Goal: Task Accomplishment & Management: Manage account settings

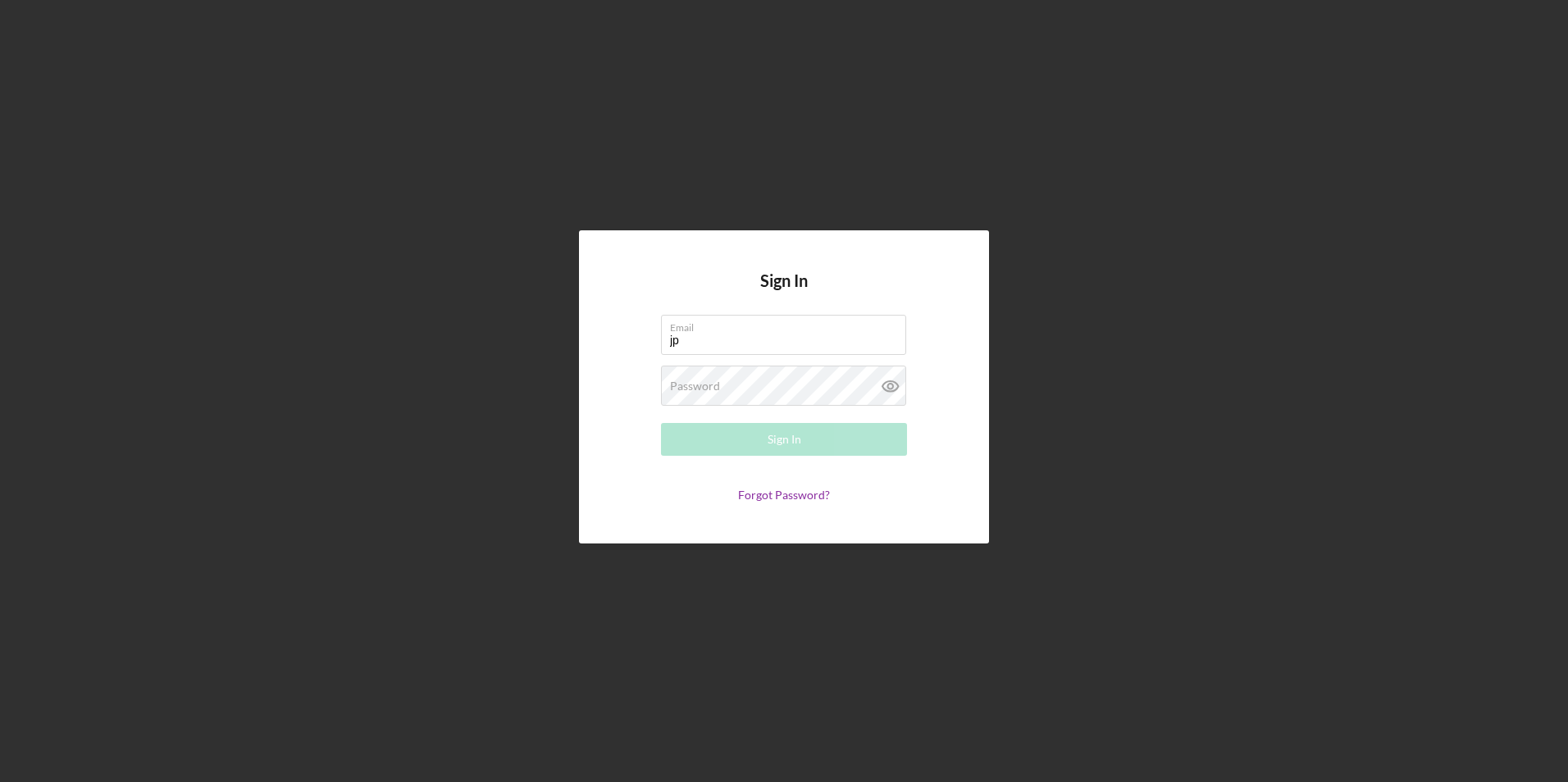
type input "[EMAIL_ADDRESS][DOMAIN_NAME]"
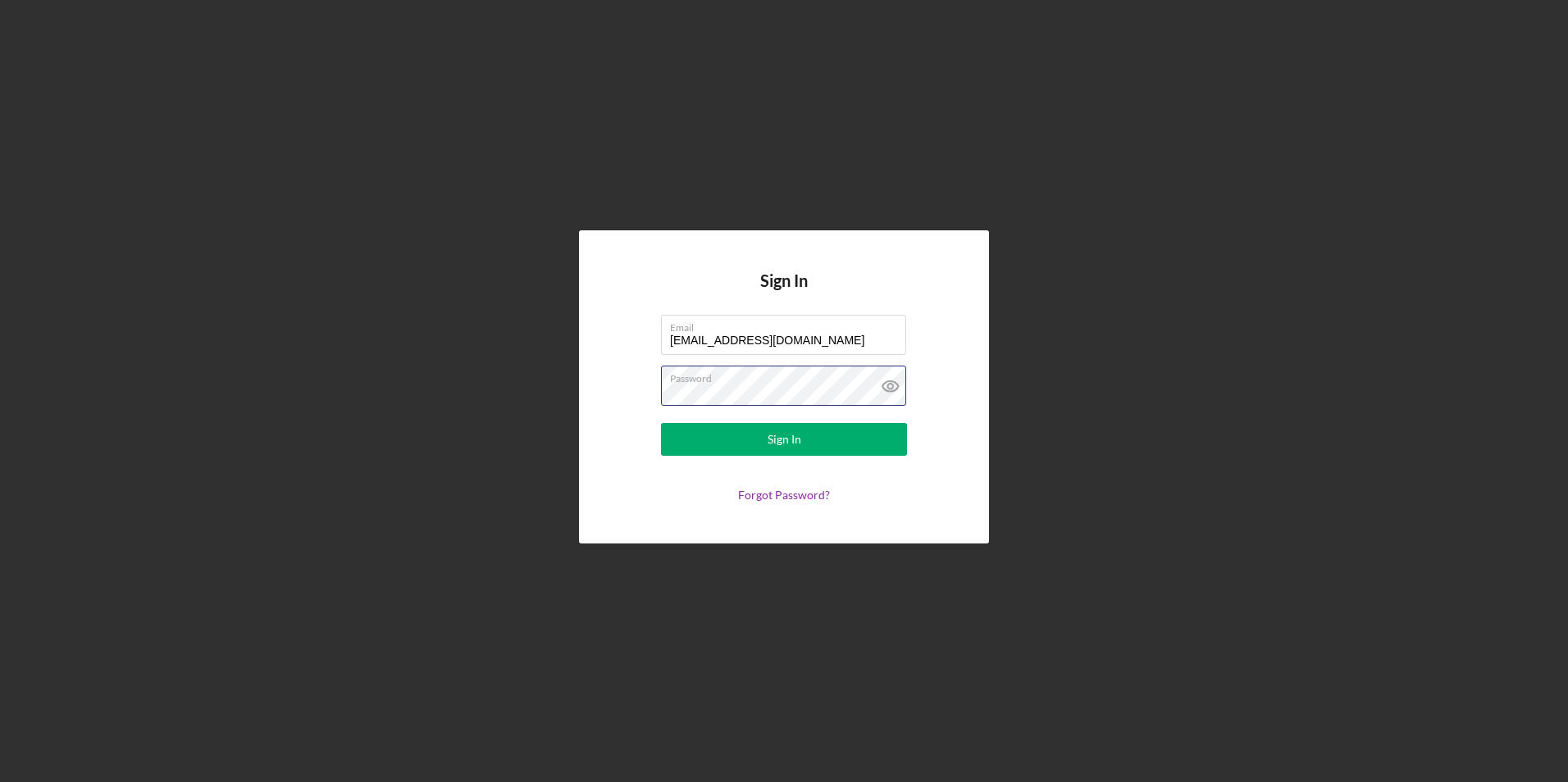
click at [661, 423] on button "Sign In" at bounding box center [784, 439] width 246 height 32
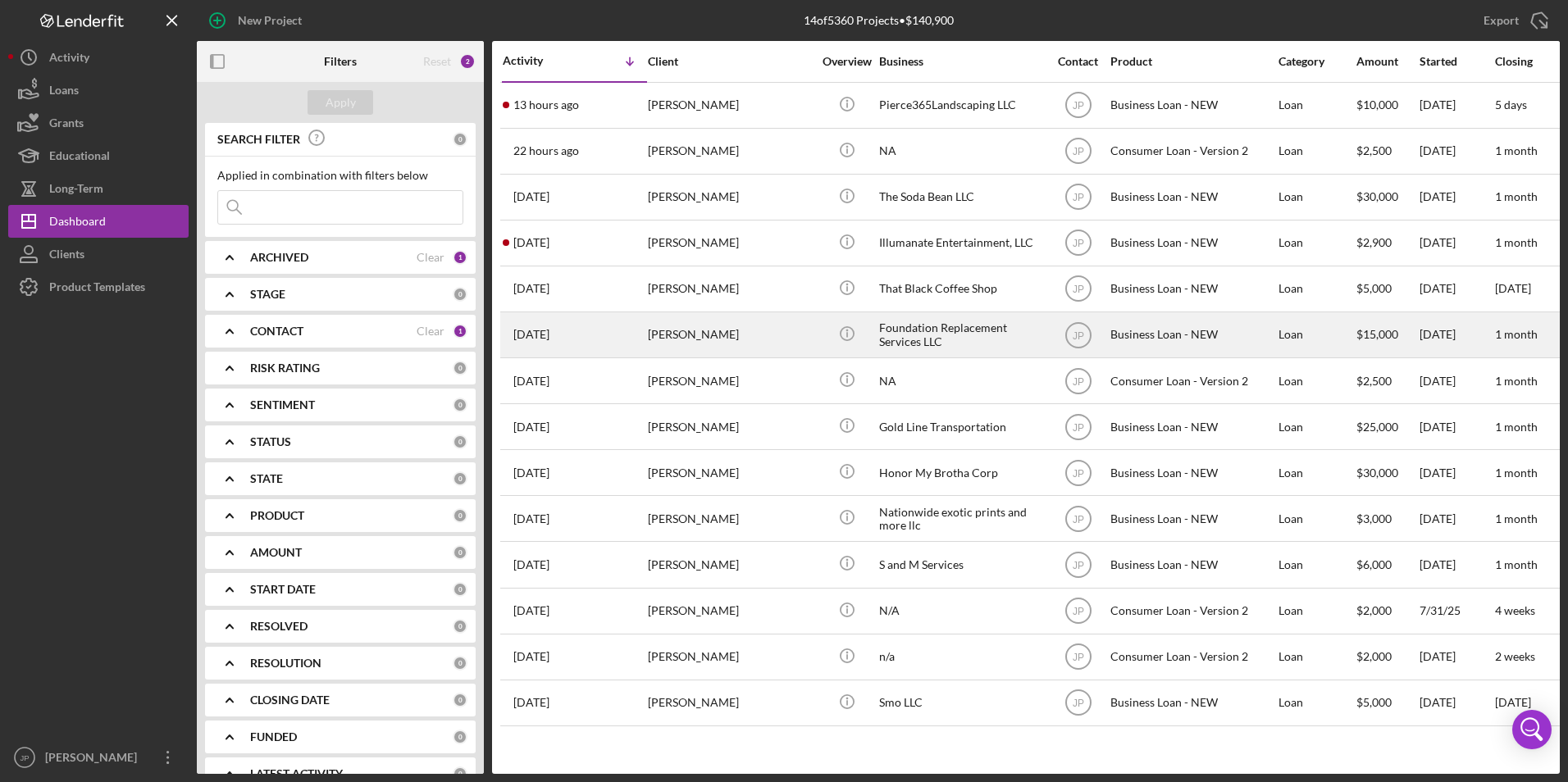
click at [777, 327] on div "[PERSON_NAME]" at bounding box center [729, 335] width 164 height 43
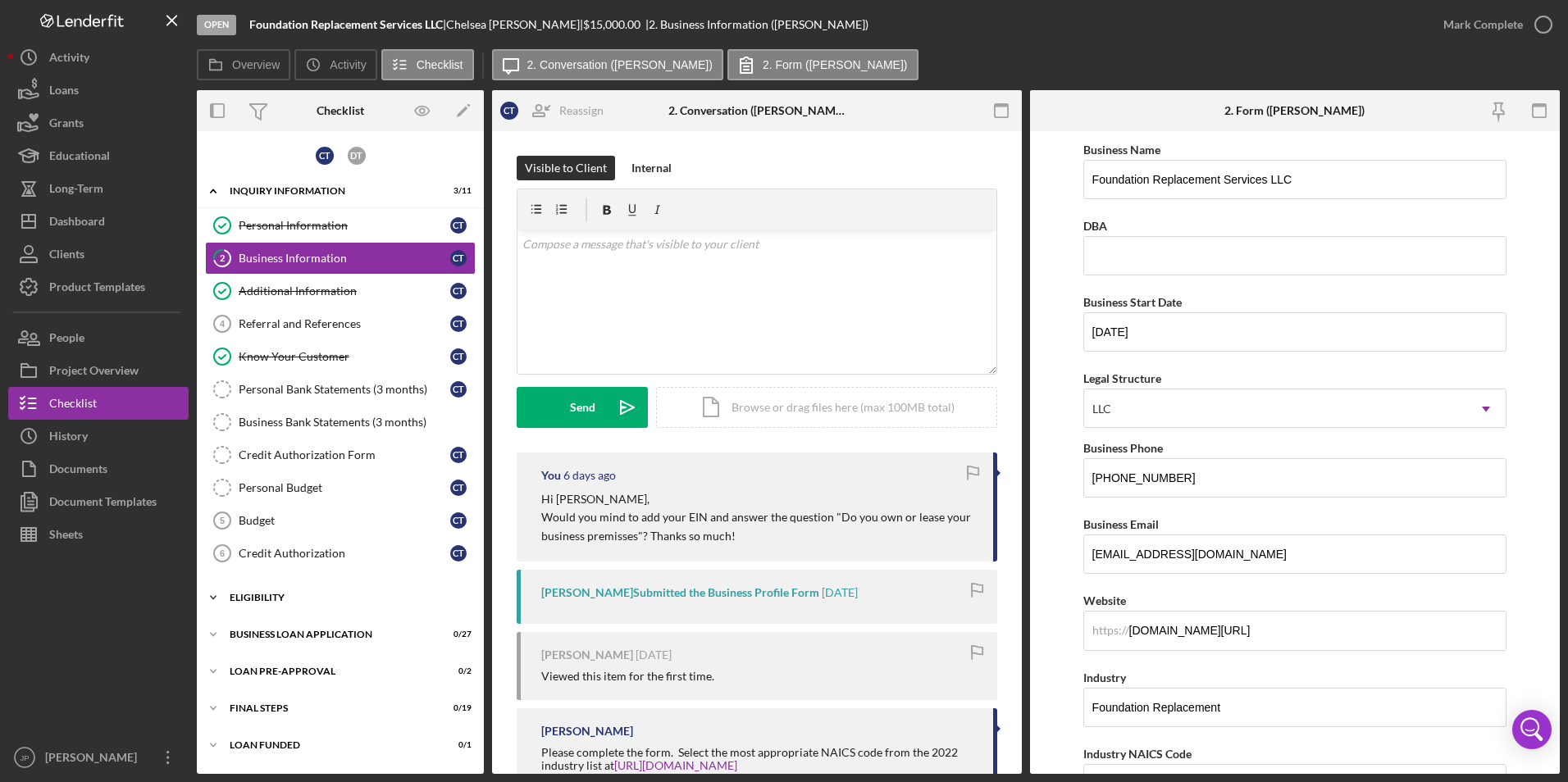
click at [202, 592] on icon "Icon/Expander" at bounding box center [213, 598] width 32 height 32
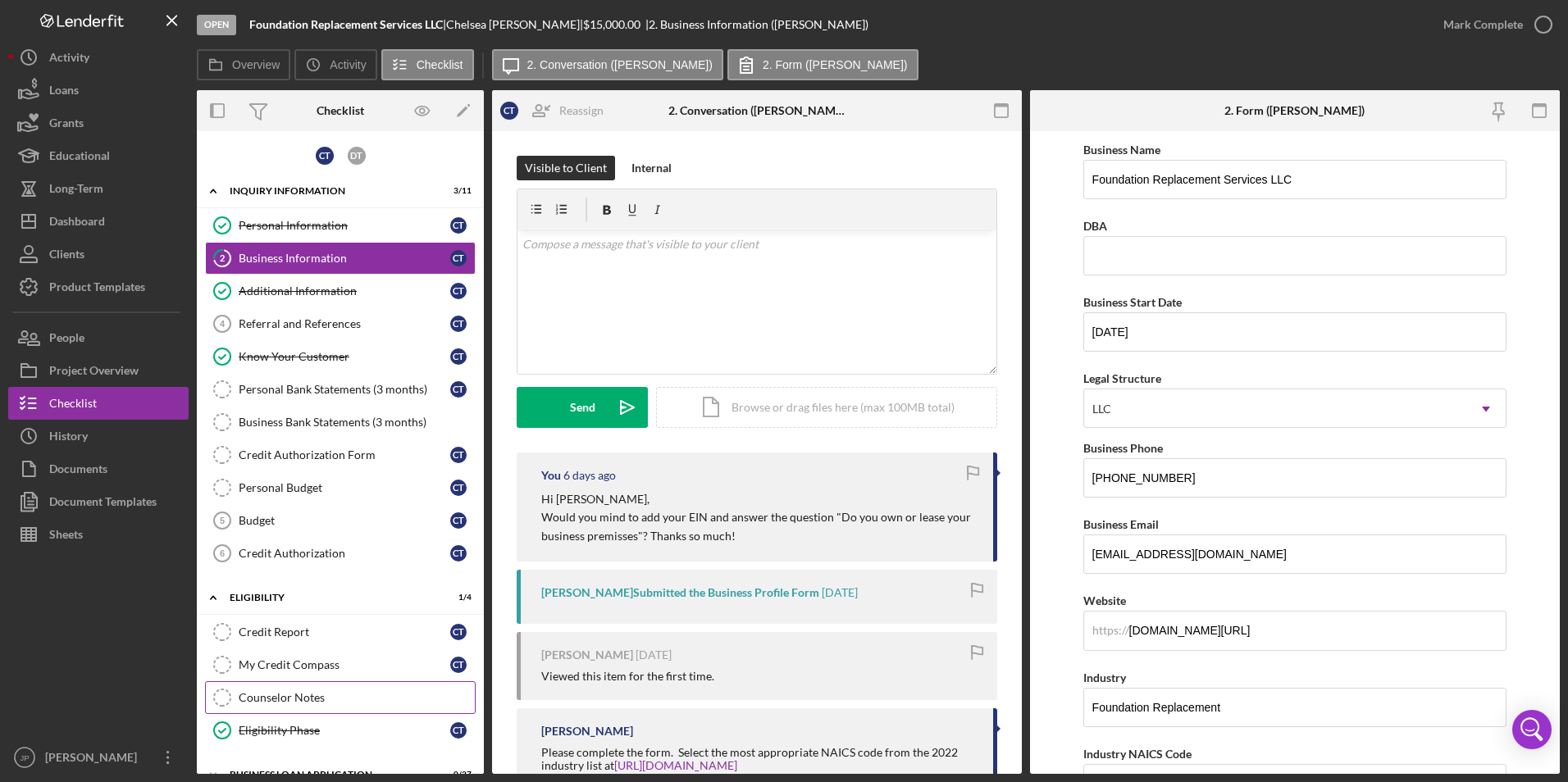
click at [299, 701] on div "Counselor Notes" at bounding box center [356, 698] width 236 height 13
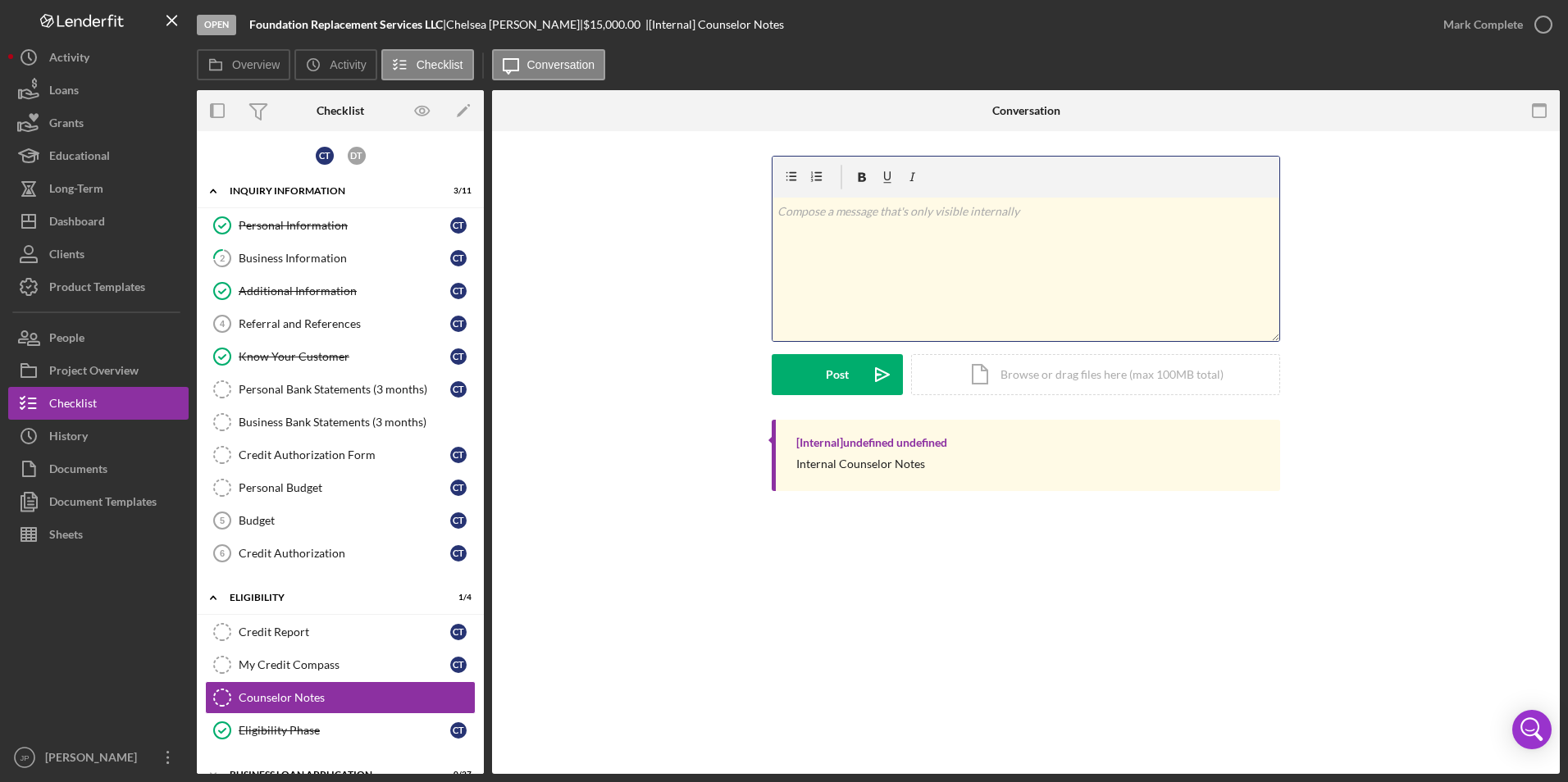
click at [907, 283] on div "v Color teal Color pink Remove color Add row above Add row below Add column bef…" at bounding box center [1025, 269] width 507 height 143
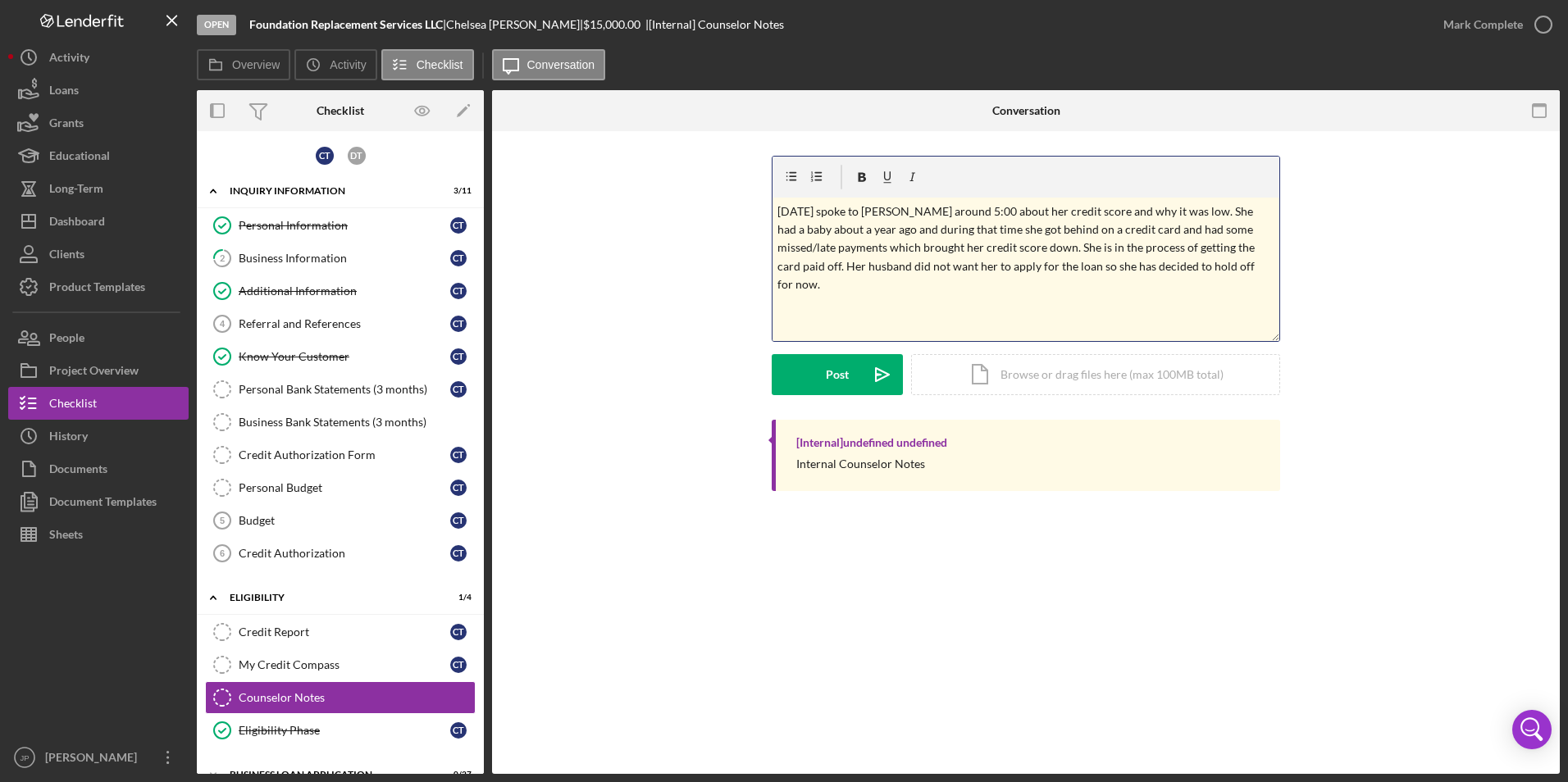
click at [1269, 250] on p "[DATE] spoke to [PERSON_NAME] around 5:00 about her credit score and why it was…" at bounding box center [1025, 248] width 497 height 92
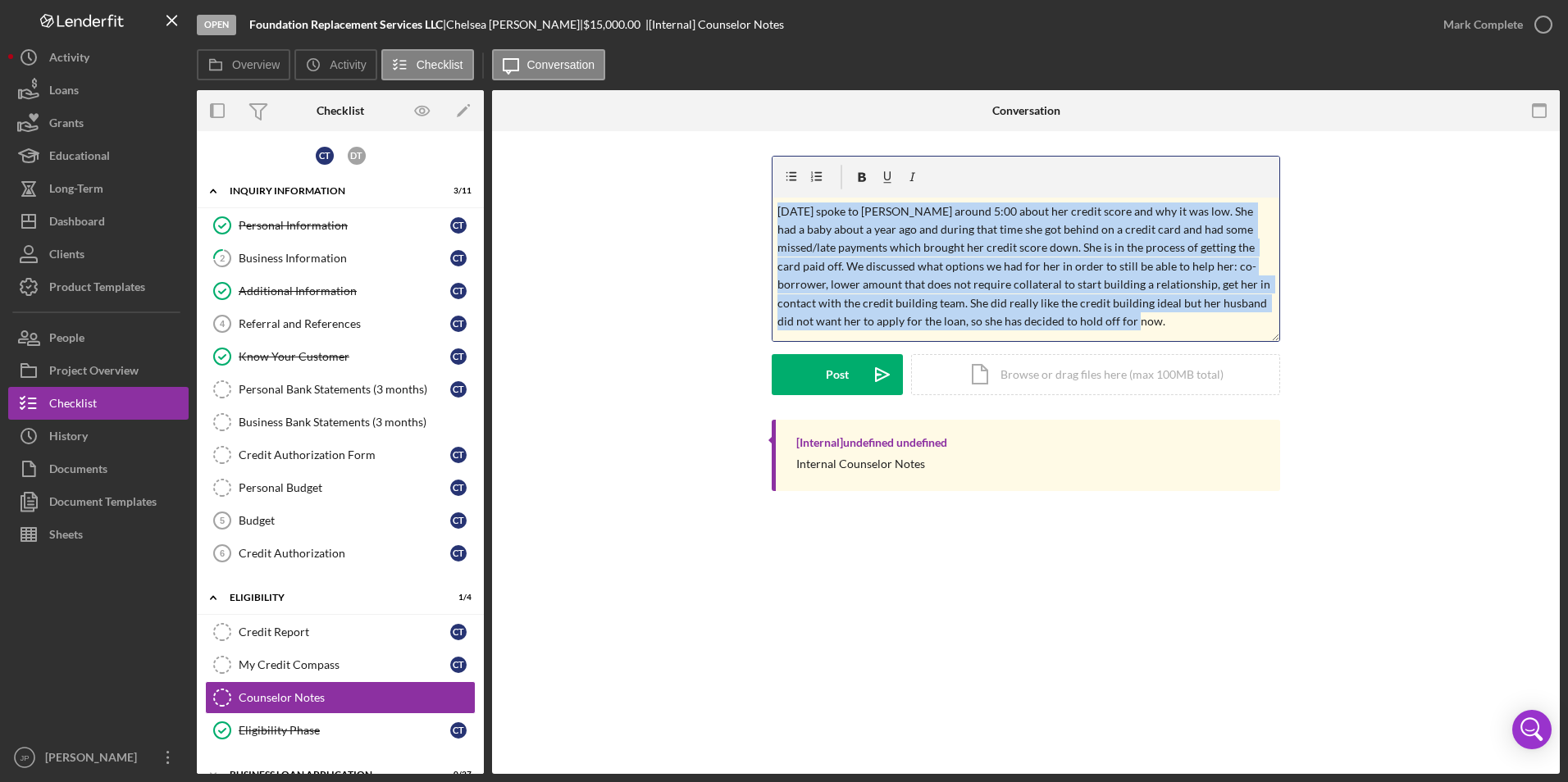
drag, startPoint x: 1092, startPoint y: 324, endPoint x: 772, endPoint y: 198, distance: 343.9
click at [772, 198] on div "v Color teal Color pink Remove color Add row above Add row below Add column bef…" at bounding box center [1025, 269] width 507 height 143
copy p "[DATE] spoke to [PERSON_NAME] around 5:00 about her credit score and why it was…"
click at [1128, 328] on p "[DATE] spoke to [PERSON_NAME] around 5:00 about her credit score and why it was…" at bounding box center [1025, 266] width 497 height 129
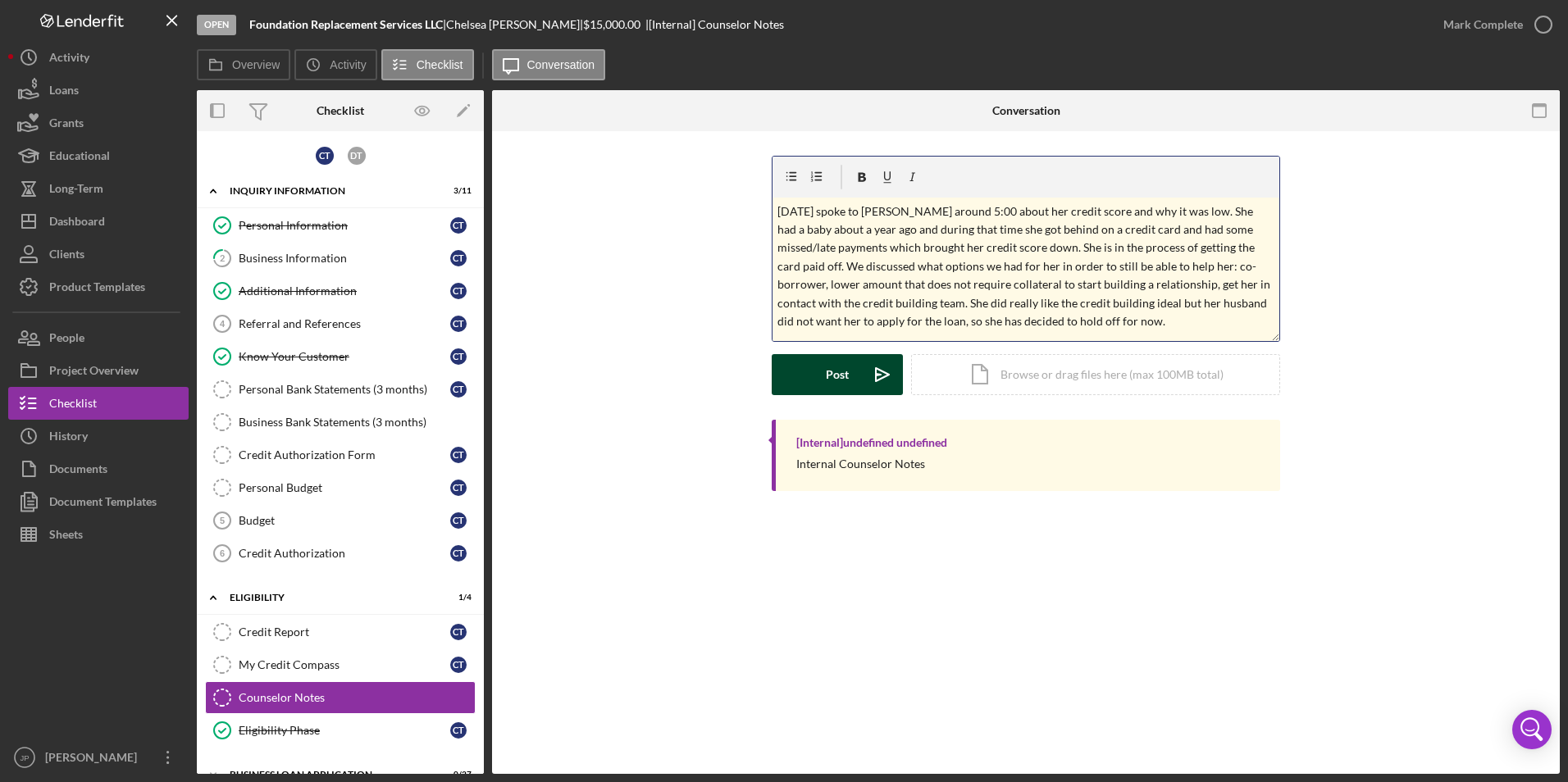
click at [845, 382] on div "Post" at bounding box center [837, 375] width 23 height 41
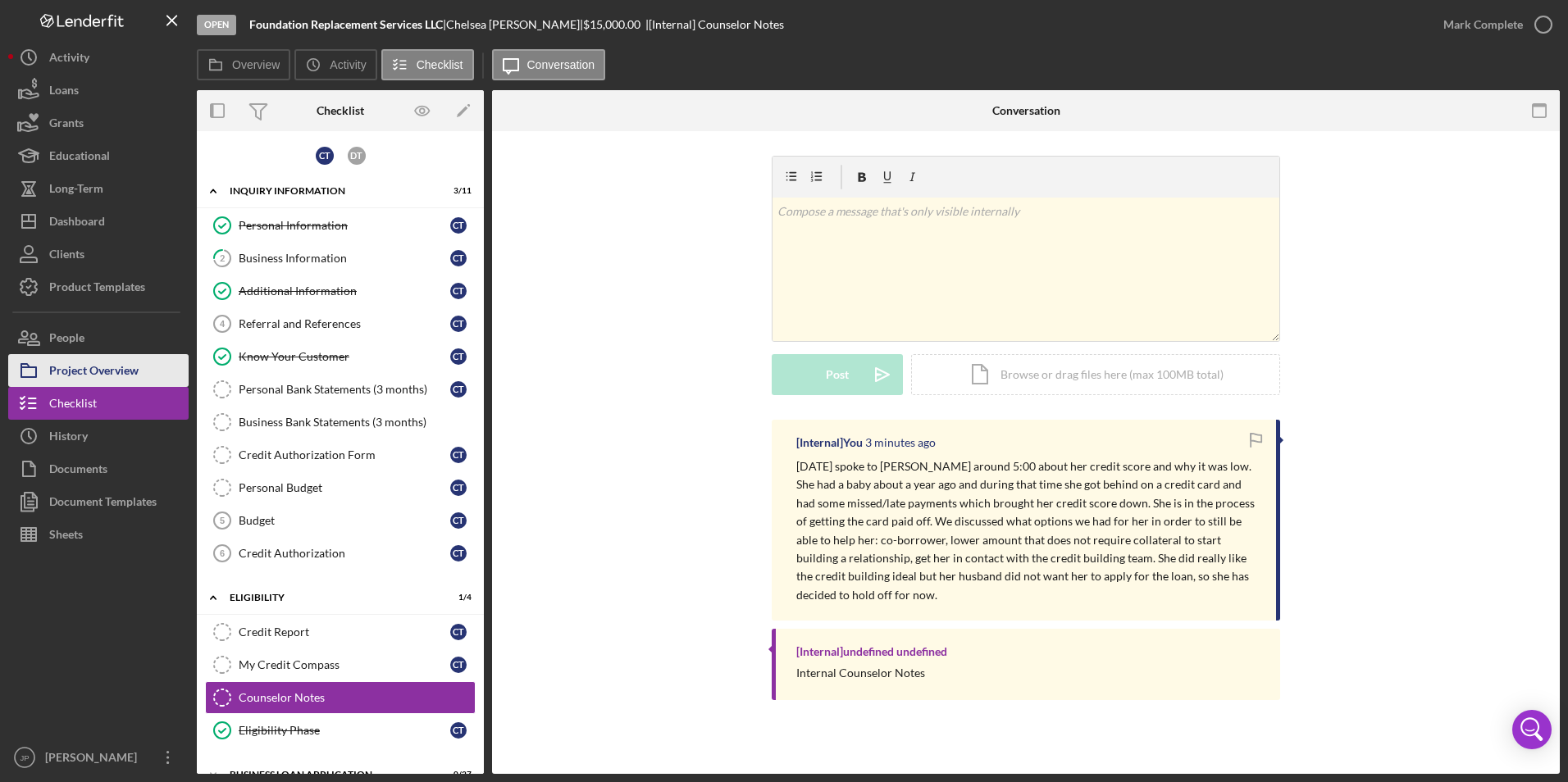
click at [111, 376] on div "Project Overview" at bounding box center [93, 373] width 89 height 37
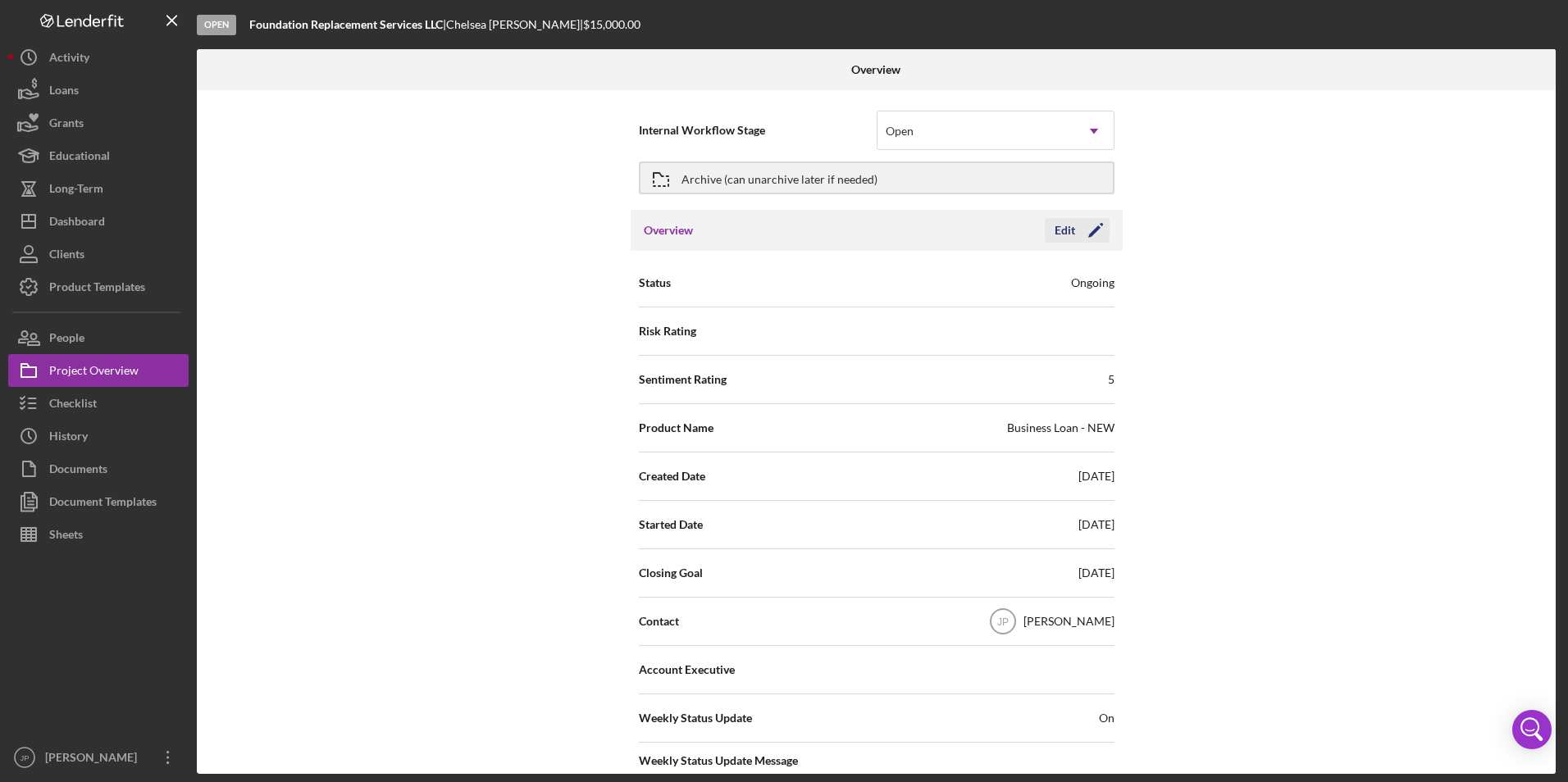
click at [1086, 233] on icon "Icon/Edit" at bounding box center [1096, 231] width 41 height 41
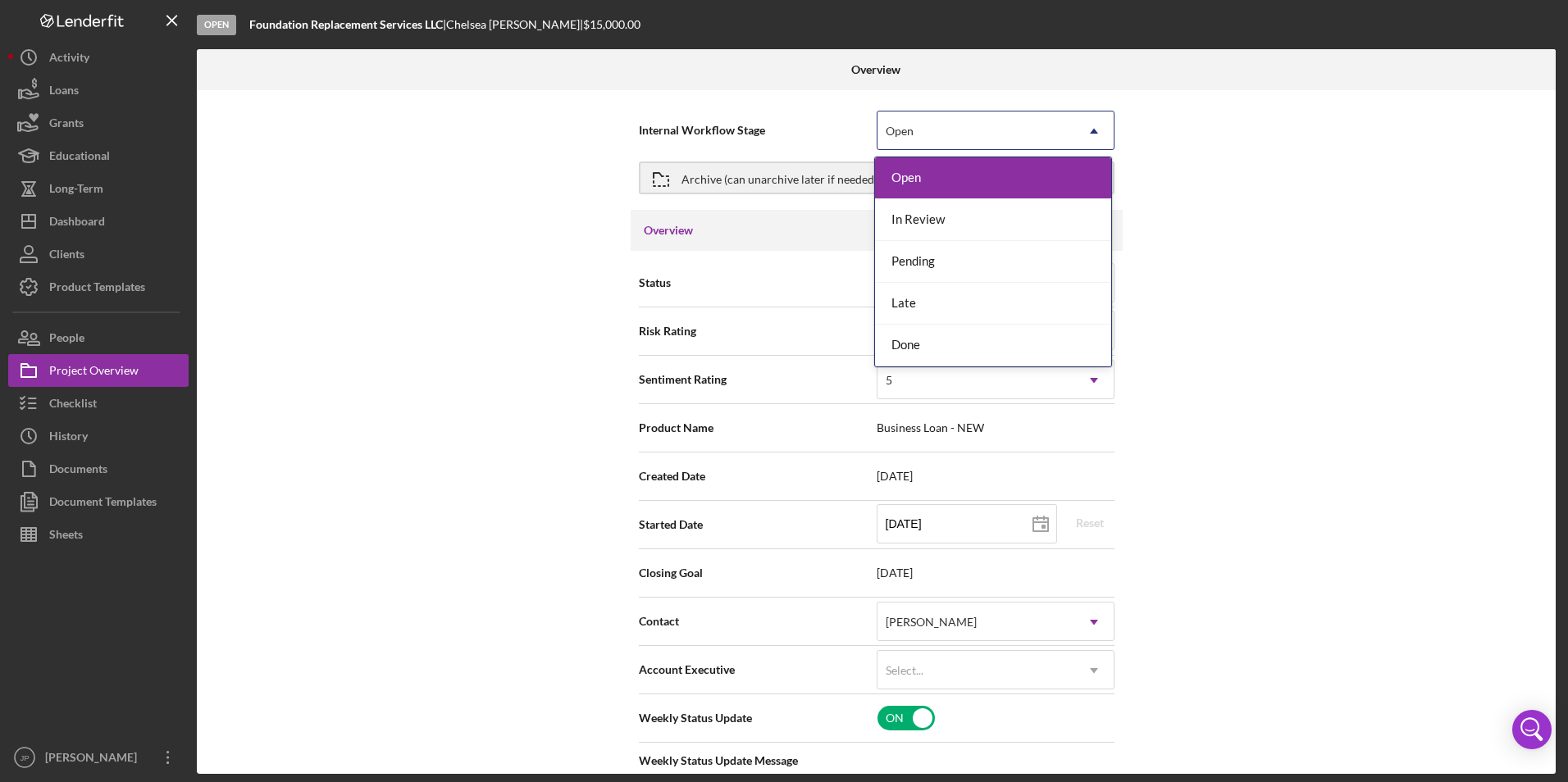
click at [1095, 132] on icon "Icon/Dropdown Arrow" at bounding box center [1094, 131] width 39 height 39
click at [1223, 225] on div "Internal Workflow Stage 5 results available. Use Up and Down to choose options,…" at bounding box center [876, 432] width 1359 height 684
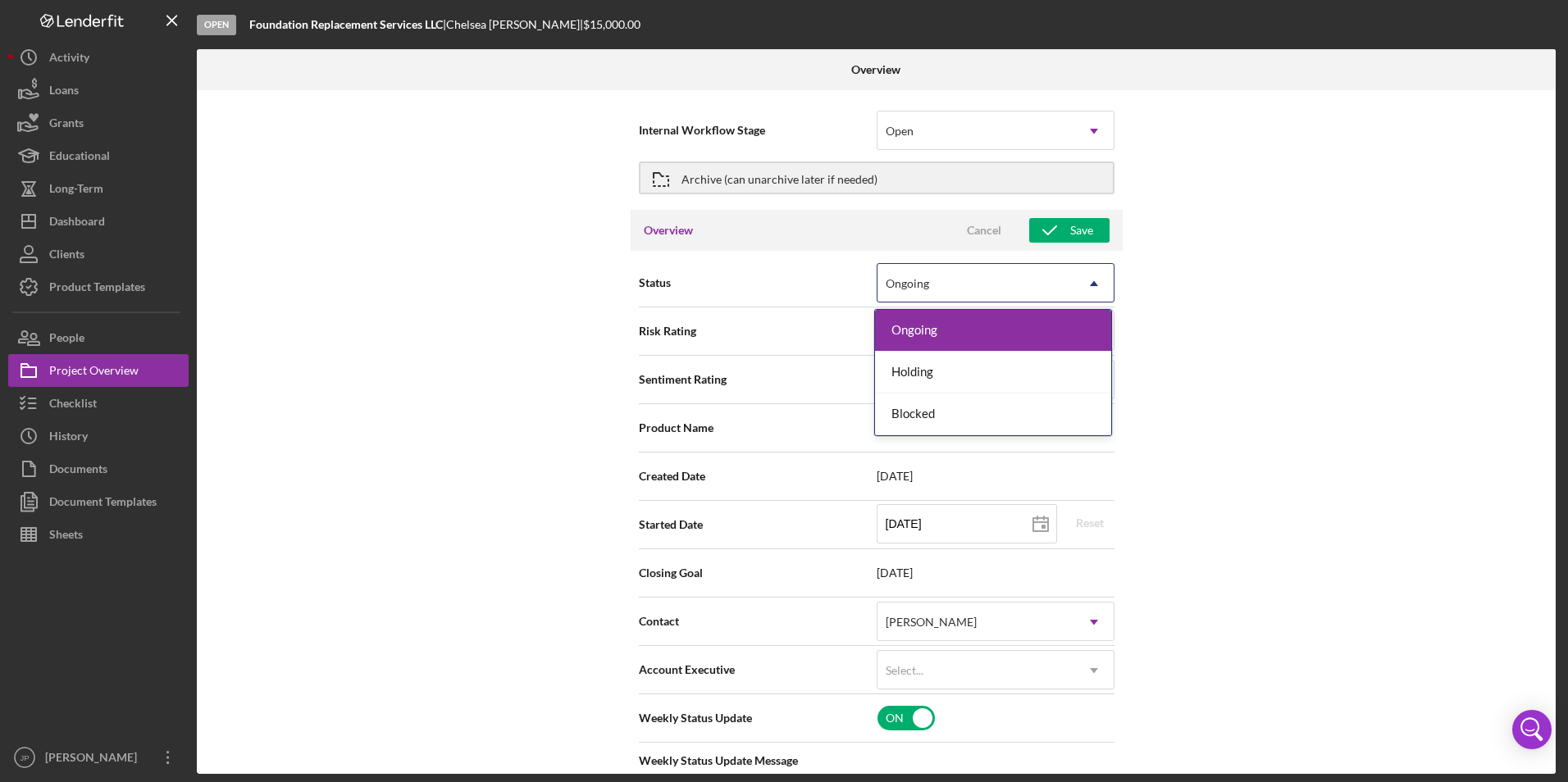
click at [1091, 289] on icon "Icon/Dropdown Arrow" at bounding box center [1094, 284] width 39 height 39
click at [1203, 283] on div "Internal Workflow Stage Open Icon/Dropdown Arrow Archive (can unarchive later i…" at bounding box center [876, 432] width 1359 height 684
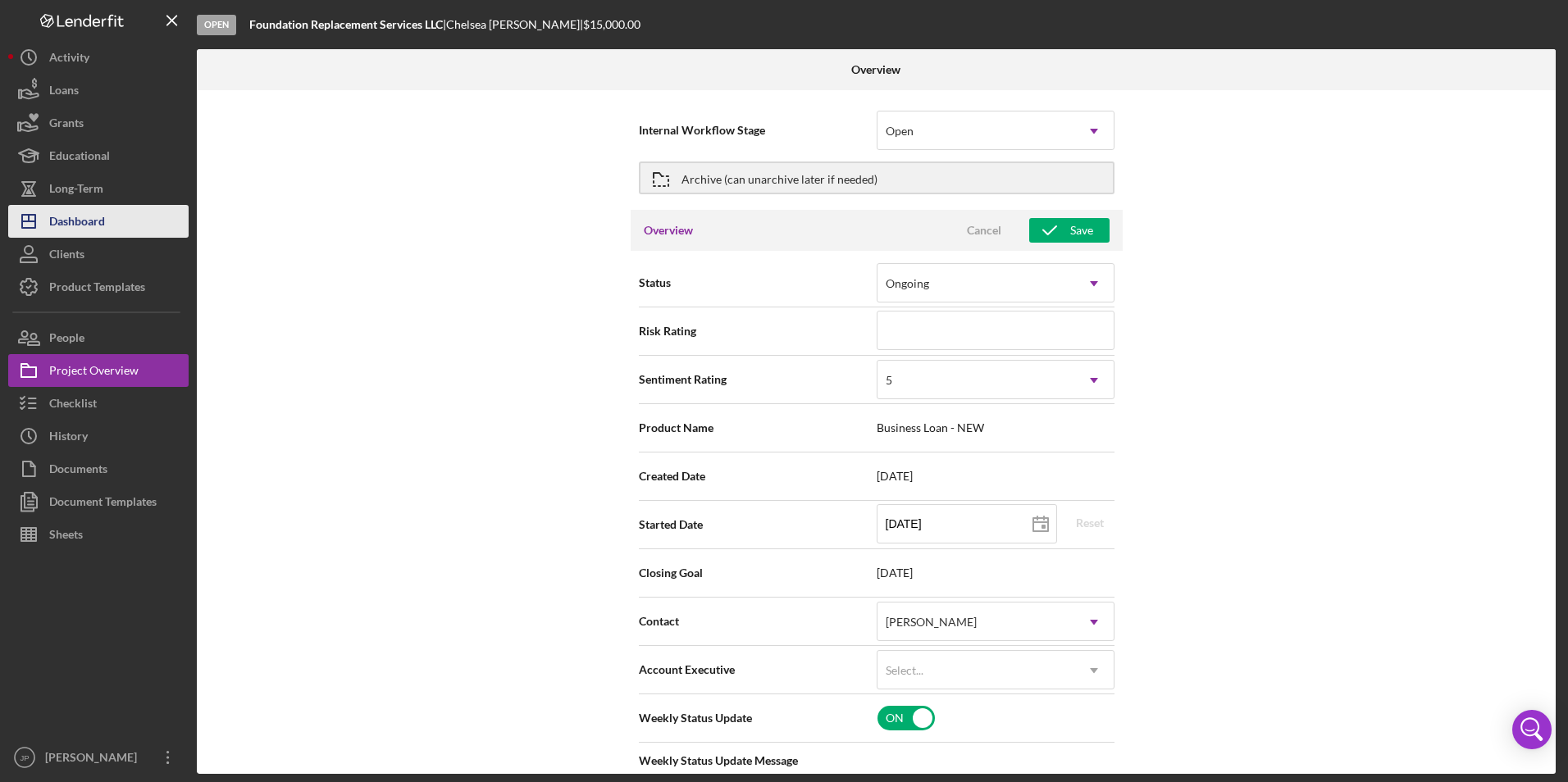
click at [94, 207] on div "Dashboard" at bounding box center [77, 224] width 56 height 37
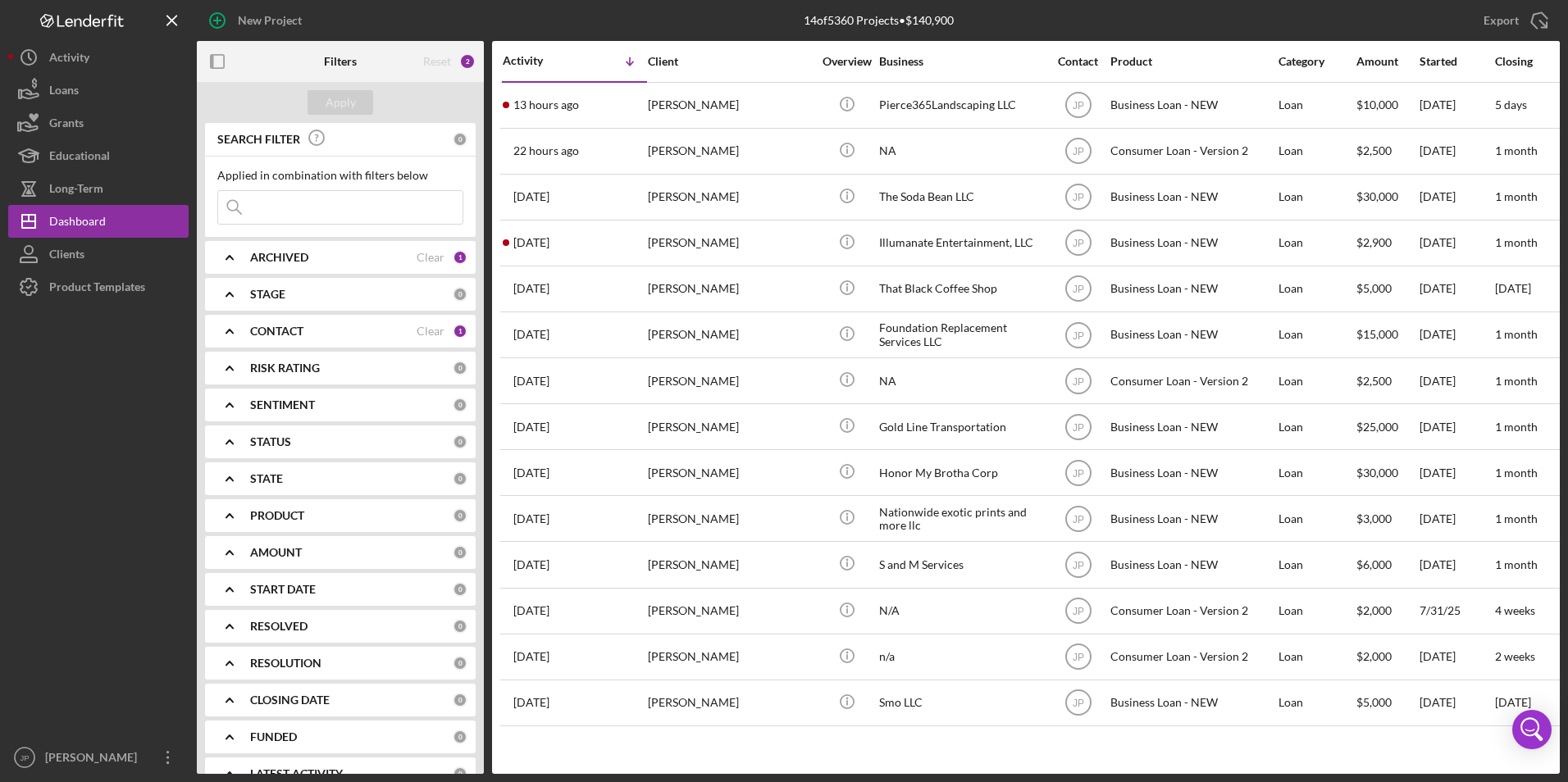
click at [410, 257] on div "ARCHIVED" at bounding box center [334, 257] width 167 height 13
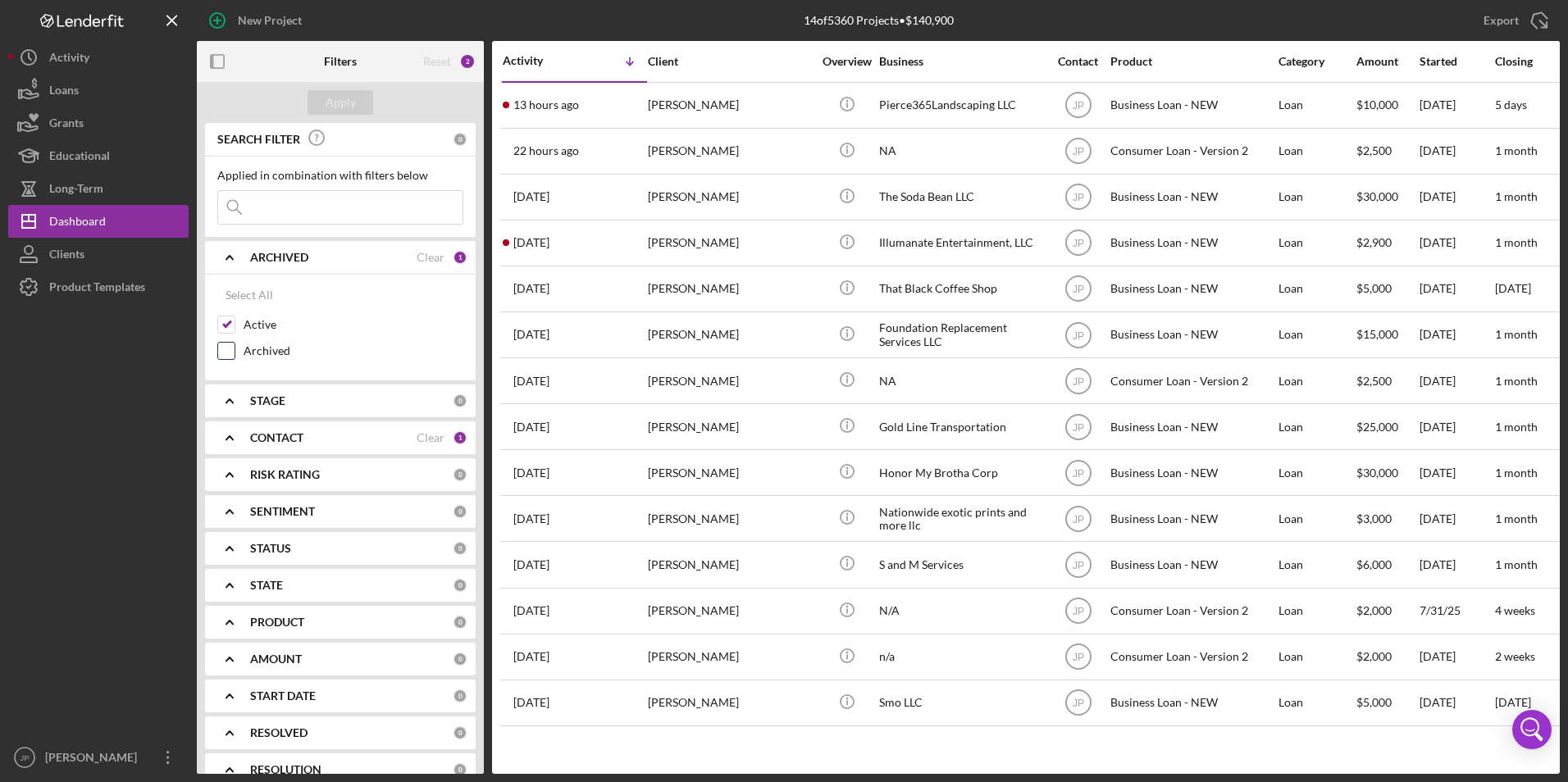
click at [272, 352] on label "Archived" at bounding box center [353, 350] width 220 height 17
click at [235, 352] on input "Archived" at bounding box center [226, 350] width 17 height 17
checkbox input "true"
click at [345, 98] on div "Apply" at bounding box center [340, 102] width 30 height 25
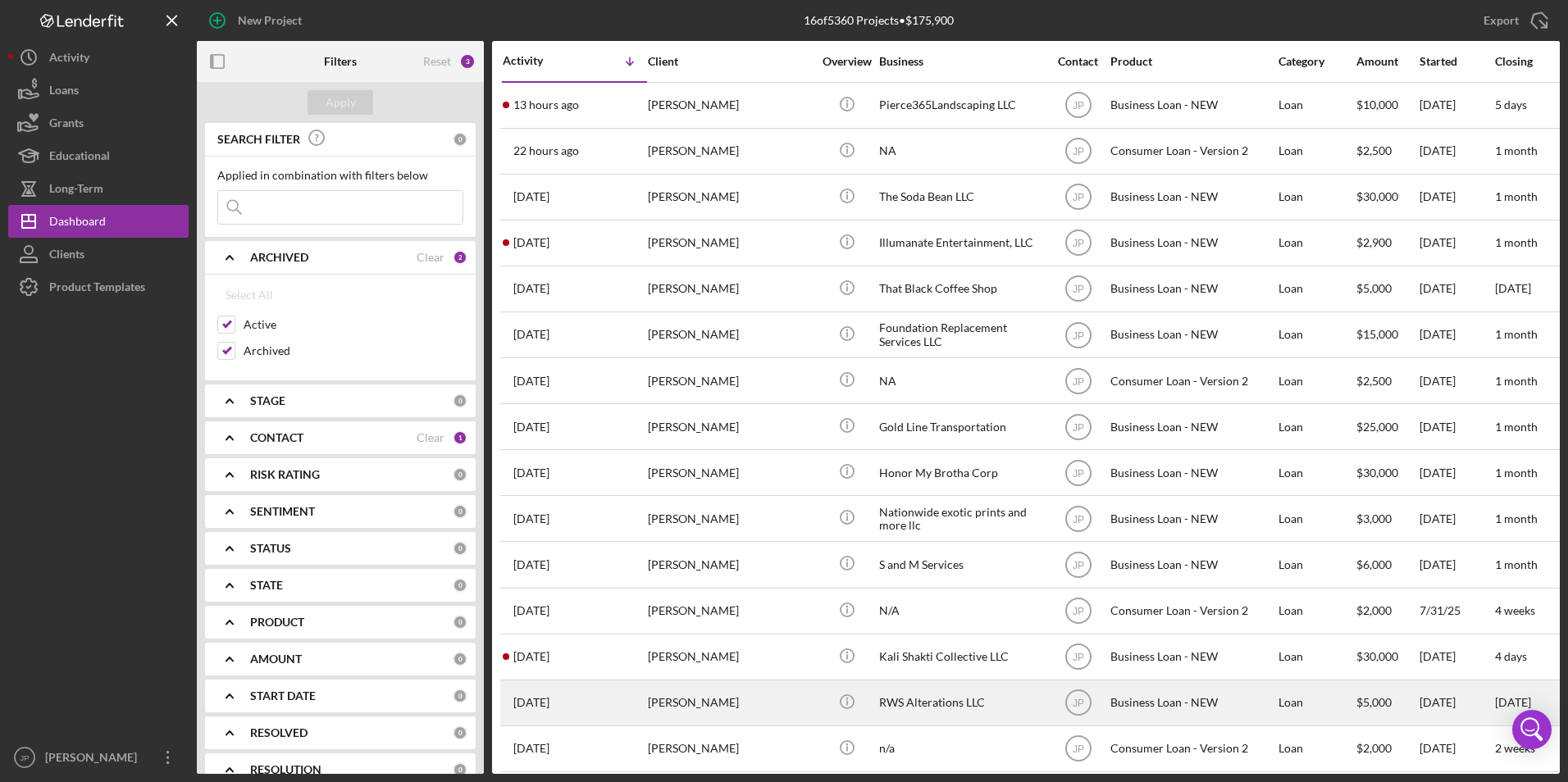
click at [797, 705] on div "[PERSON_NAME]" at bounding box center [729, 704] width 164 height 43
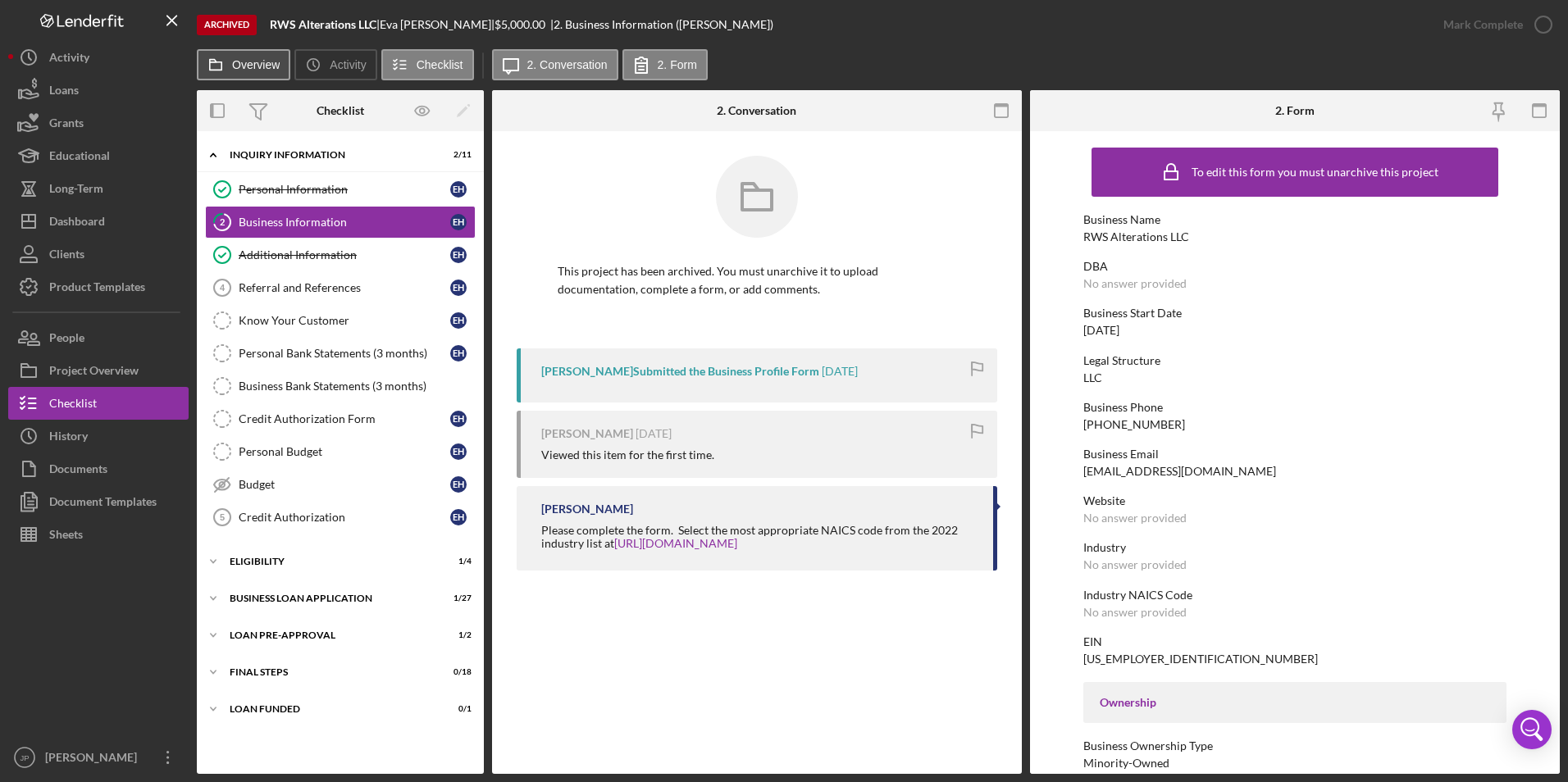
click at [248, 58] on button "Overview" at bounding box center [243, 65] width 93 height 31
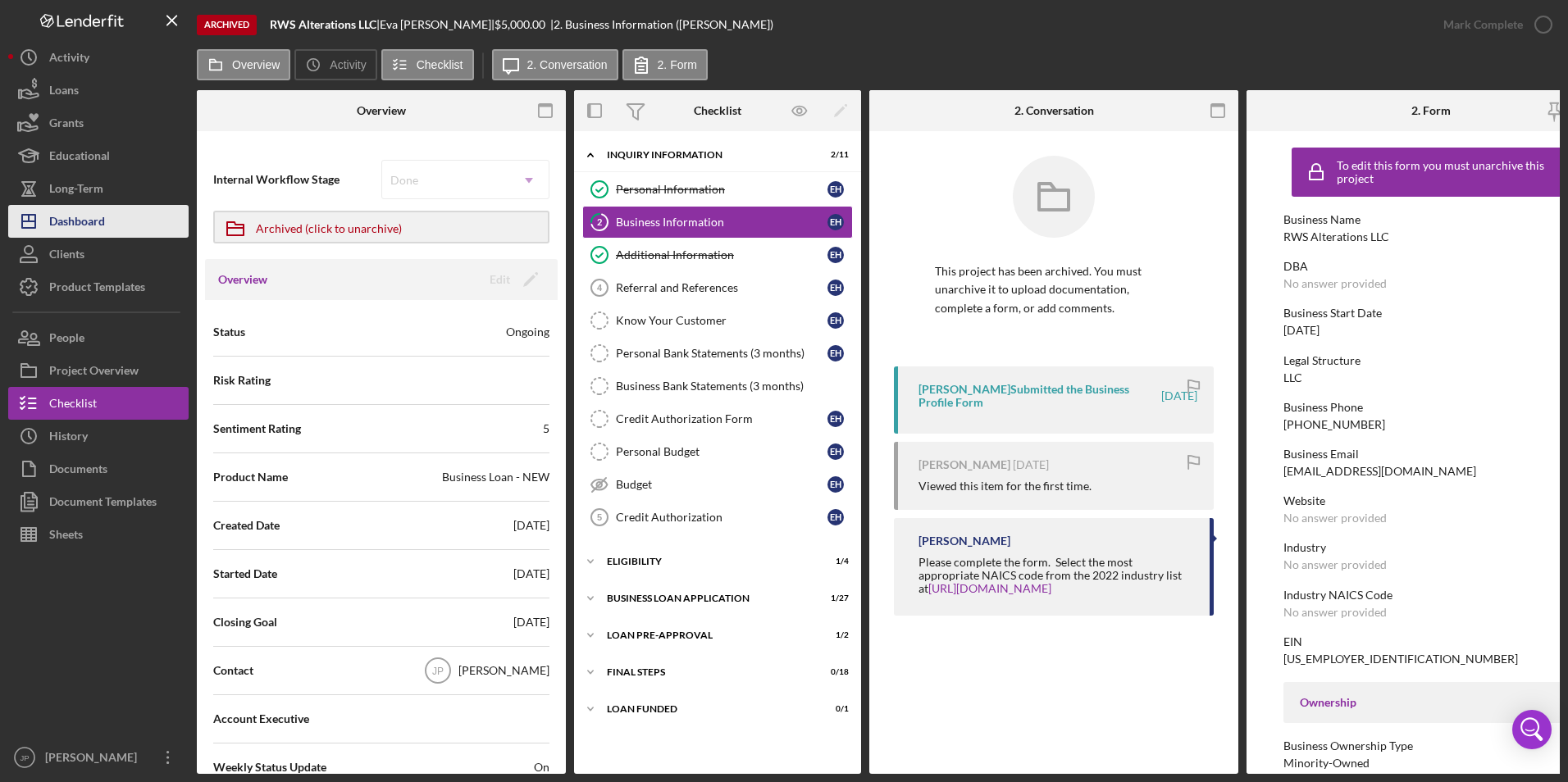
click at [83, 218] on div "Dashboard" at bounding box center [77, 224] width 56 height 37
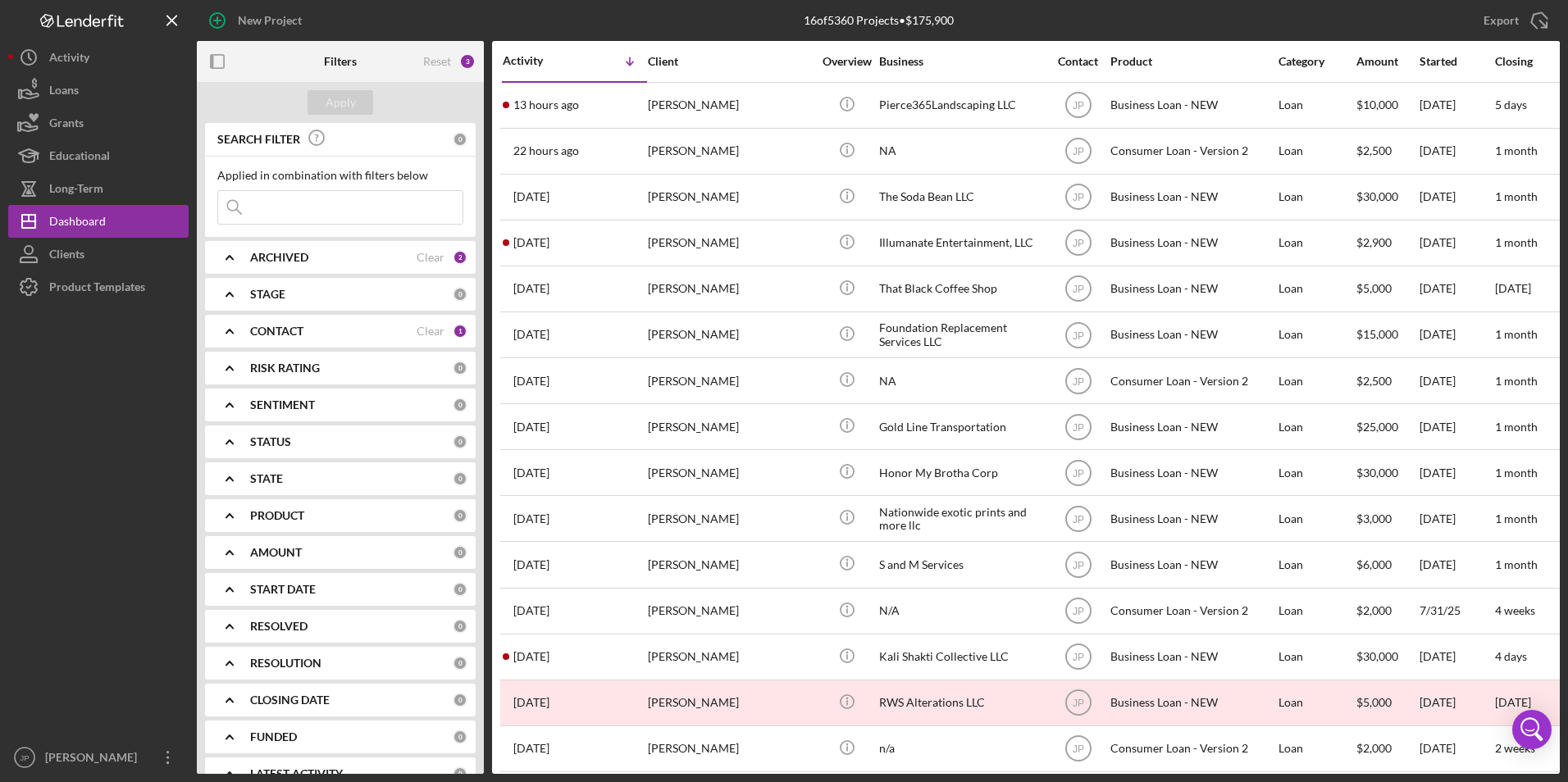
click at [370, 263] on div "ARCHIVED" at bounding box center [334, 257] width 167 height 13
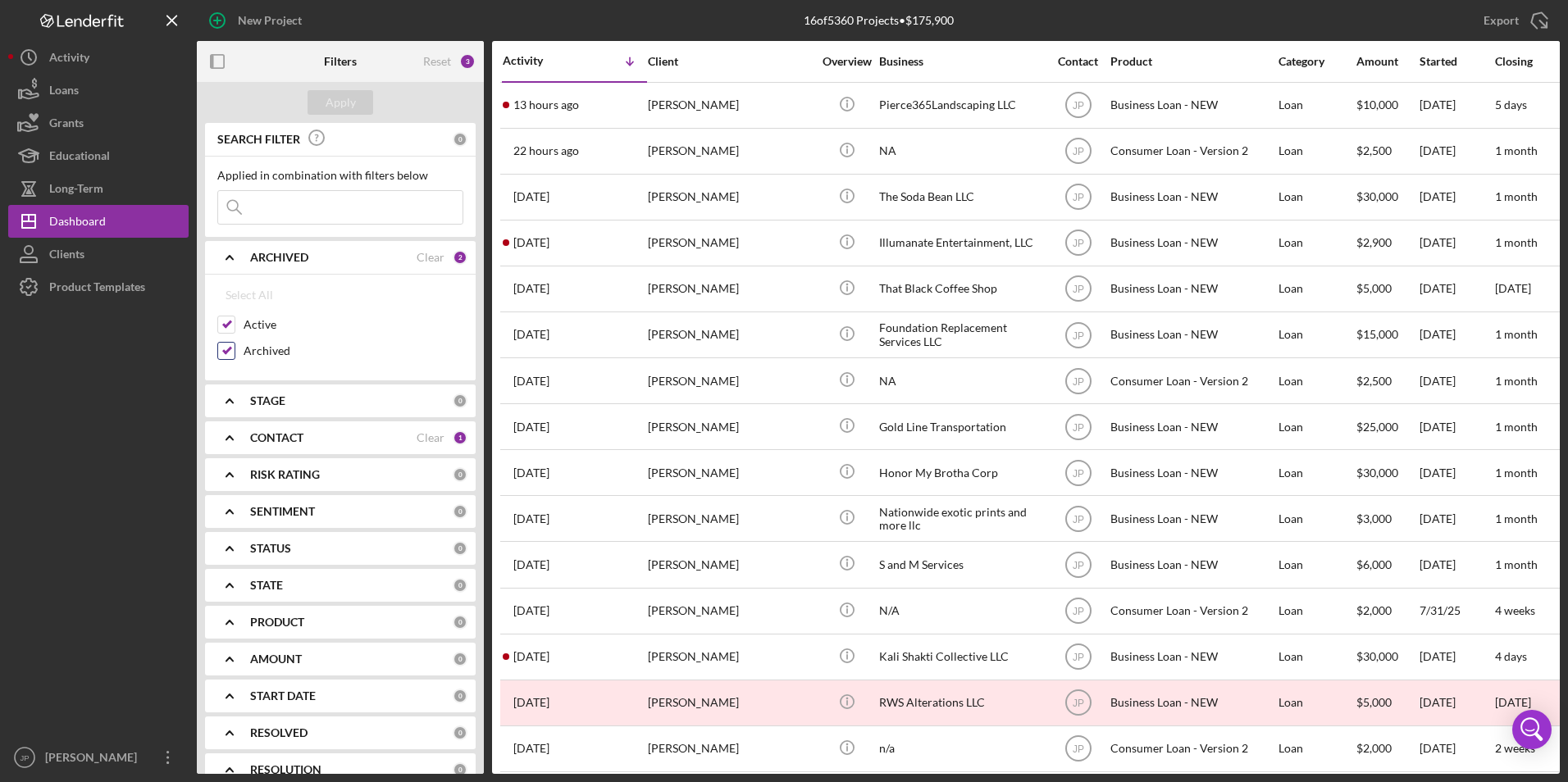
click at [267, 351] on label "Archived" at bounding box center [353, 350] width 220 height 17
click at [235, 351] on input "Archived" at bounding box center [226, 350] width 17 height 17
checkbox input "false"
click at [336, 101] on div "Apply" at bounding box center [340, 102] width 30 height 25
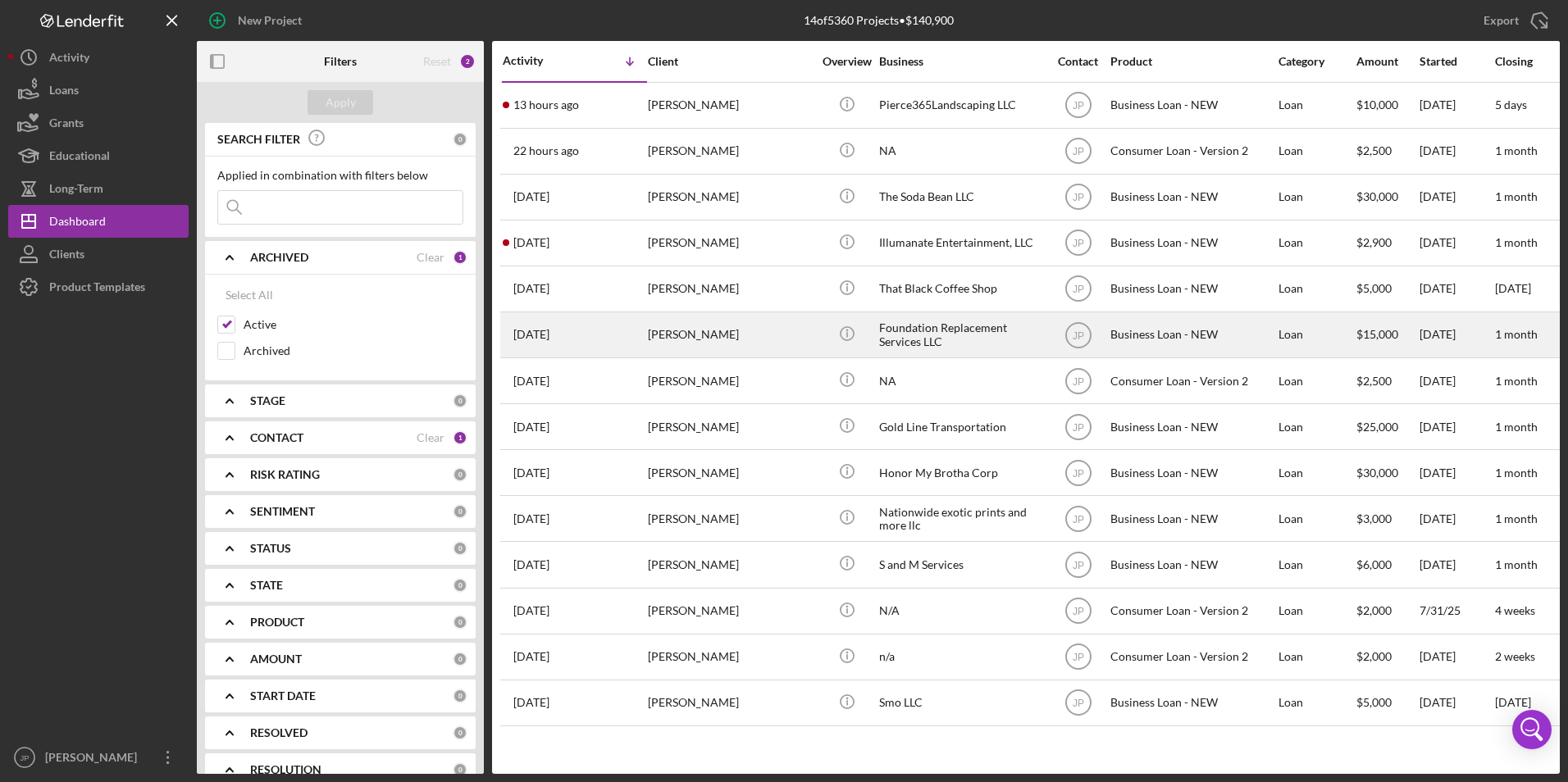
click at [662, 321] on div "[PERSON_NAME]" at bounding box center [729, 335] width 164 height 43
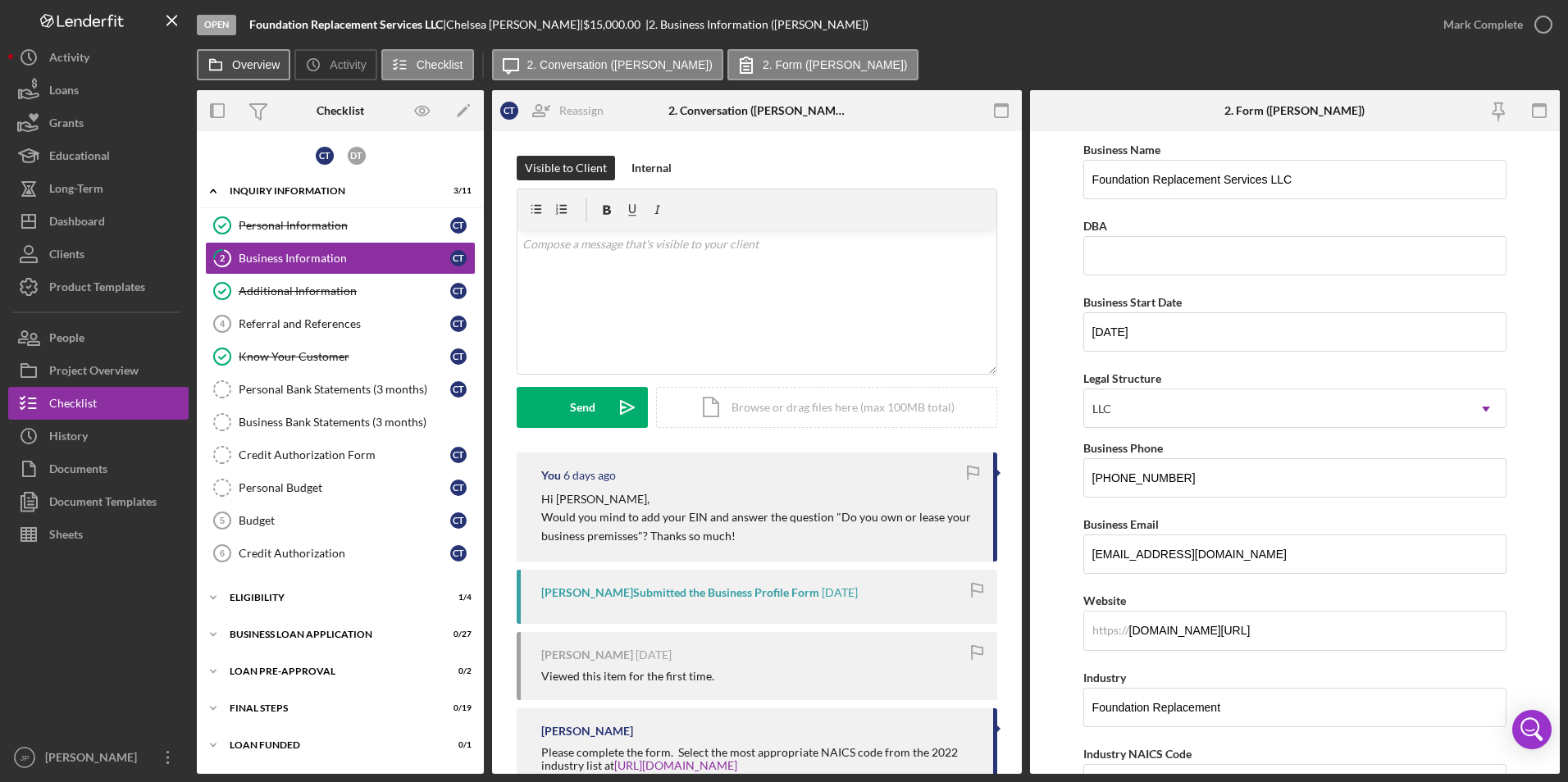
click at [275, 69] on label "Overview" at bounding box center [256, 64] width 47 height 13
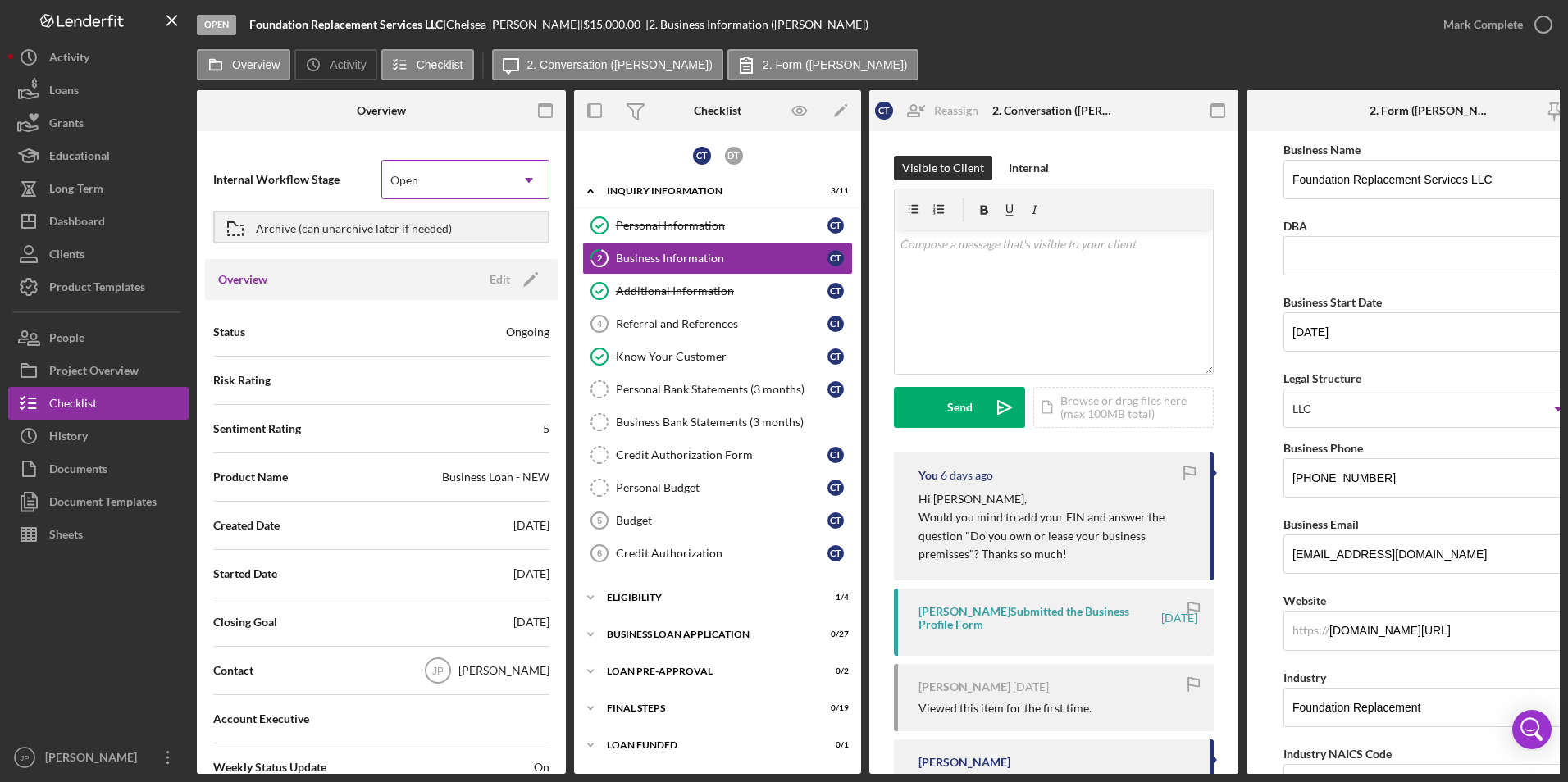
click at [498, 178] on div "Open" at bounding box center [445, 181] width 128 height 37
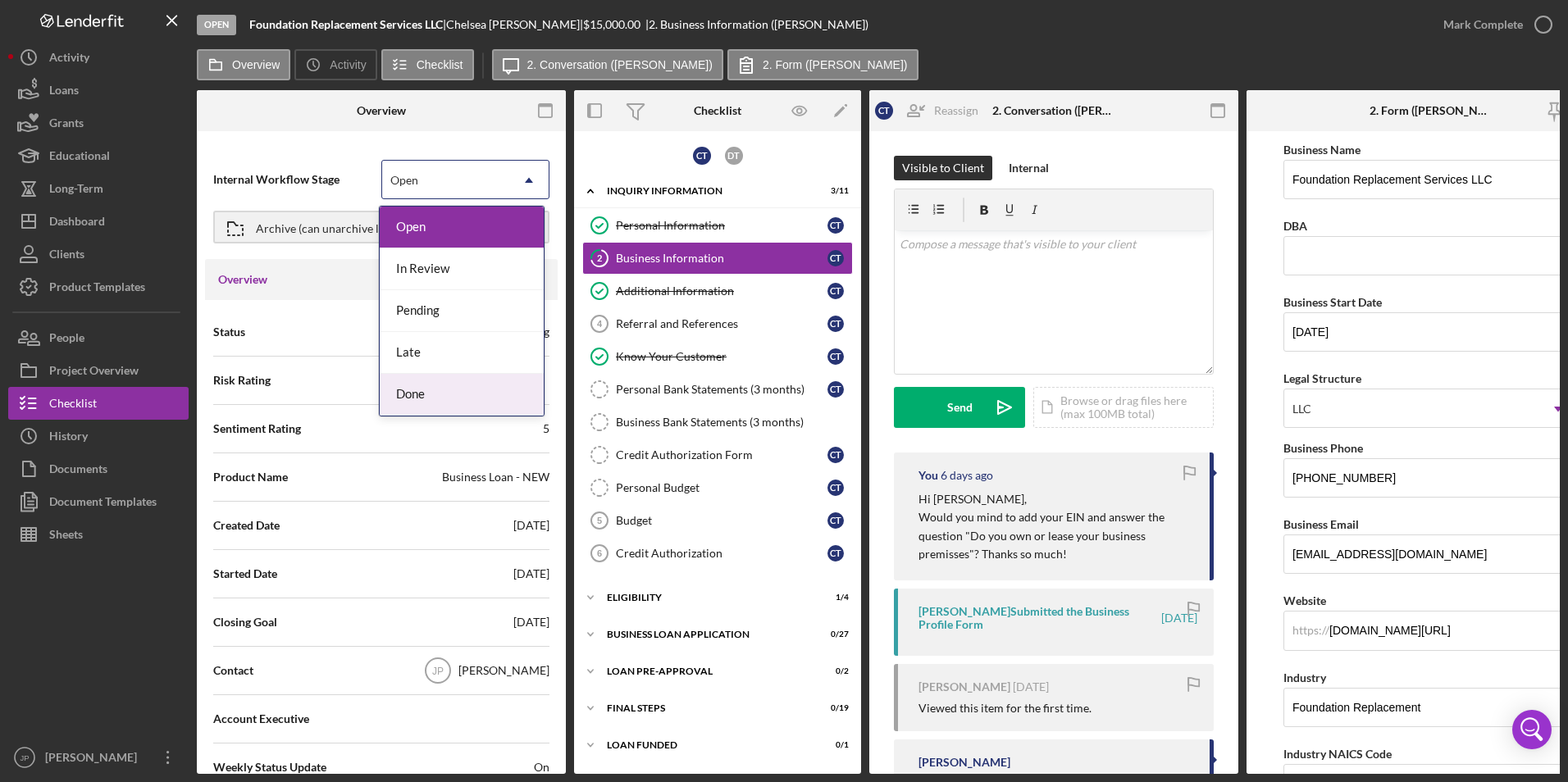
click at [439, 392] on div "Done" at bounding box center [461, 394] width 164 height 42
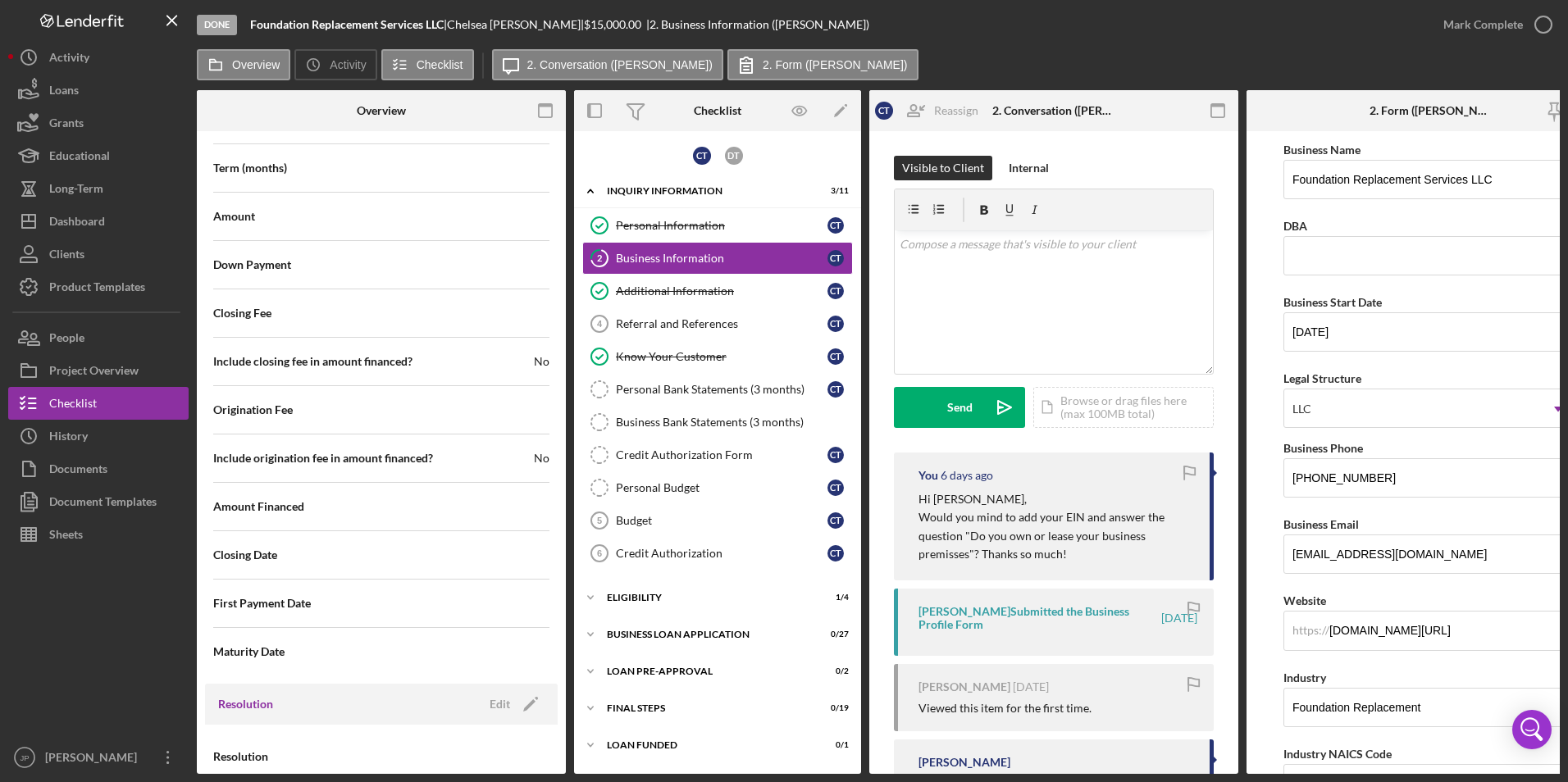
scroll to position [1716, 0]
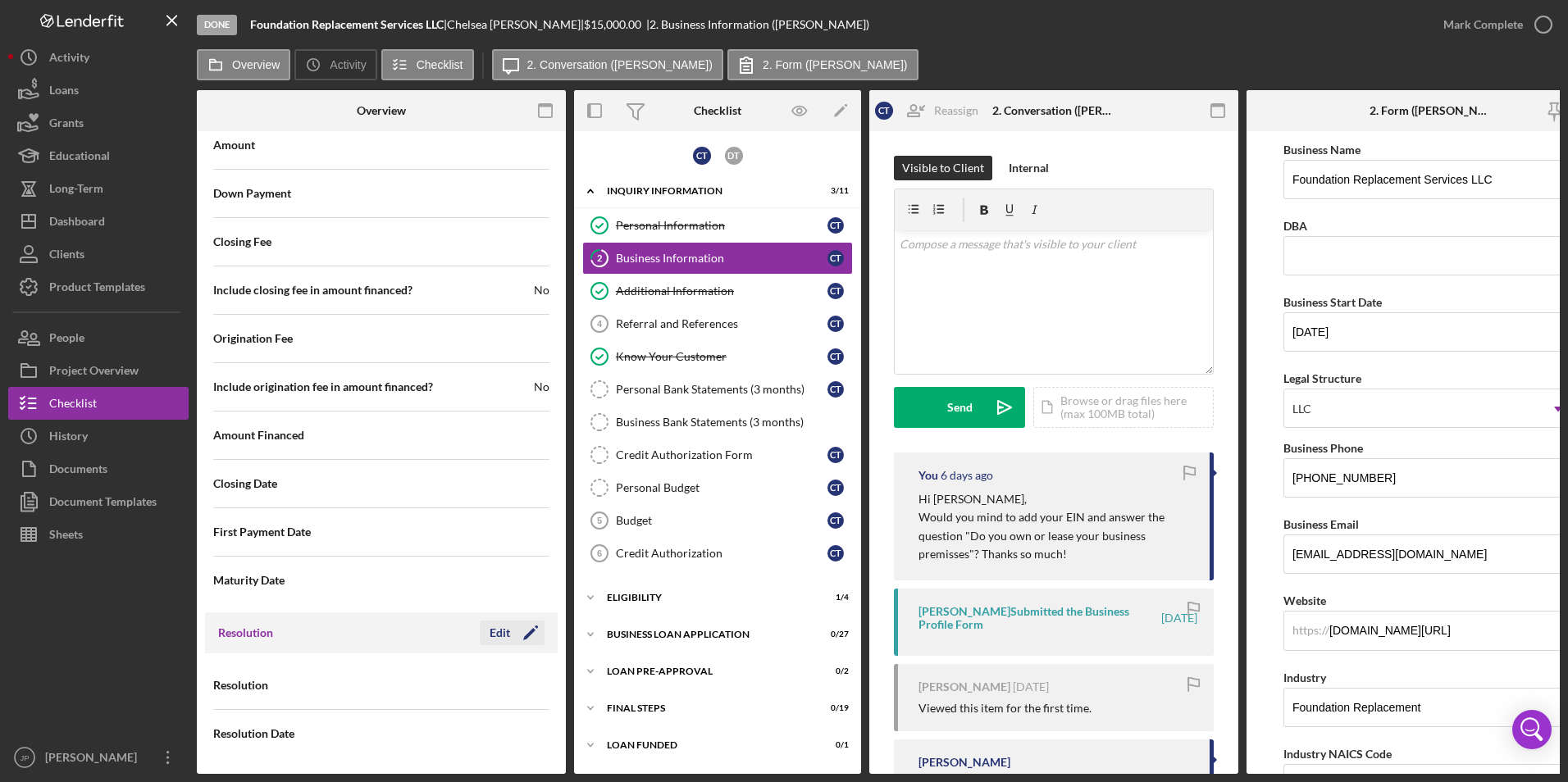
click at [527, 628] on polygon "button" at bounding box center [529, 634] width 13 height 13
click at [525, 684] on use at bounding box center [529, 686] width 8 height 5
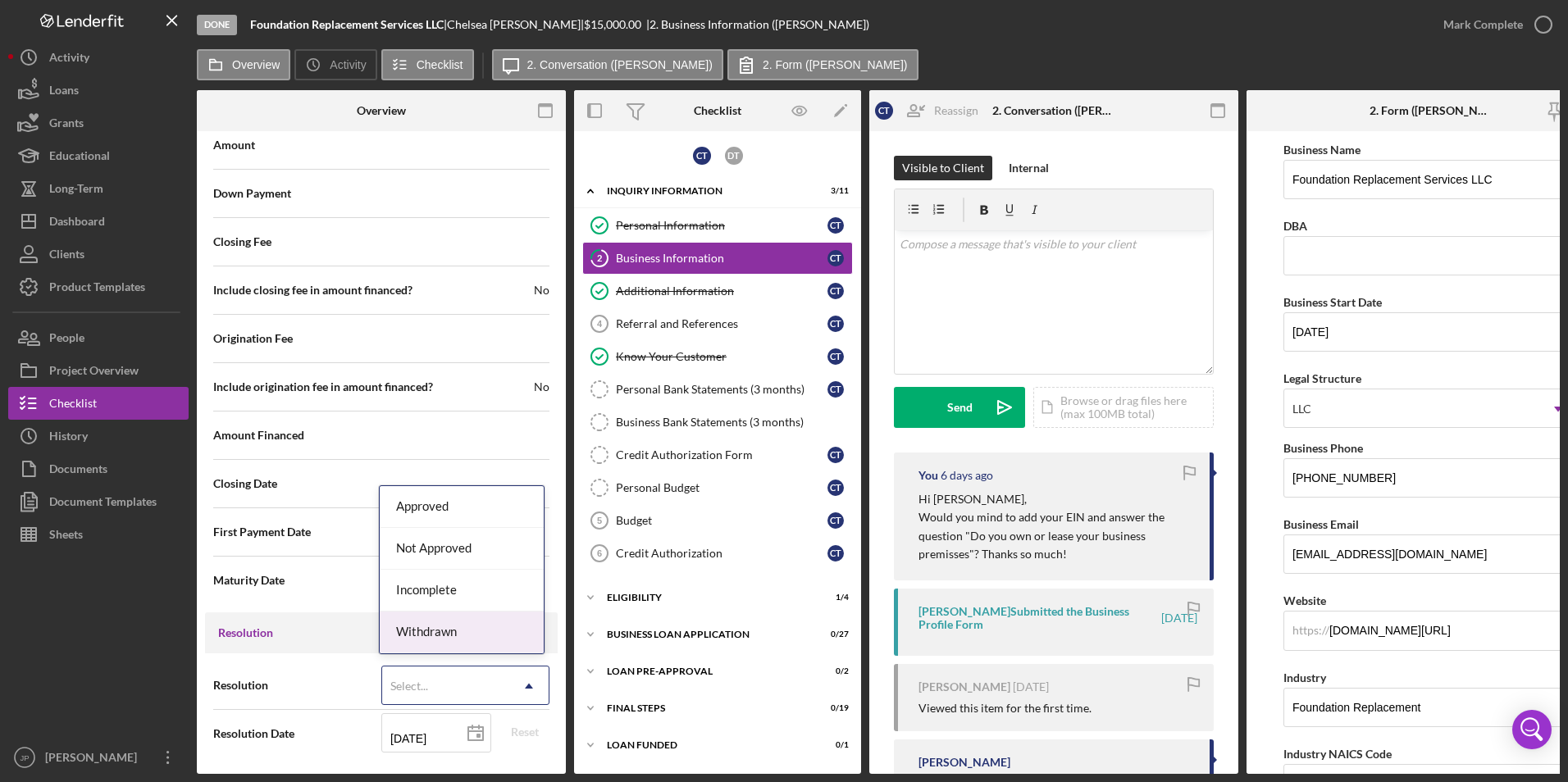
click at [492, 642] on div "Withdrawn" at bounding box center [461, 633] width 164 height 42
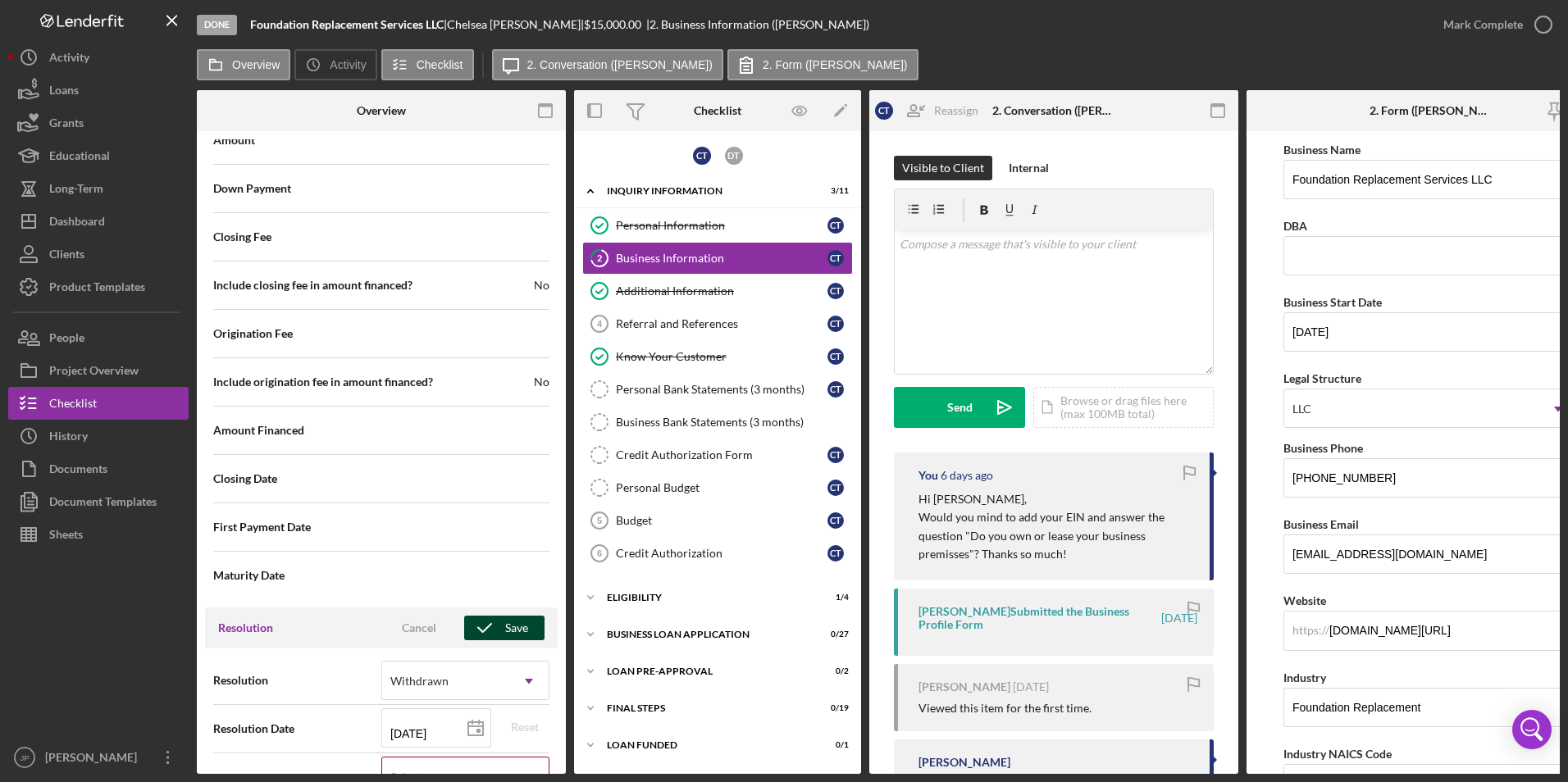
scroll to position [1821, 0]
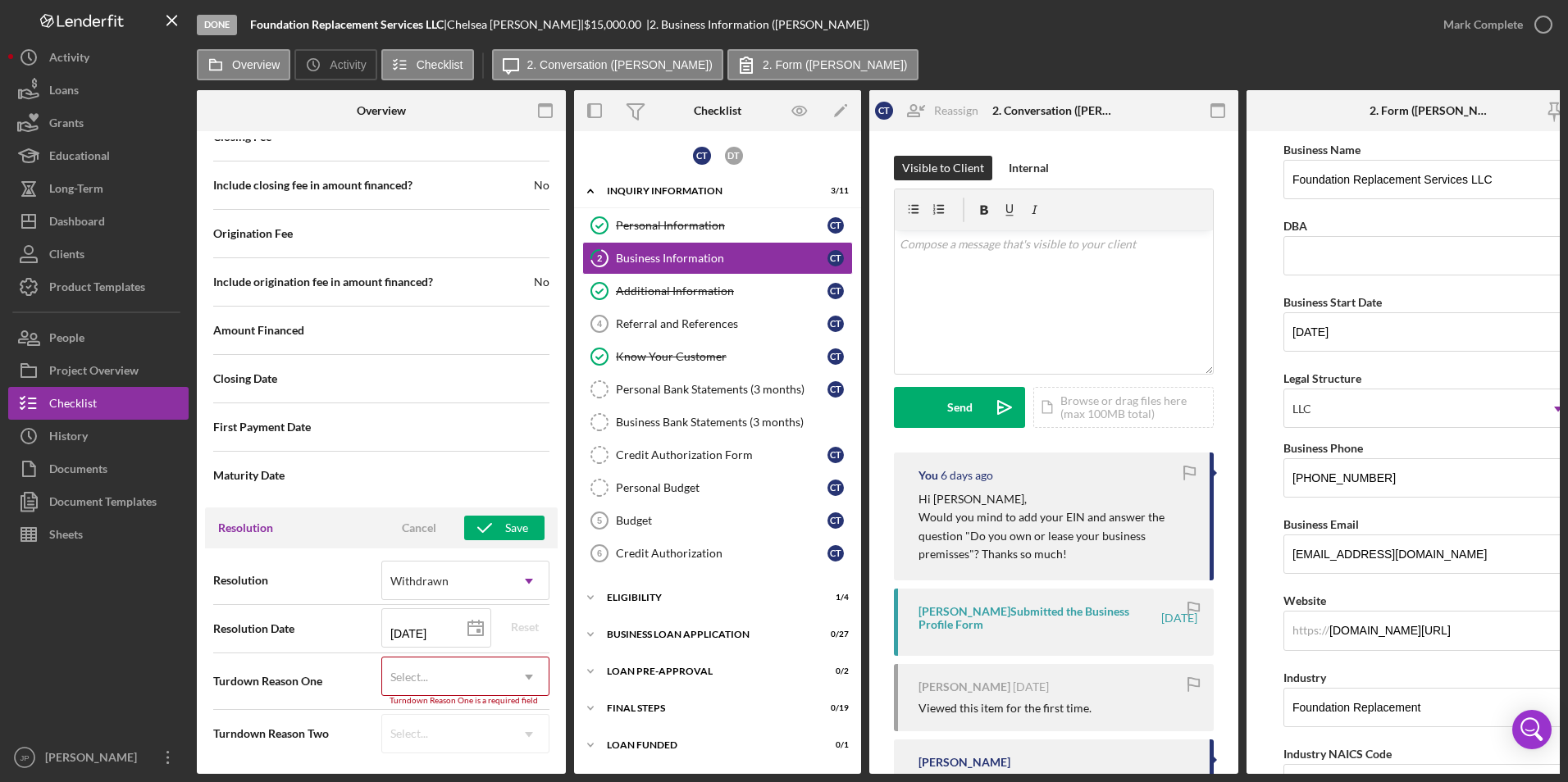
click at [519, 663] on icon "Icon/Dropdown Arrow" at bounding box center [529, 677] width 39 height 39
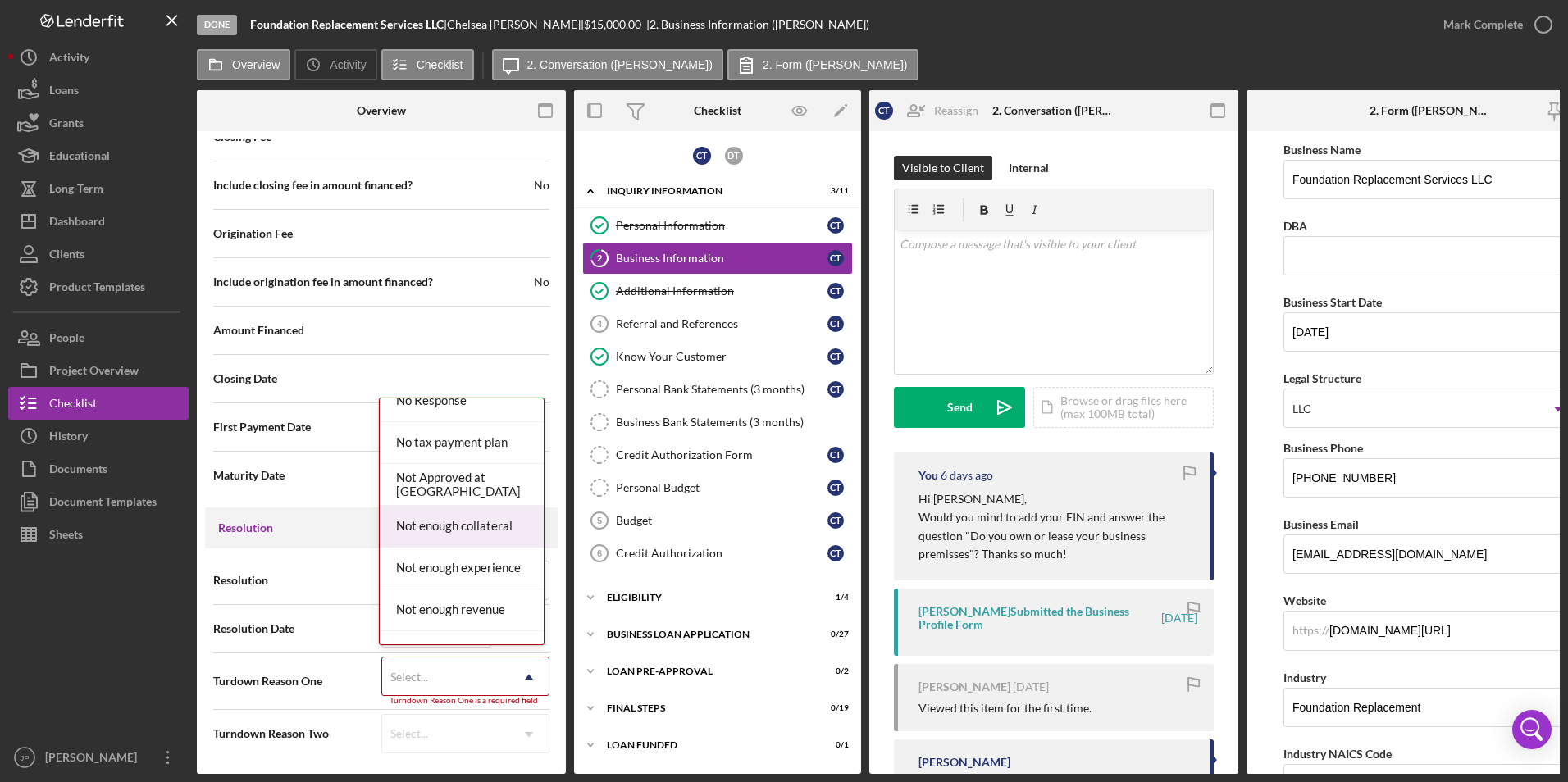
scroll to position [1149, 0]
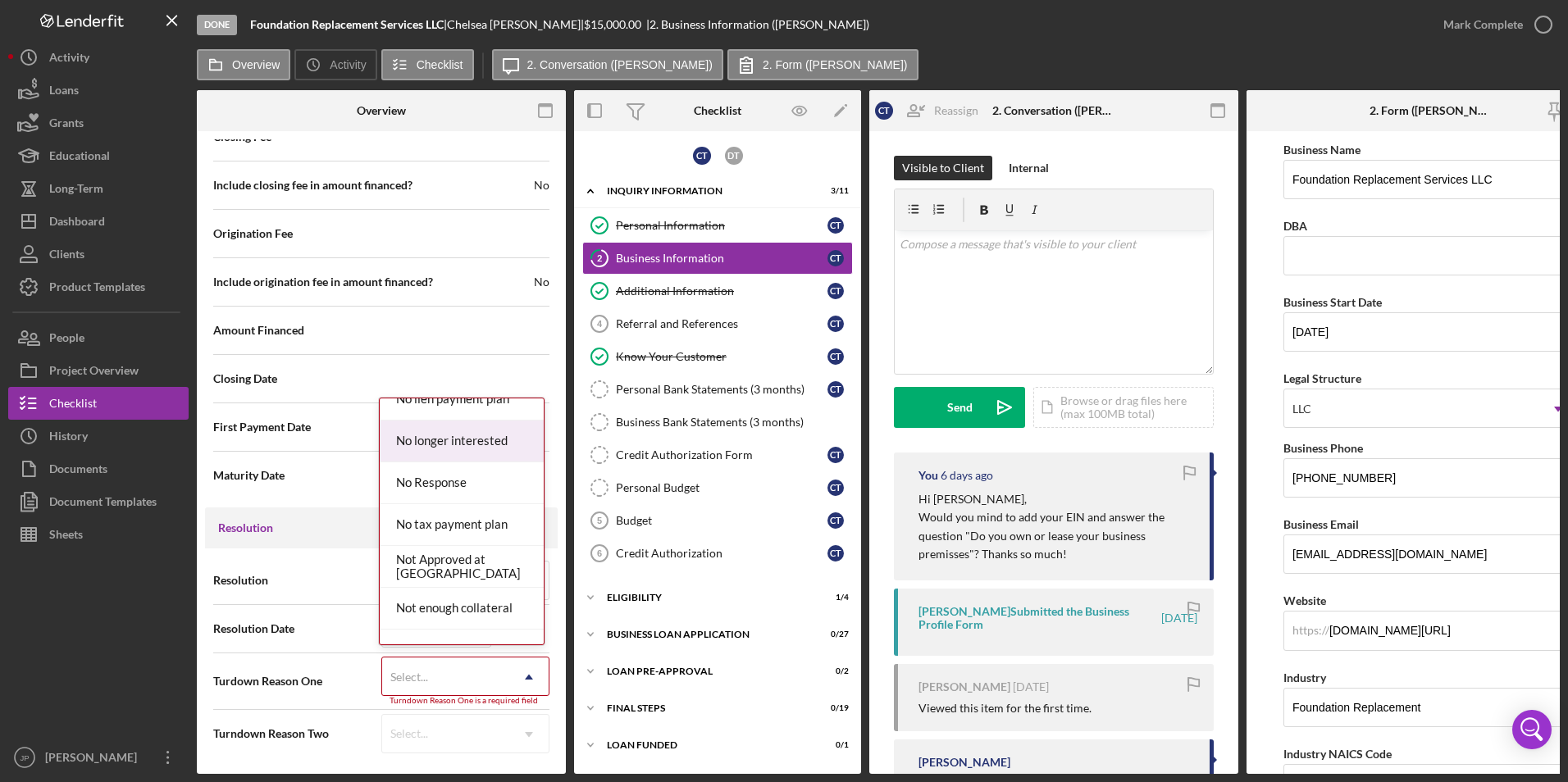
click at [486, 449] on div "No longer interested" at bounding box center [461, 442] width 164 height 42
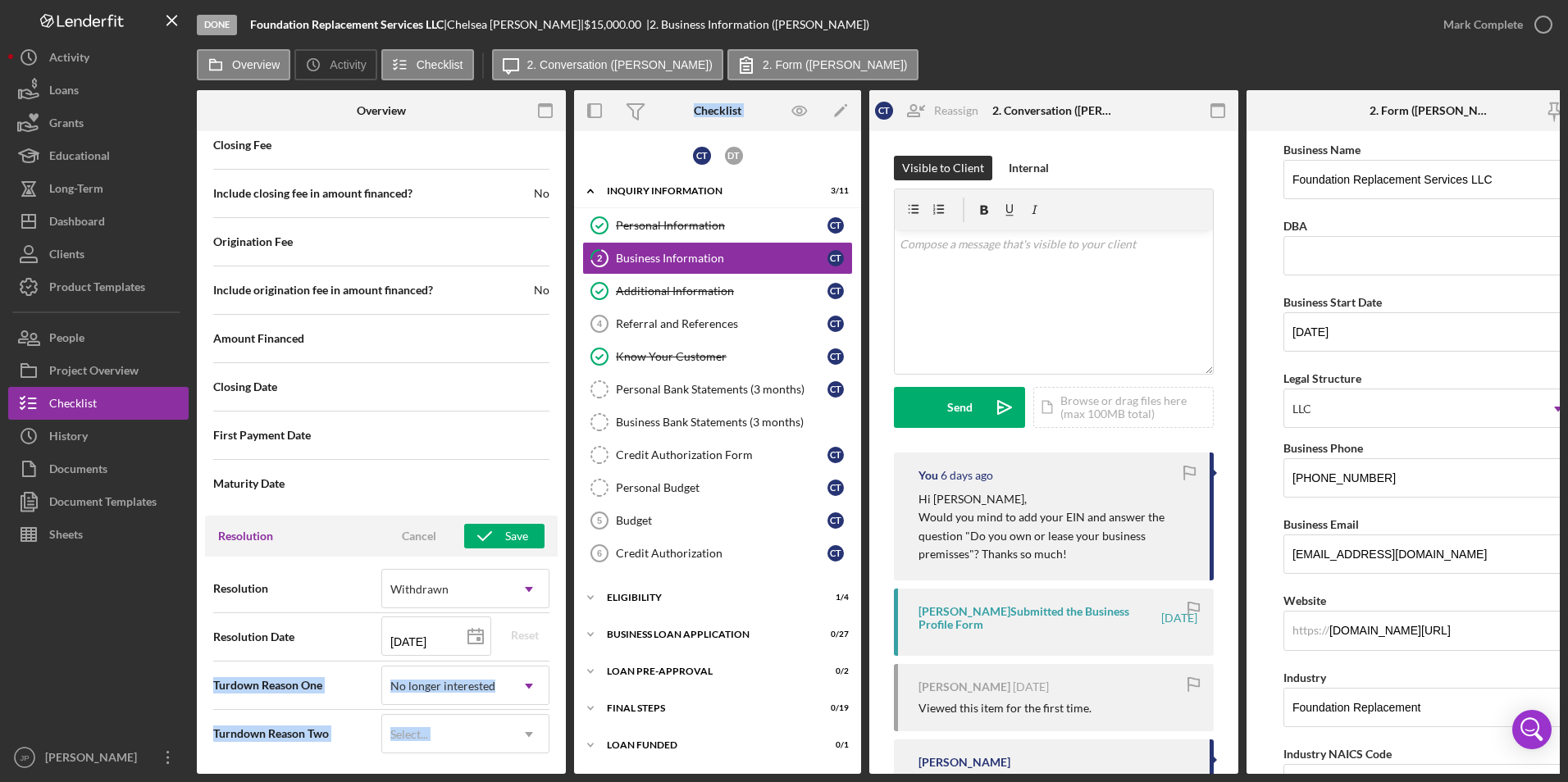
drag, startPoint x: 566, startPoint y: 642, endPoint x: 573, endPoint y: 672, distance: 30.8
click at [573, 672] on div "Overview Internal Workflow Stage Done Icon/Dropdown Arrow Archive (can unarchiv…" at bounding box center [878, 432] width 1363 height 684
click at [517, 529] on div "Save" at bounding box center [516, 536] width 23 height 25
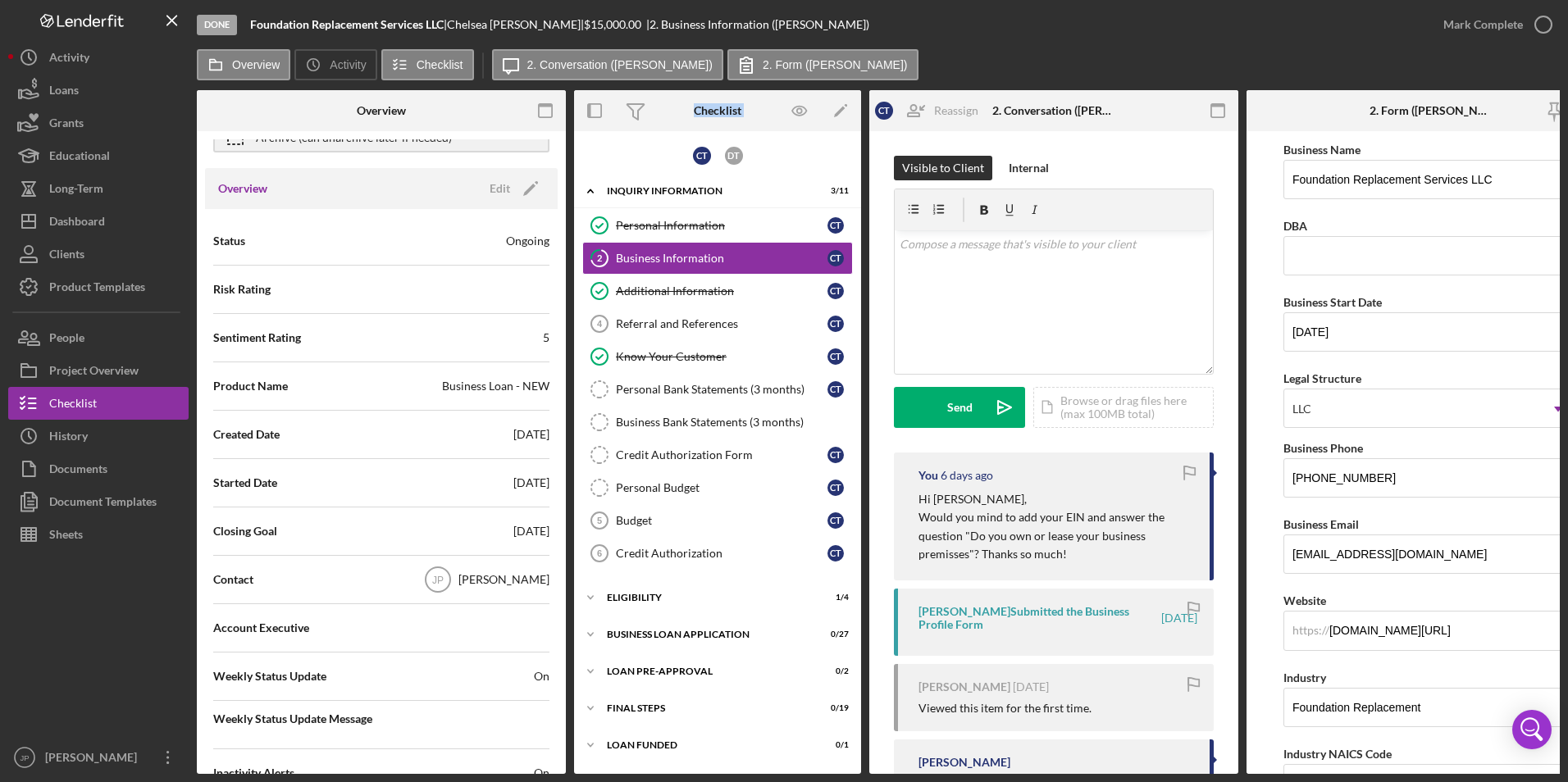
scroll to position [0, 0]
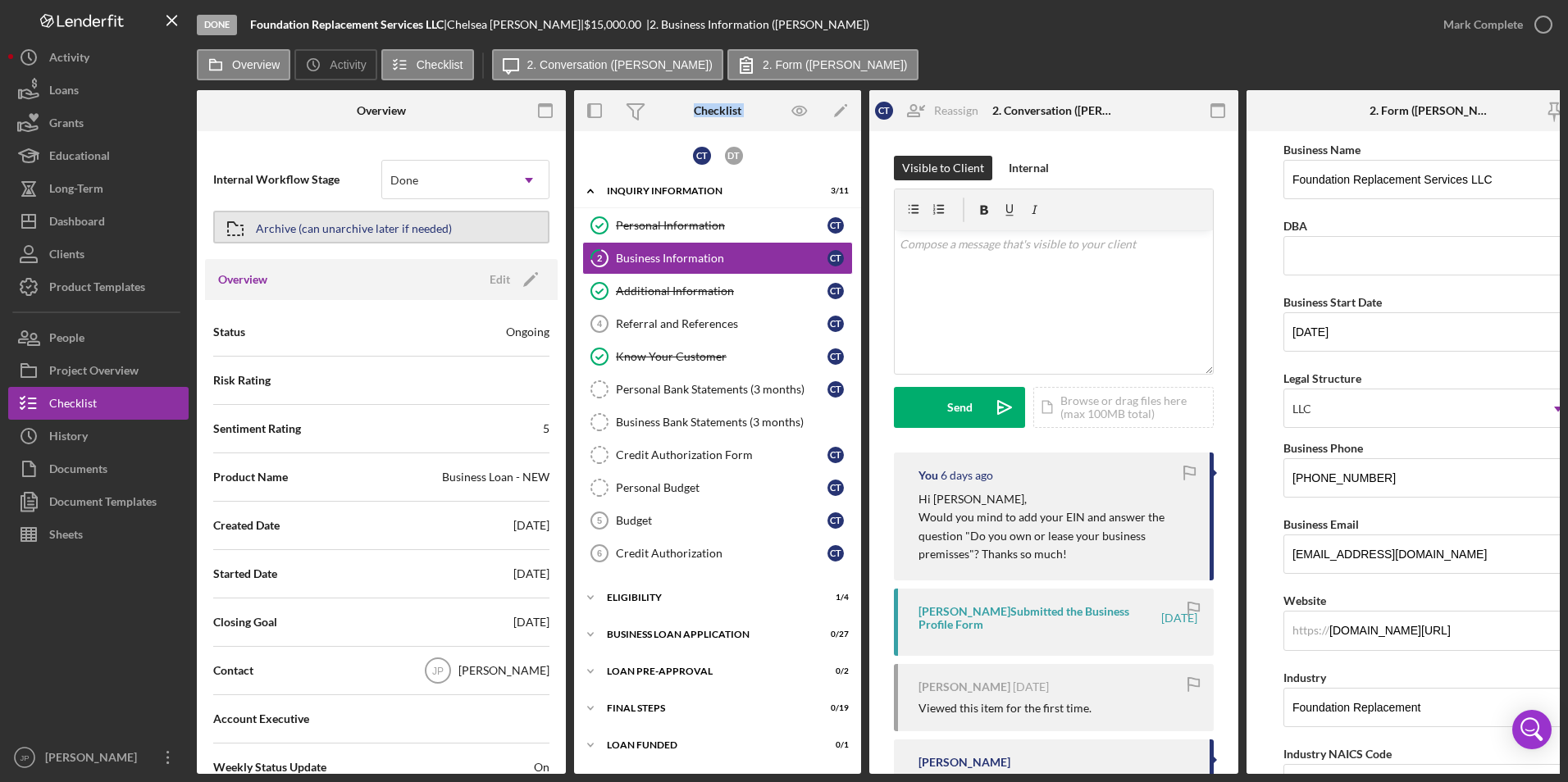
click at [372, 233] on div "Archive (can unarchive later if needed)" at bounding box center [354, 227] width 196 height 29
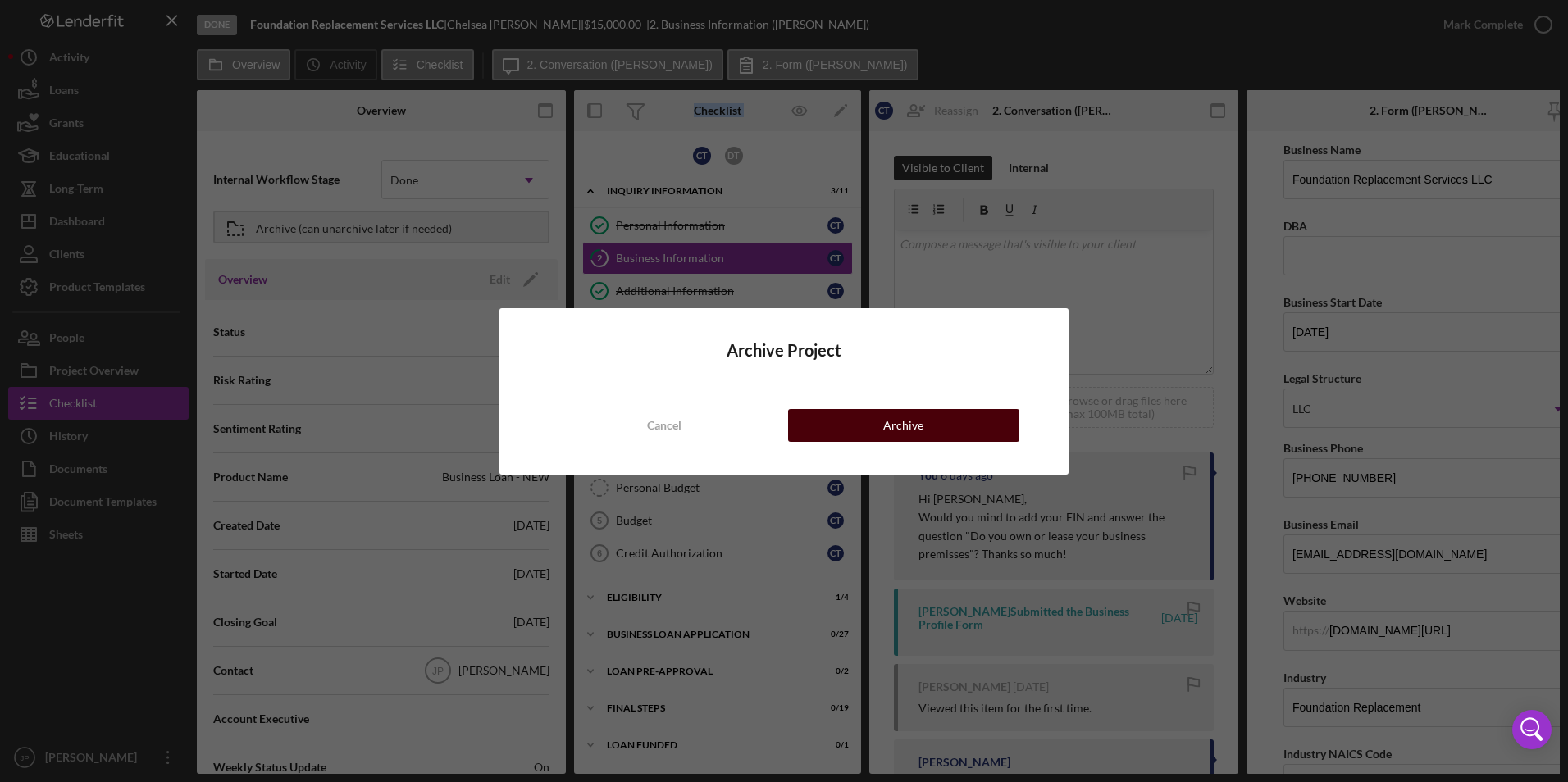
click at [957, 431] on button "Archive" at bounding box center [904, 425] width 232 height 32
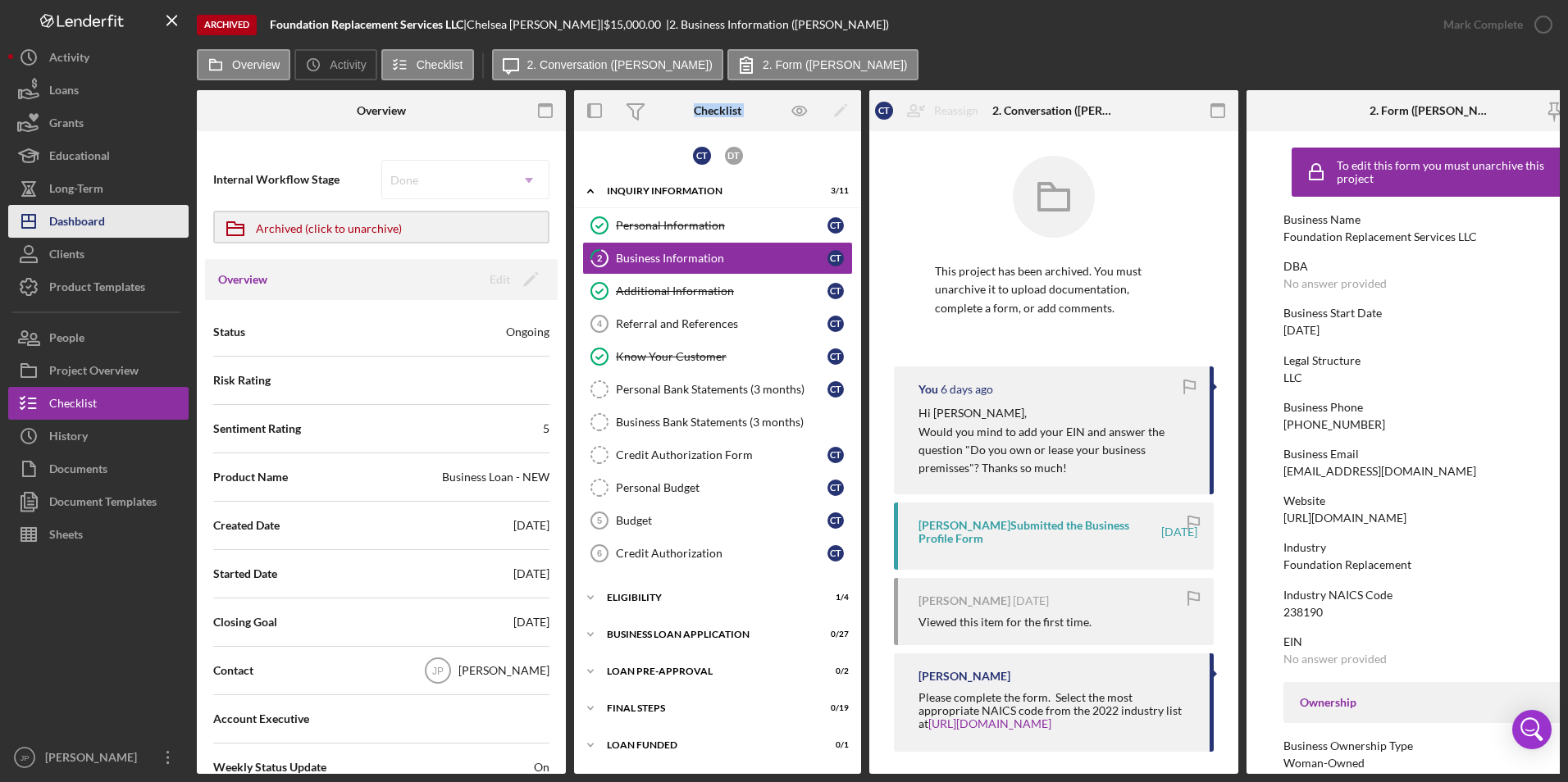
click at [132, 229] on button "Icon/Dashboard Dashboard" at bounding box center [98, 221] width 181 height 32
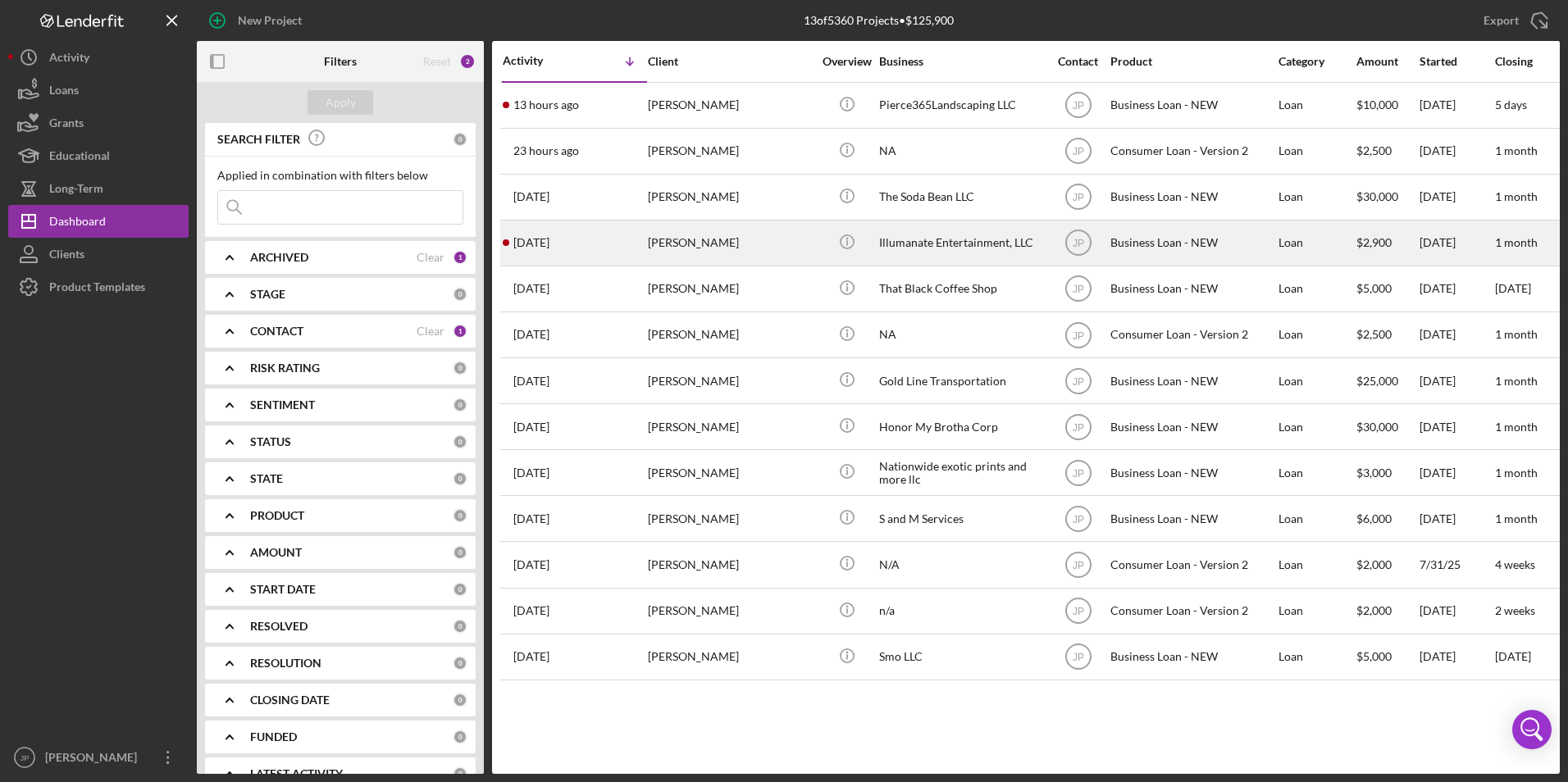
click at [698, 238] on div "[PERSON_NAME]" at bounding box center [729, 243] width 164 height 43
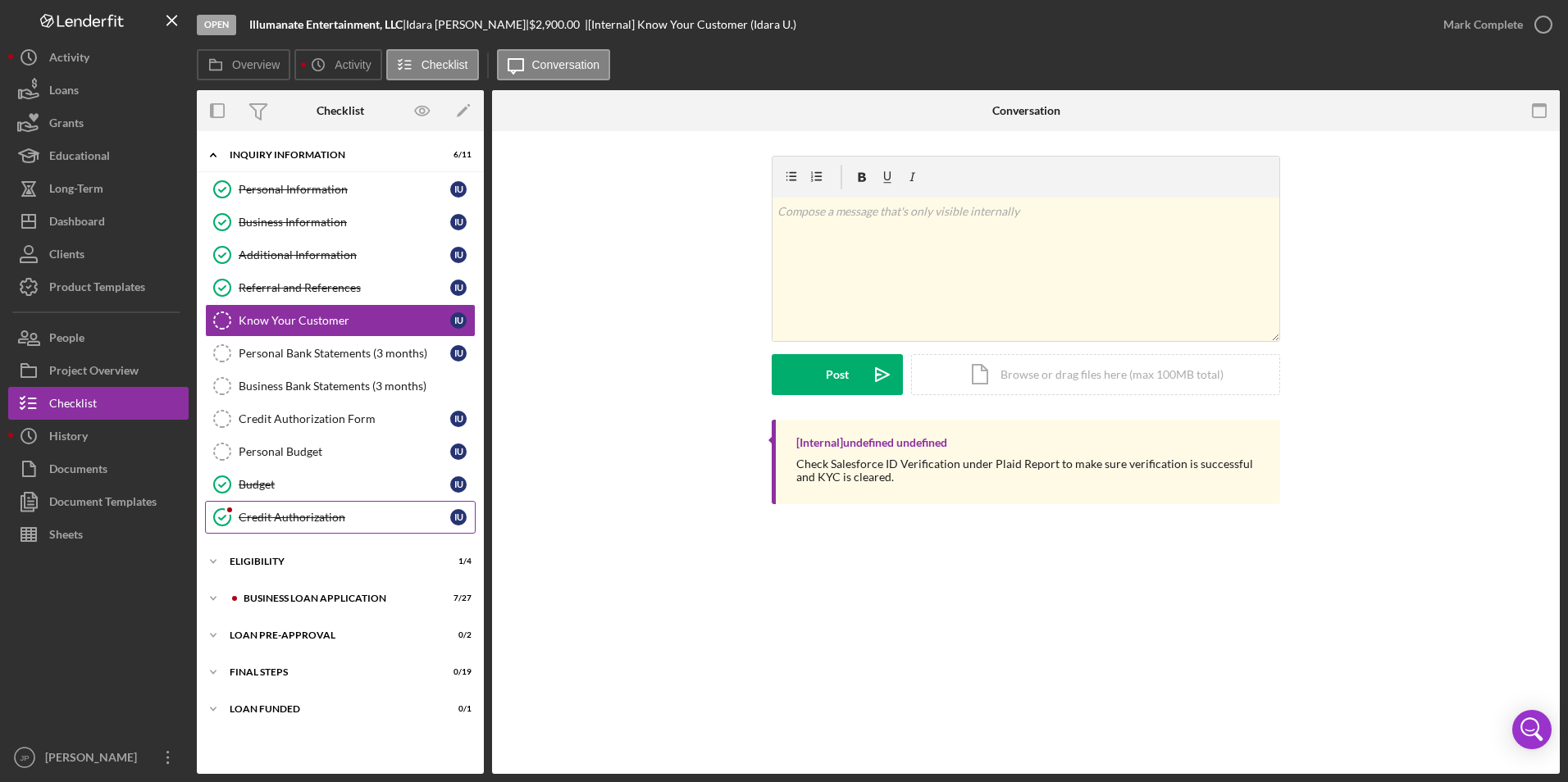
click at [268, 522] on div "Credit Authorization" at bounding box center [344, 517] width 212 height 13
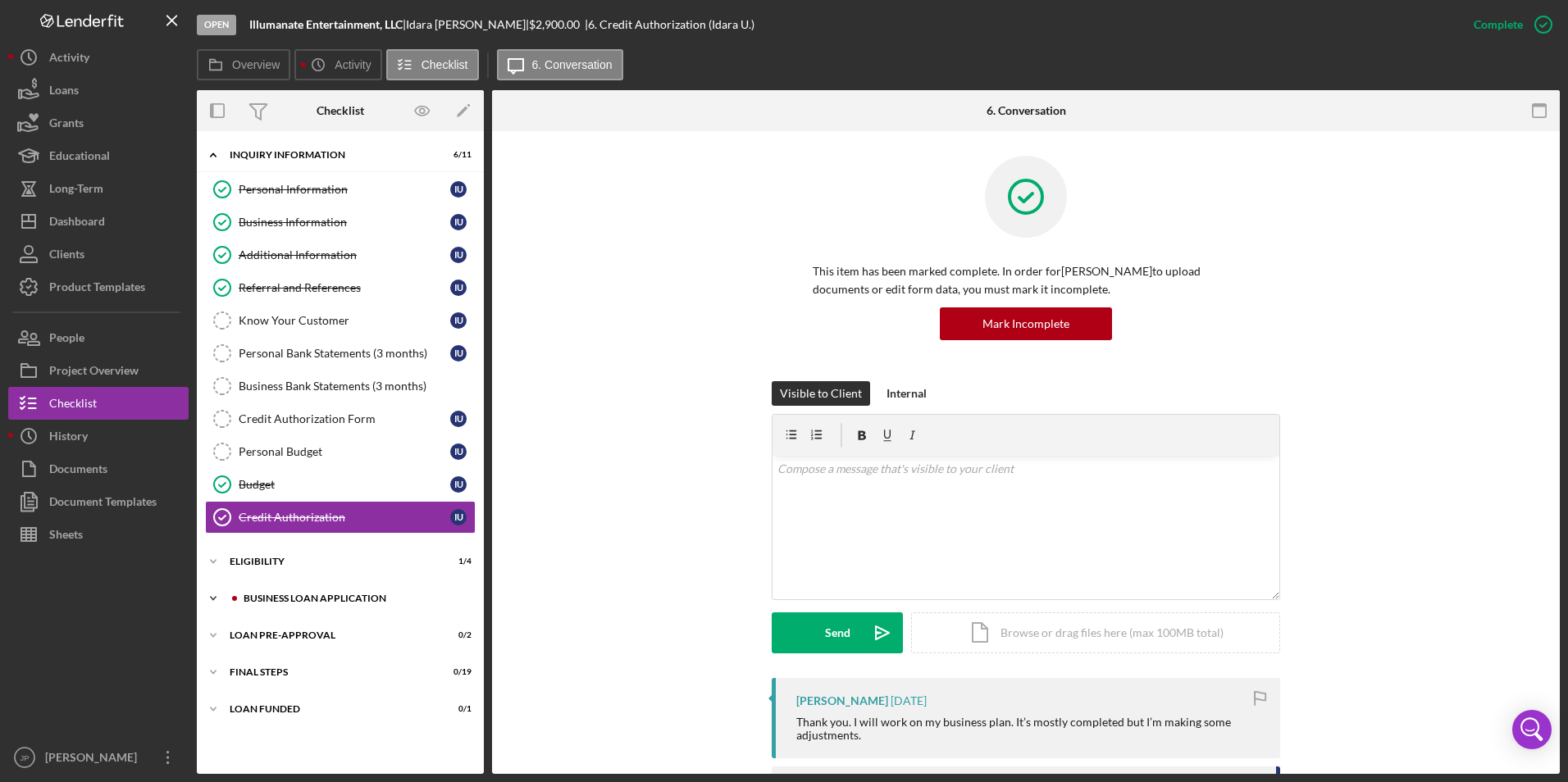
click at [217, 600] on icon "Icon/Expander" at bounding box center [213, 598] width 32 height 32
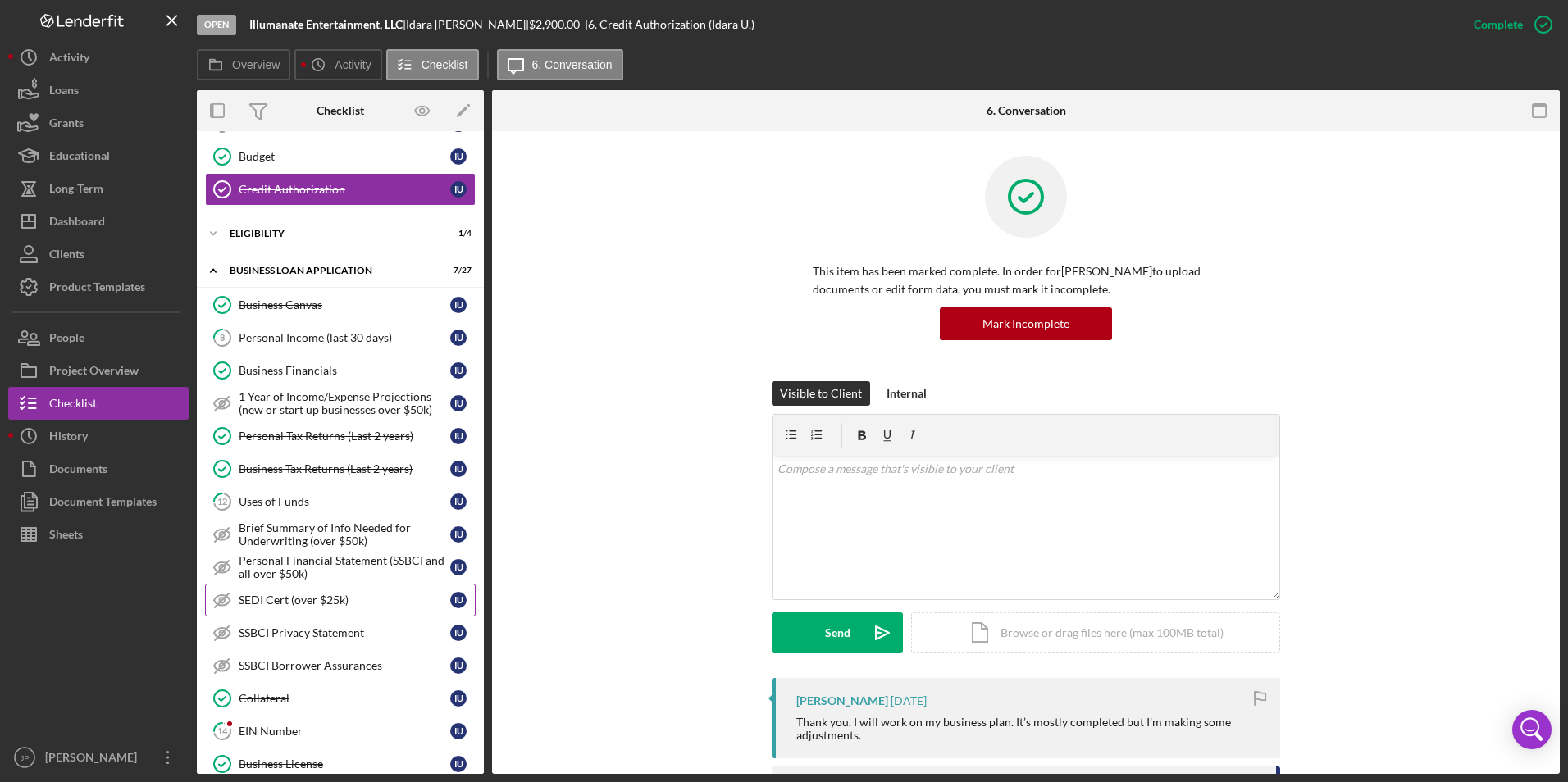
scroll to position [410, 0]
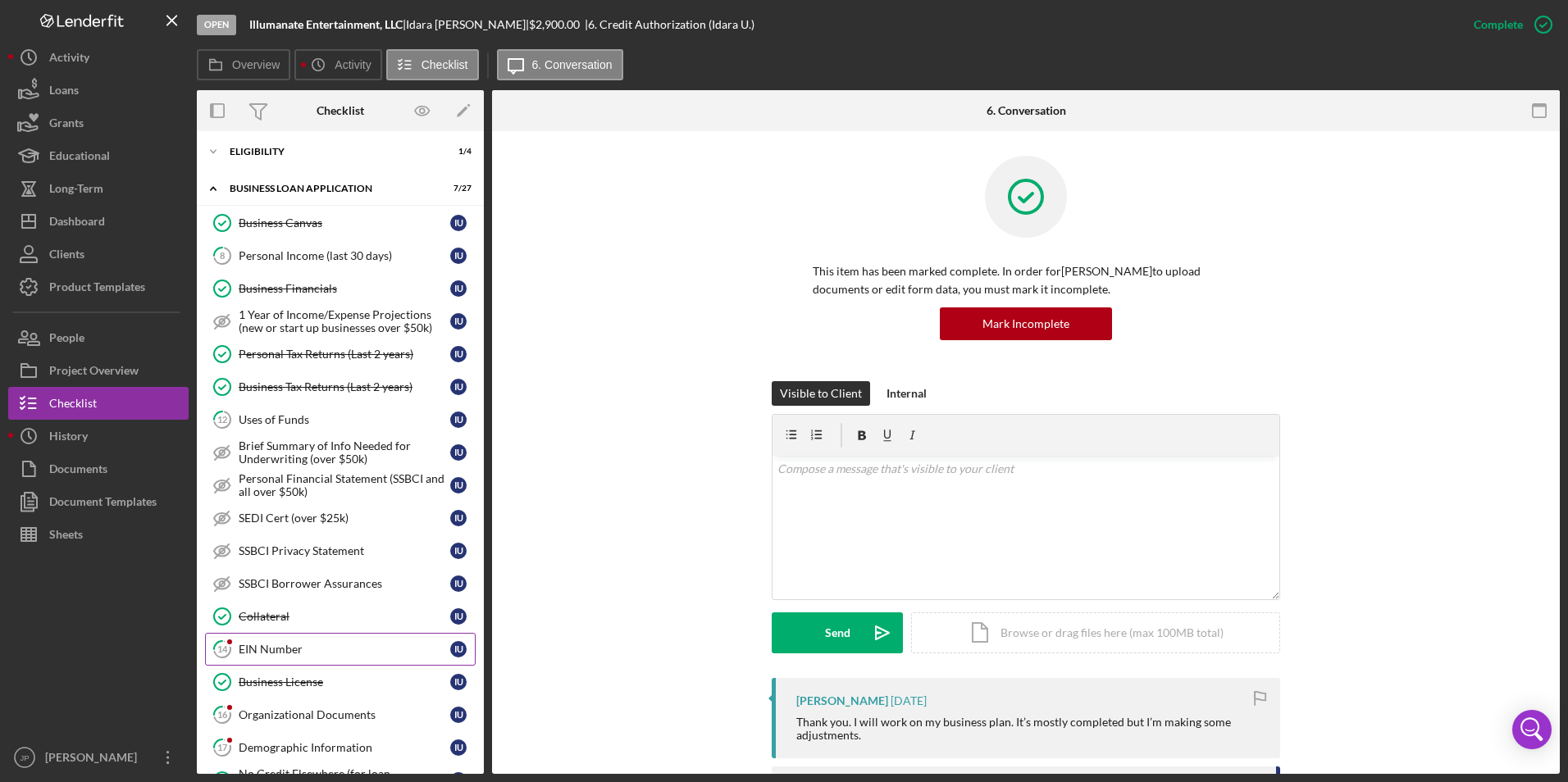
click at [297, 652] on div "EIN Number" at bounding box center [344, 649] width 212 height 13
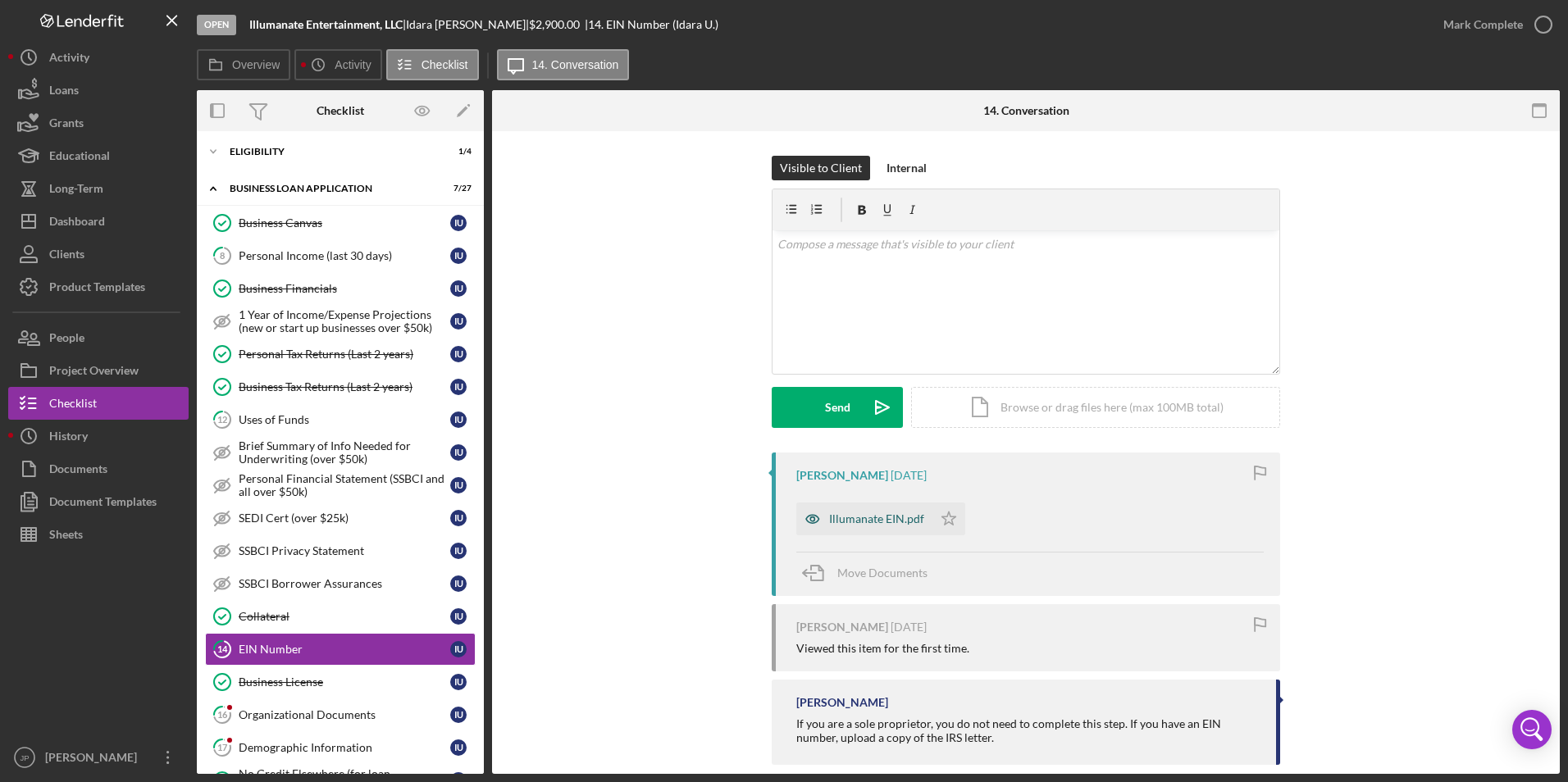
click at [876, 511] on div "Illumanate EIN.pdf" at bounding box center [864, 518] width 136 height 32
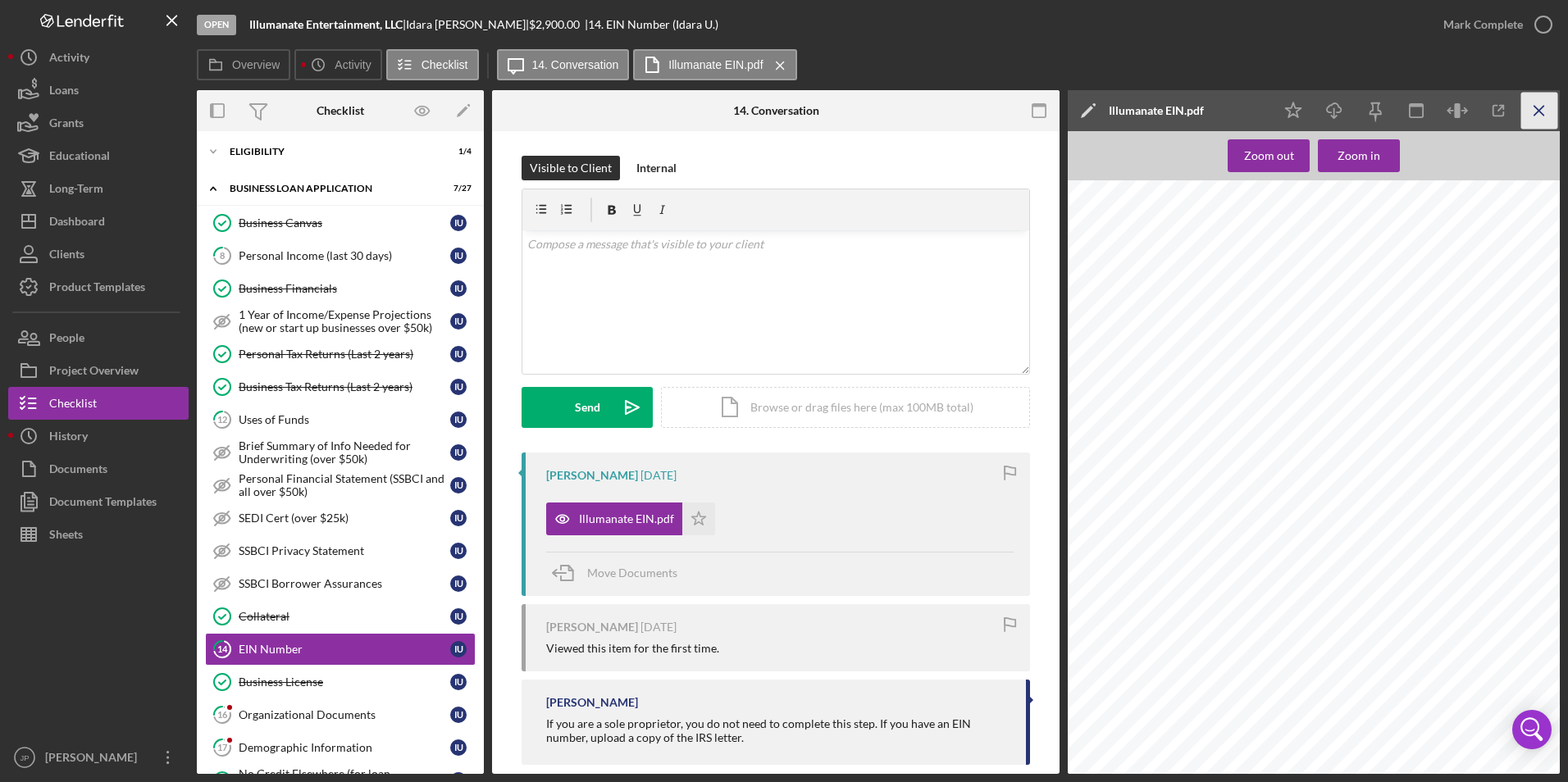
click at [1538, 106] on icon "Icon/Menu Close" at bounding box center [1540, 111] width 37 height 37
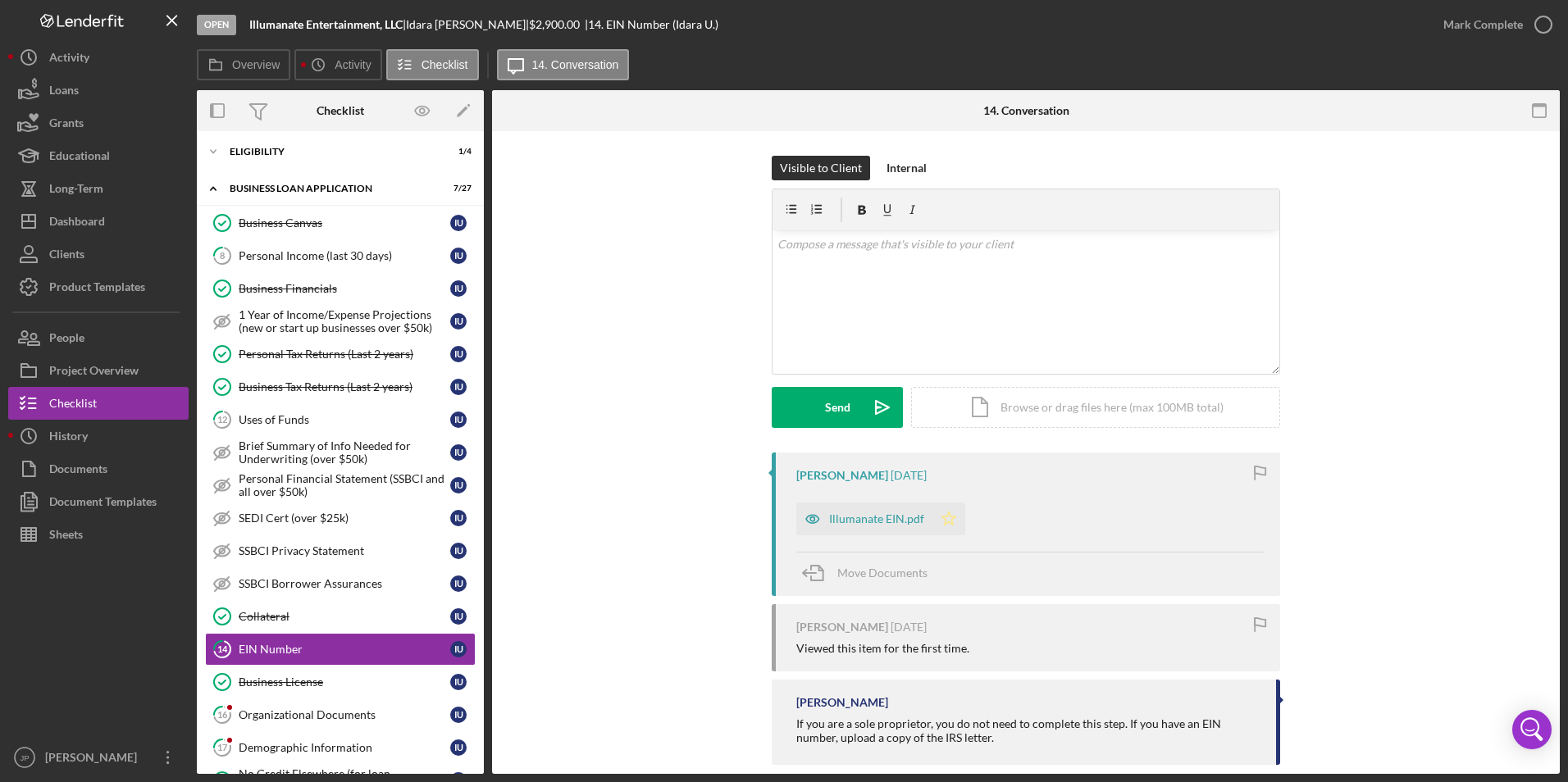
click at [951, 518] on icon "Icon/Star" at bounding box center [948, 518] width 32 height 32
click at [1506, 24] on div "Mark Complete" at bounding box center [1483, 24] width 79 height 32
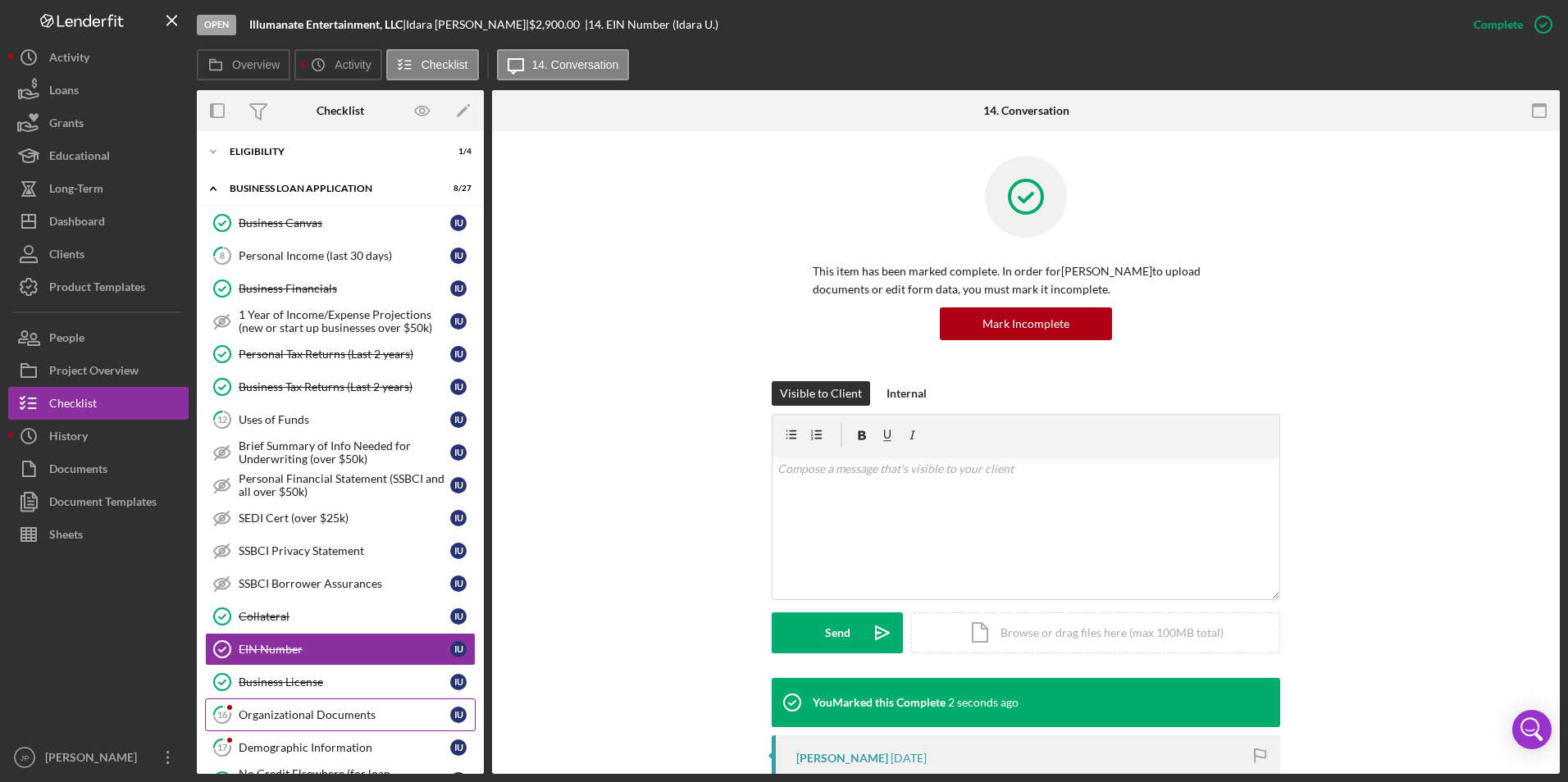
click at [315, 717] on div "Organizational Documents" at bounding box center [344, 714] width 212 height 13
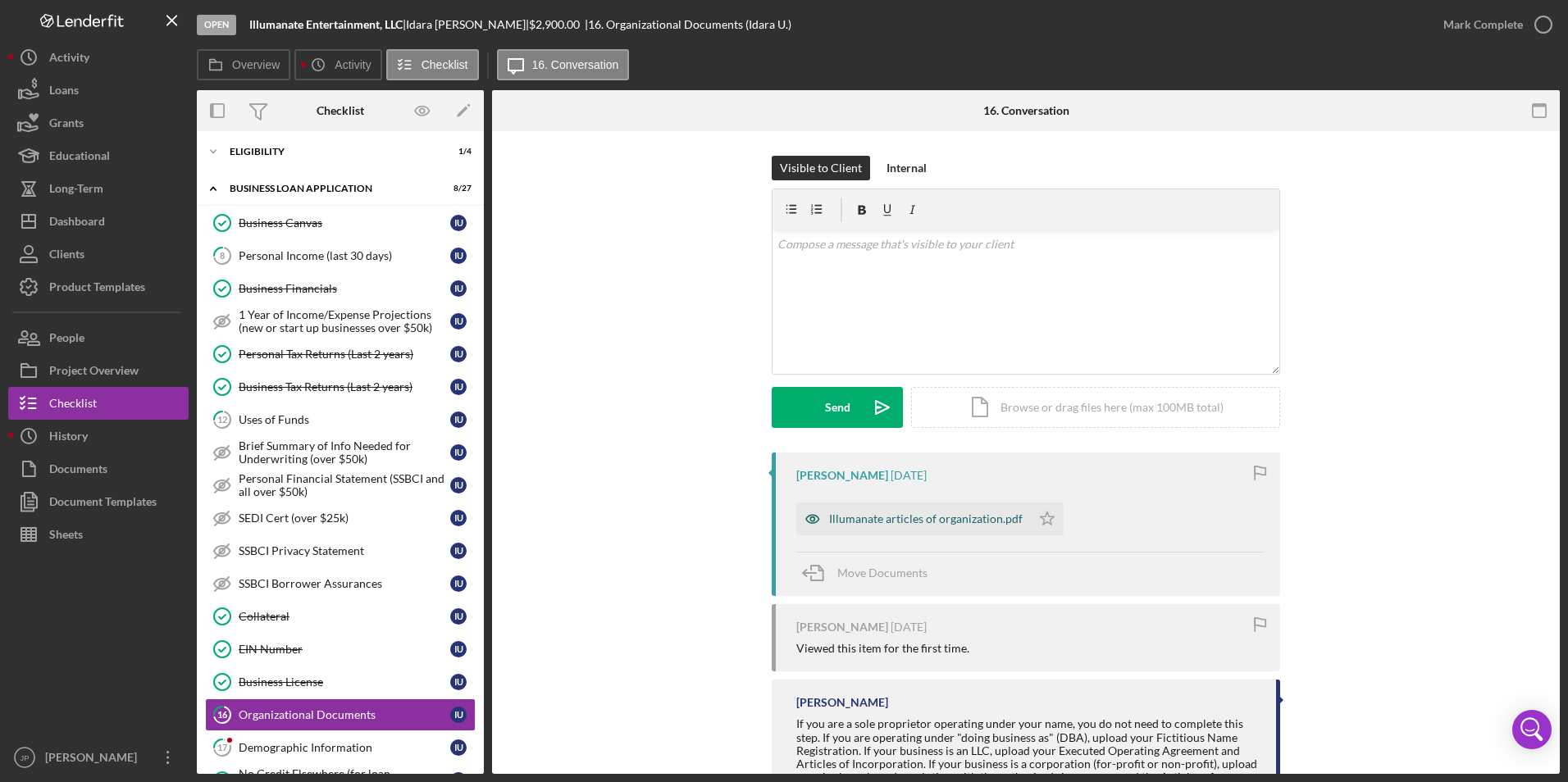
click at [937, 514] on div "Illumanate articles of organization.pdf" at bounding box center [925, 518] width 193 height 13
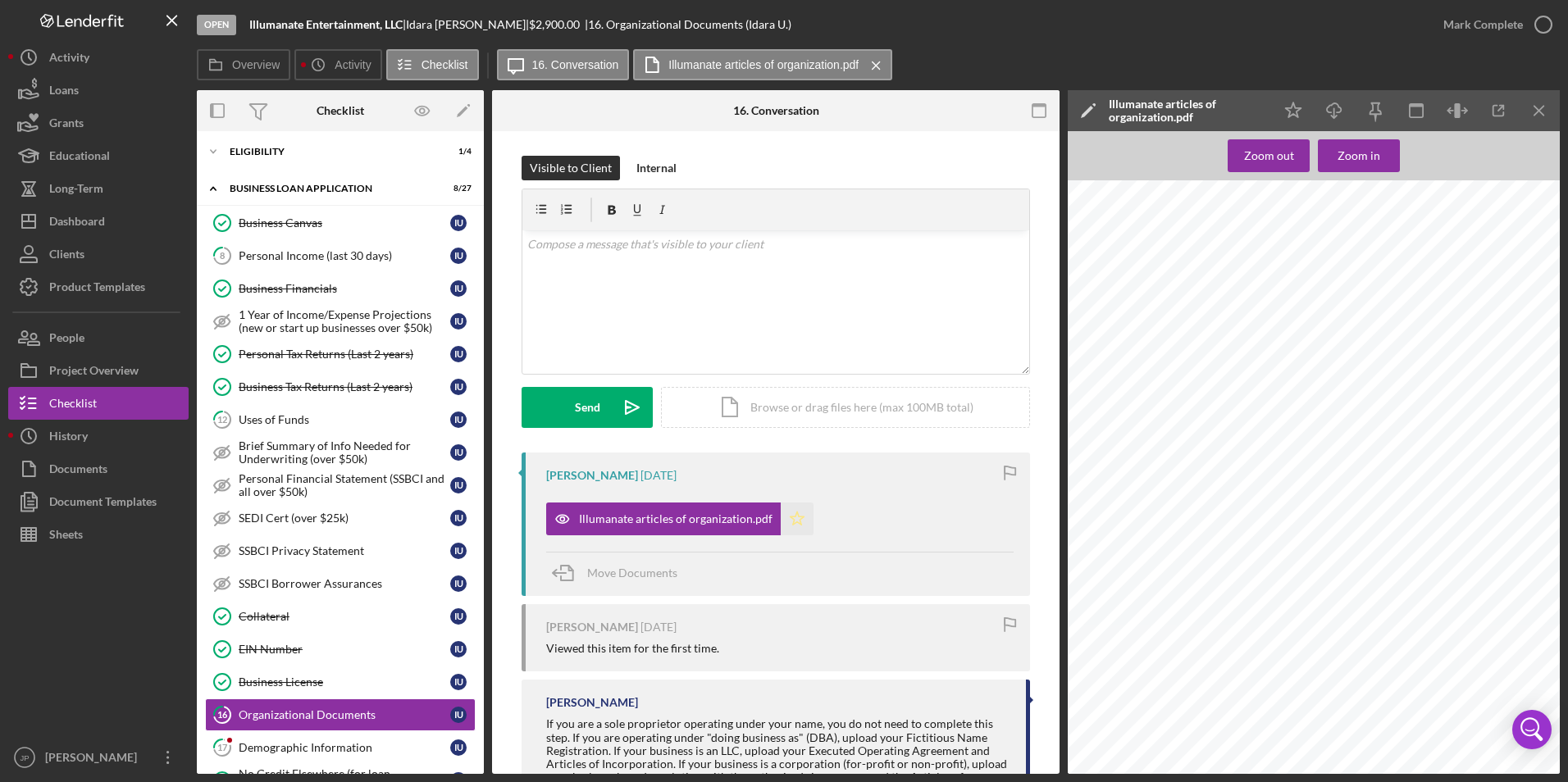
click at [792, 516] on polygon "button" at bounding box center [798, 518] width 14 height 13
click at [1477, 23] on div "Mark Complete" at bounding box center [1483, 24] width 79 height 32
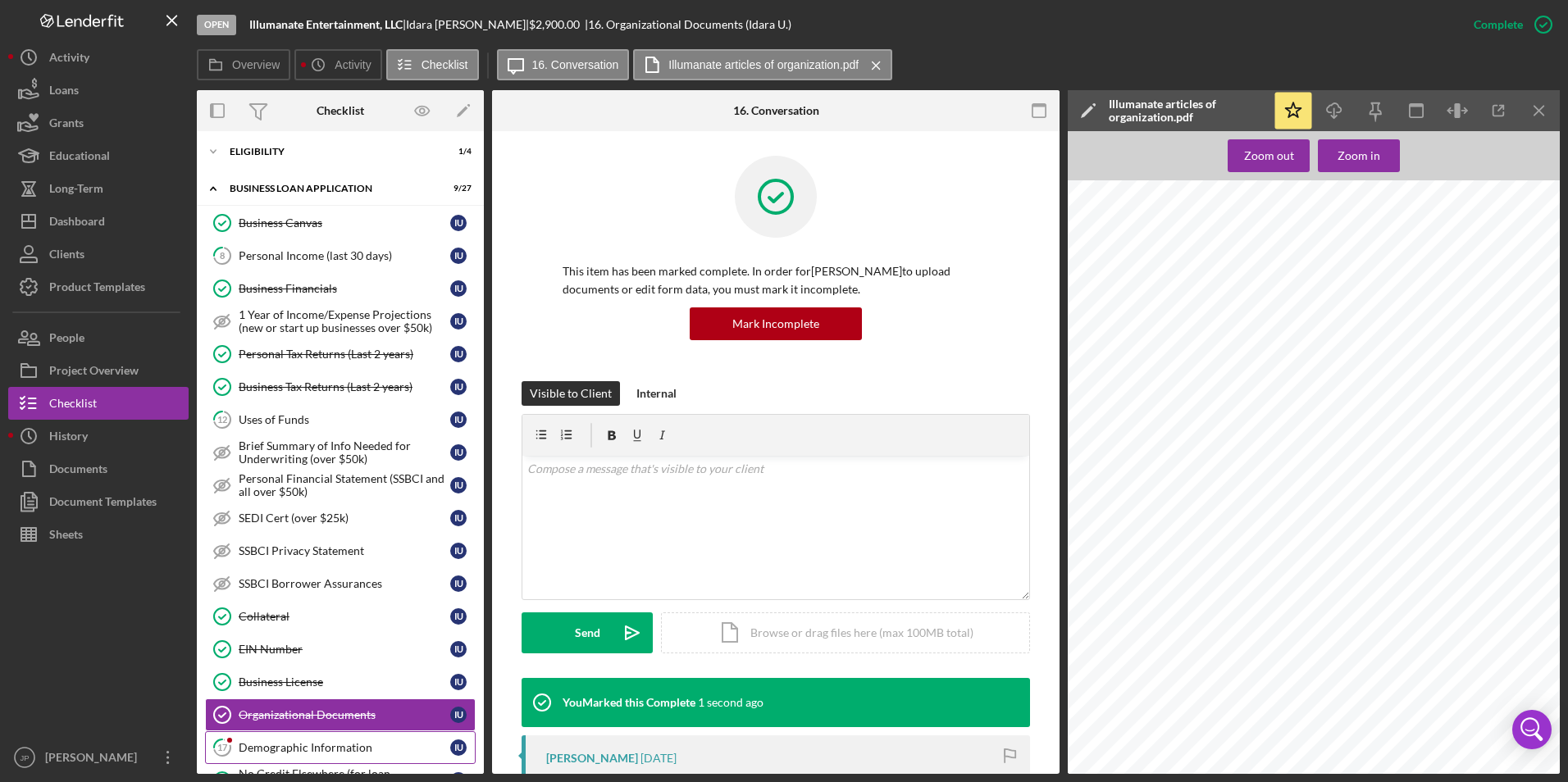
click at [306, 753] on div "Demographic Information" at bounding box center [344, 748] width 212 height 13
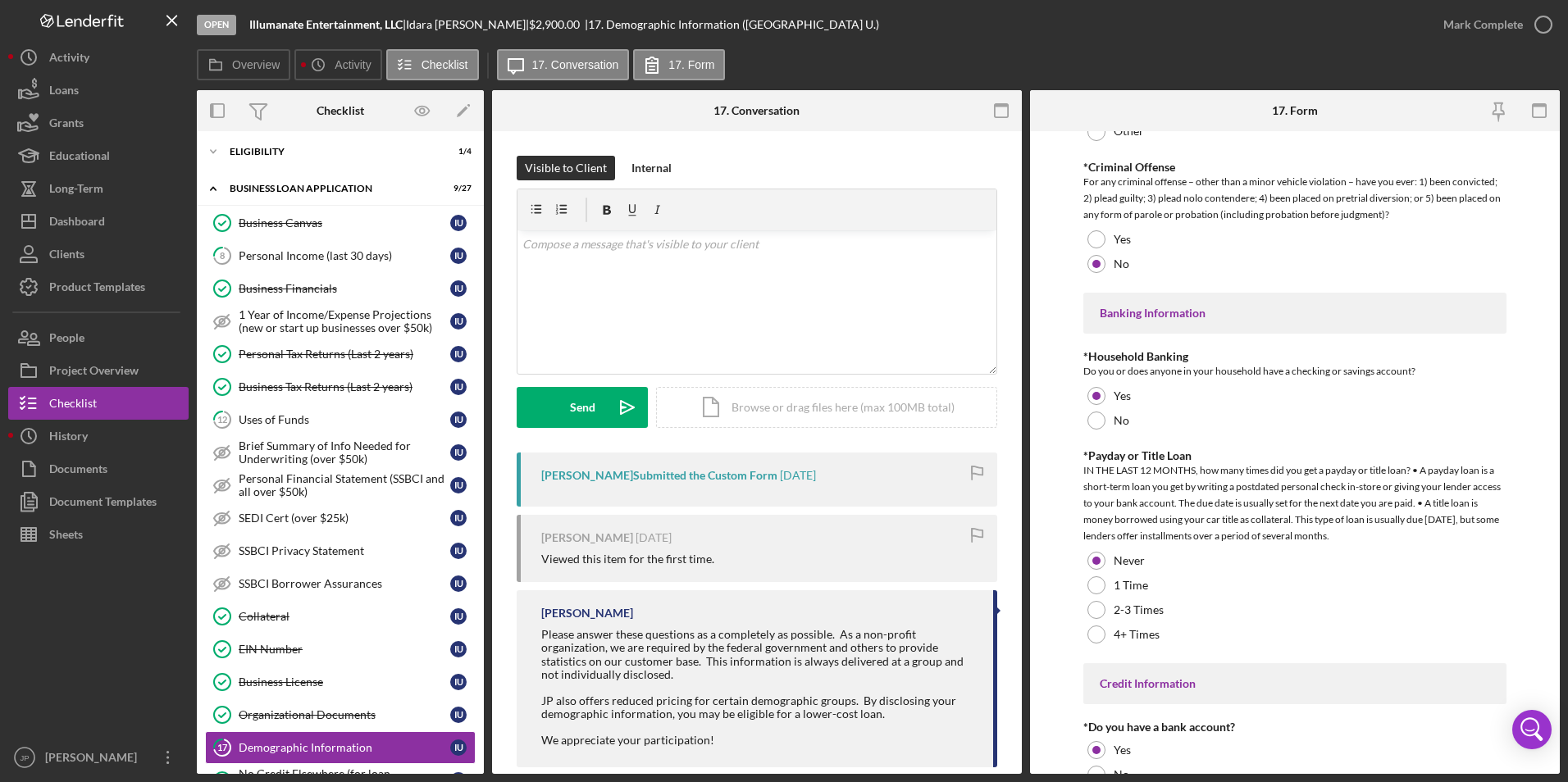
scroll to position [3189, 0]
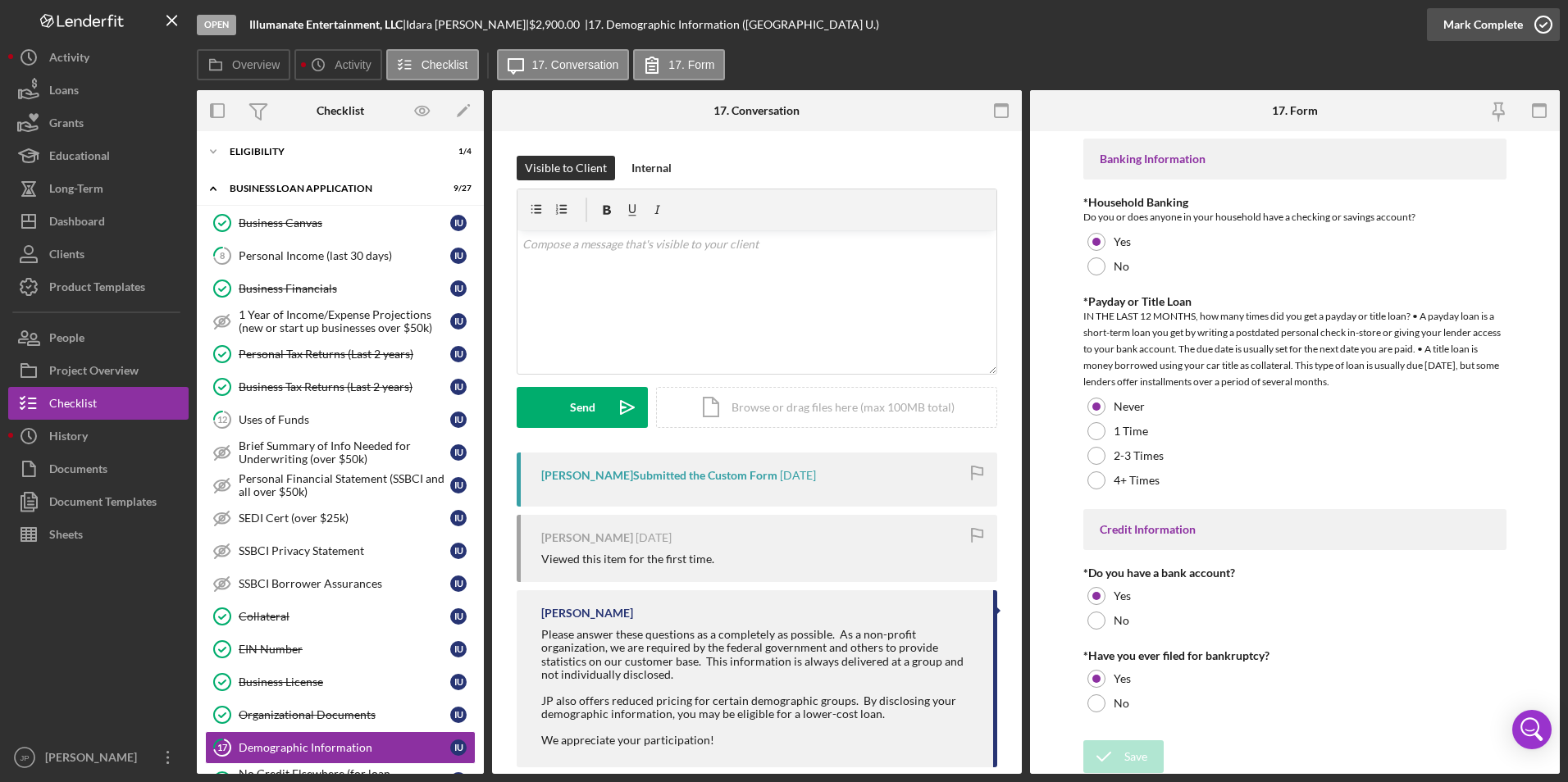
click at [1498, 25] on div "Mark Complete" at bounding box center [1483, 24] width 79 height 32
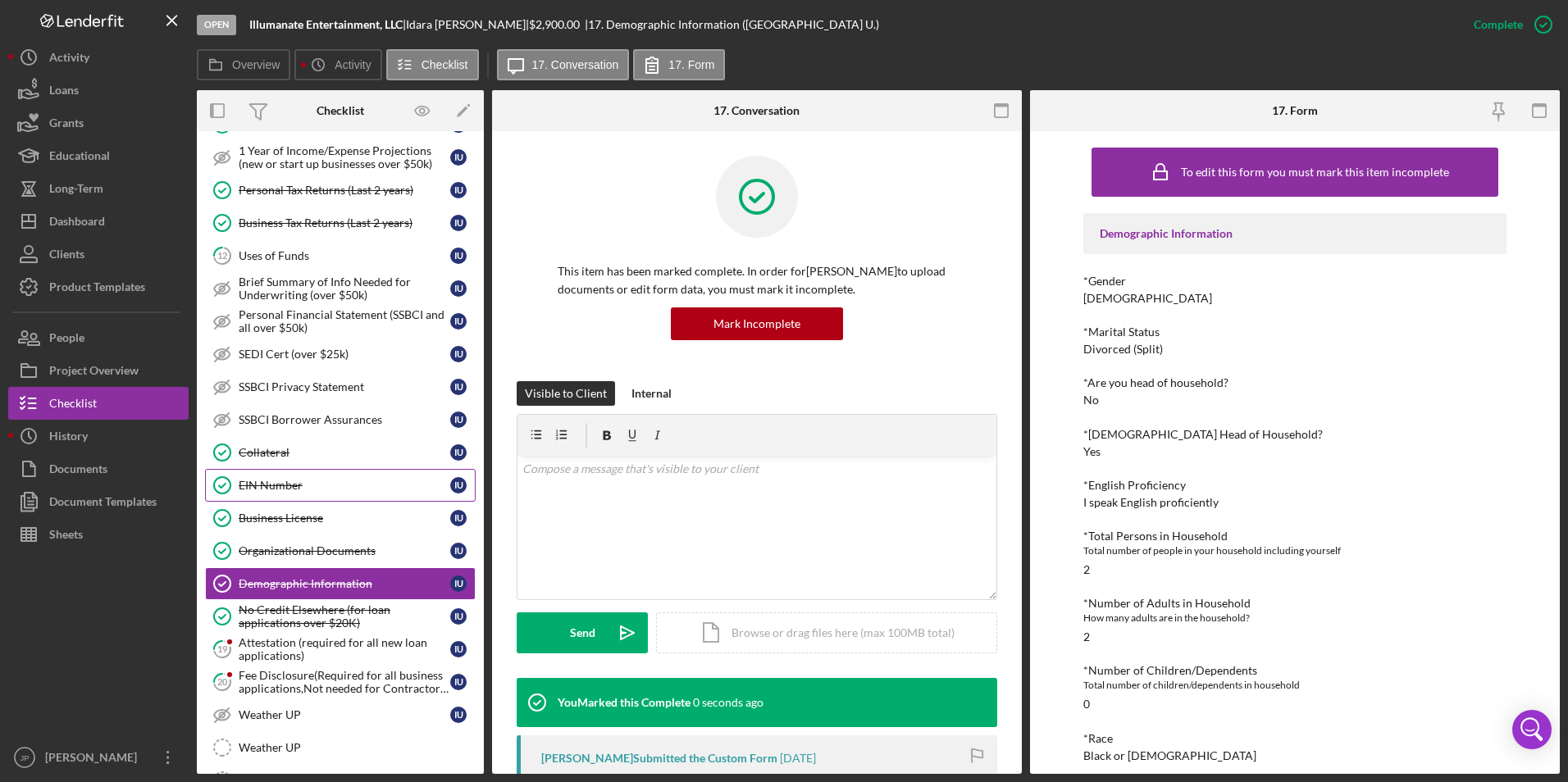
scroll to position [738, 0]
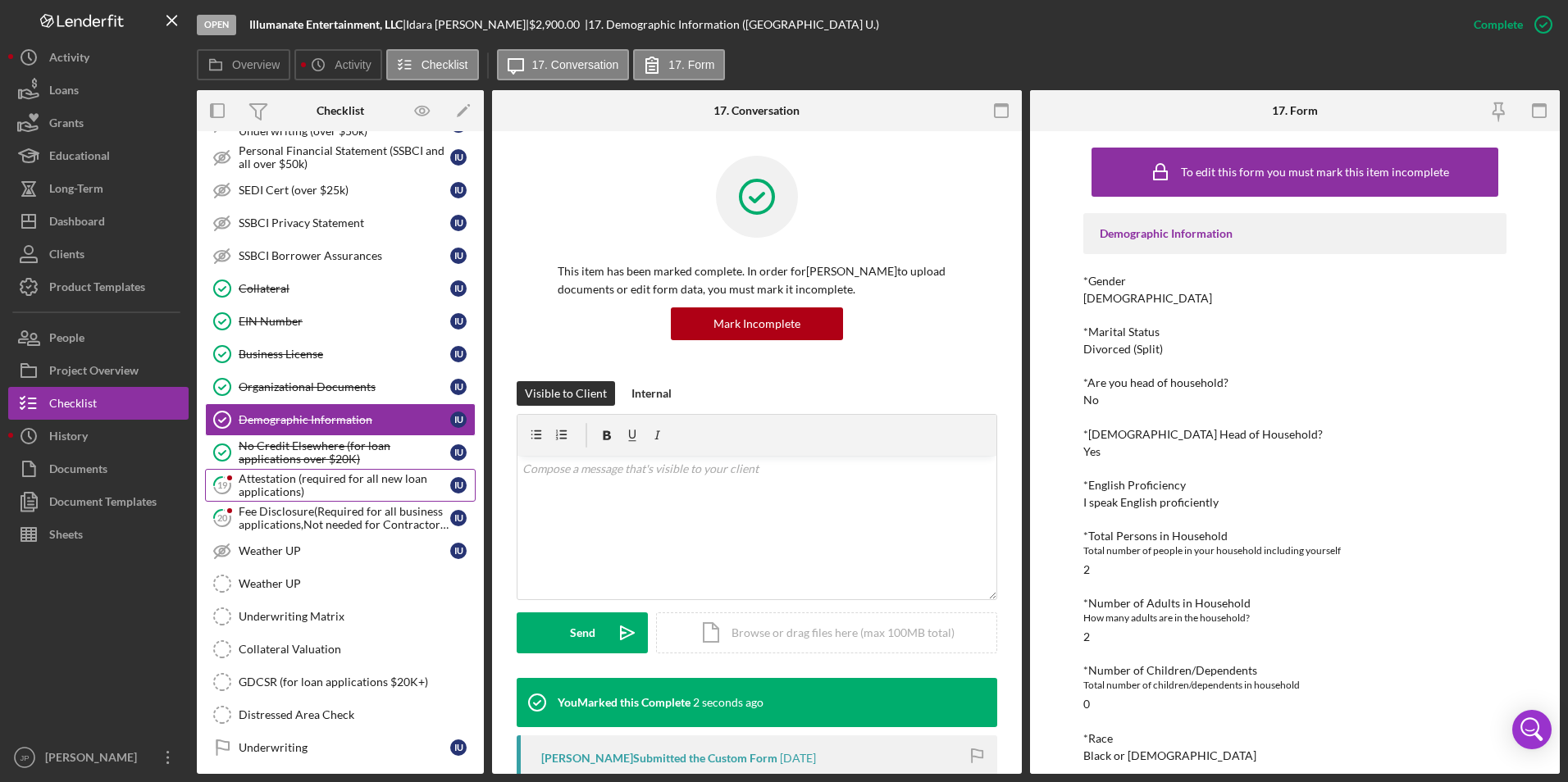
click at [326, 487] on div "Attestation (required for all new loan applications)" at bounding box center [344, 485] width 212 height 26
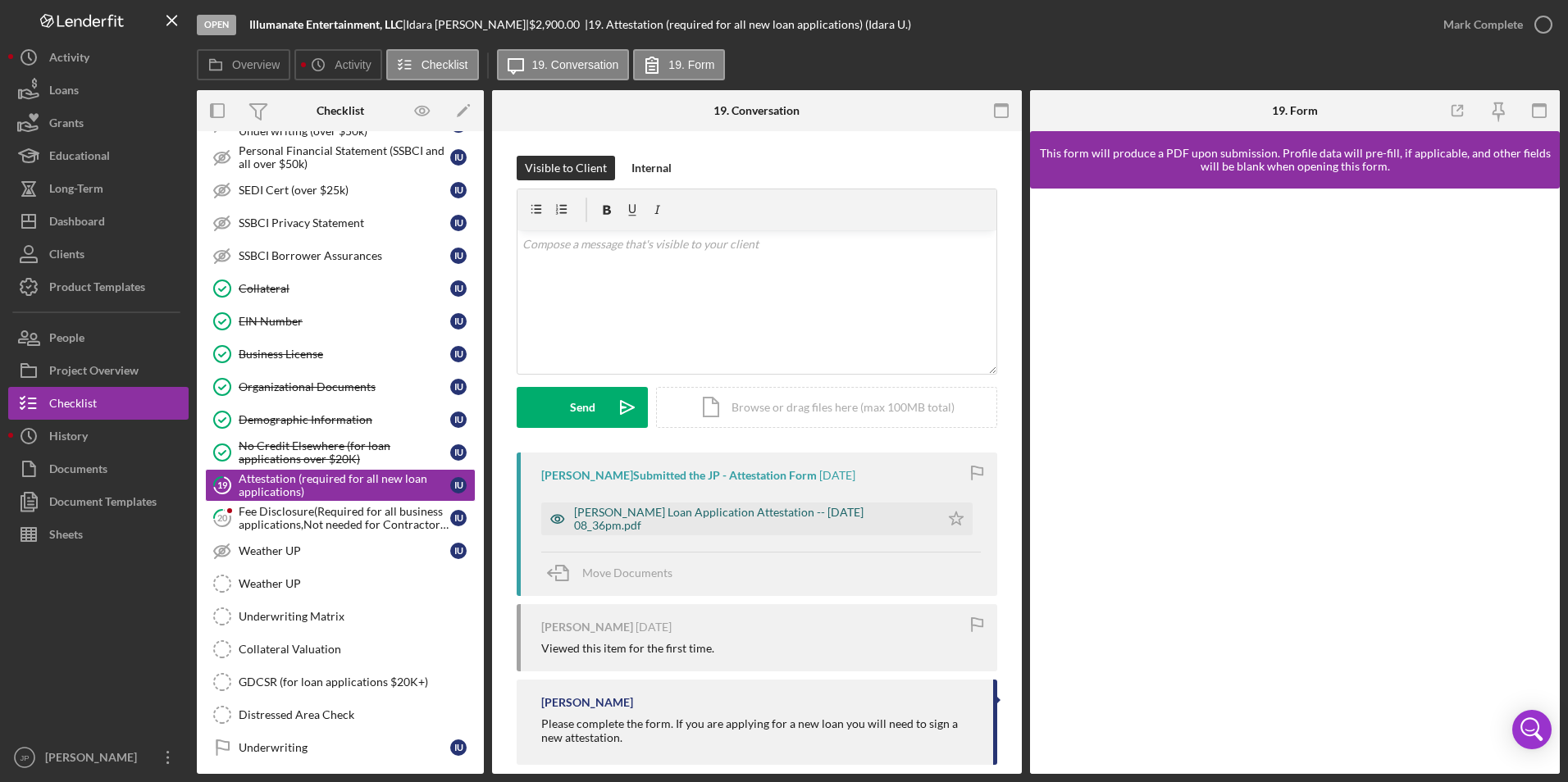
click at [840, 519] on div "[PERSON_NAME] Loan Application Attestation -- [DATE] 08_36pm.pdf" at bounding box center [753, 519] width 357 height 26
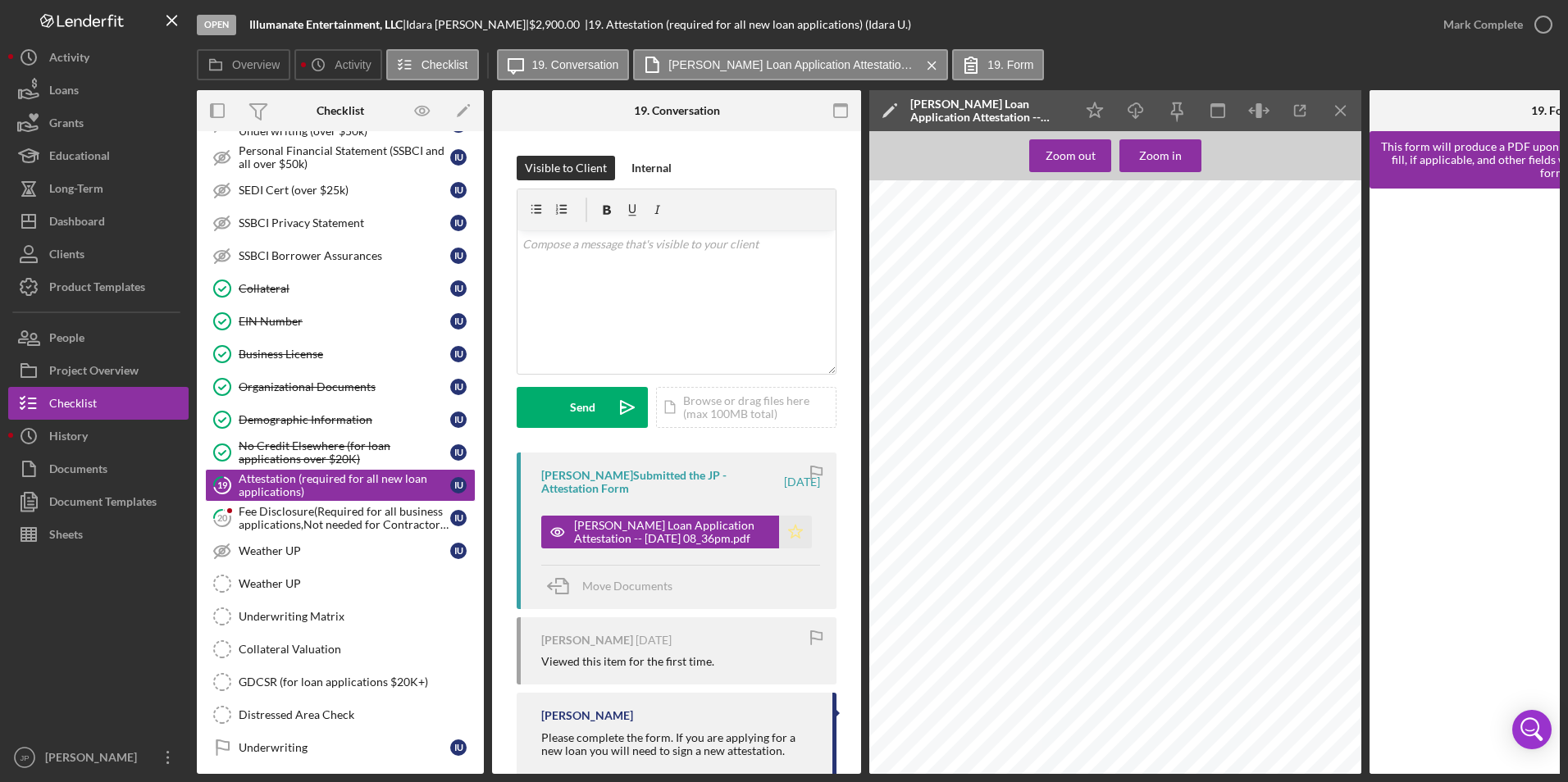
click at [783, 536] on icon "Icon/Star" at bounding box center [795, 532] width 32 height 32
click at [1467, 21] on div "Mark Complete" at bounding box center [1483, 24] width 79 height 32
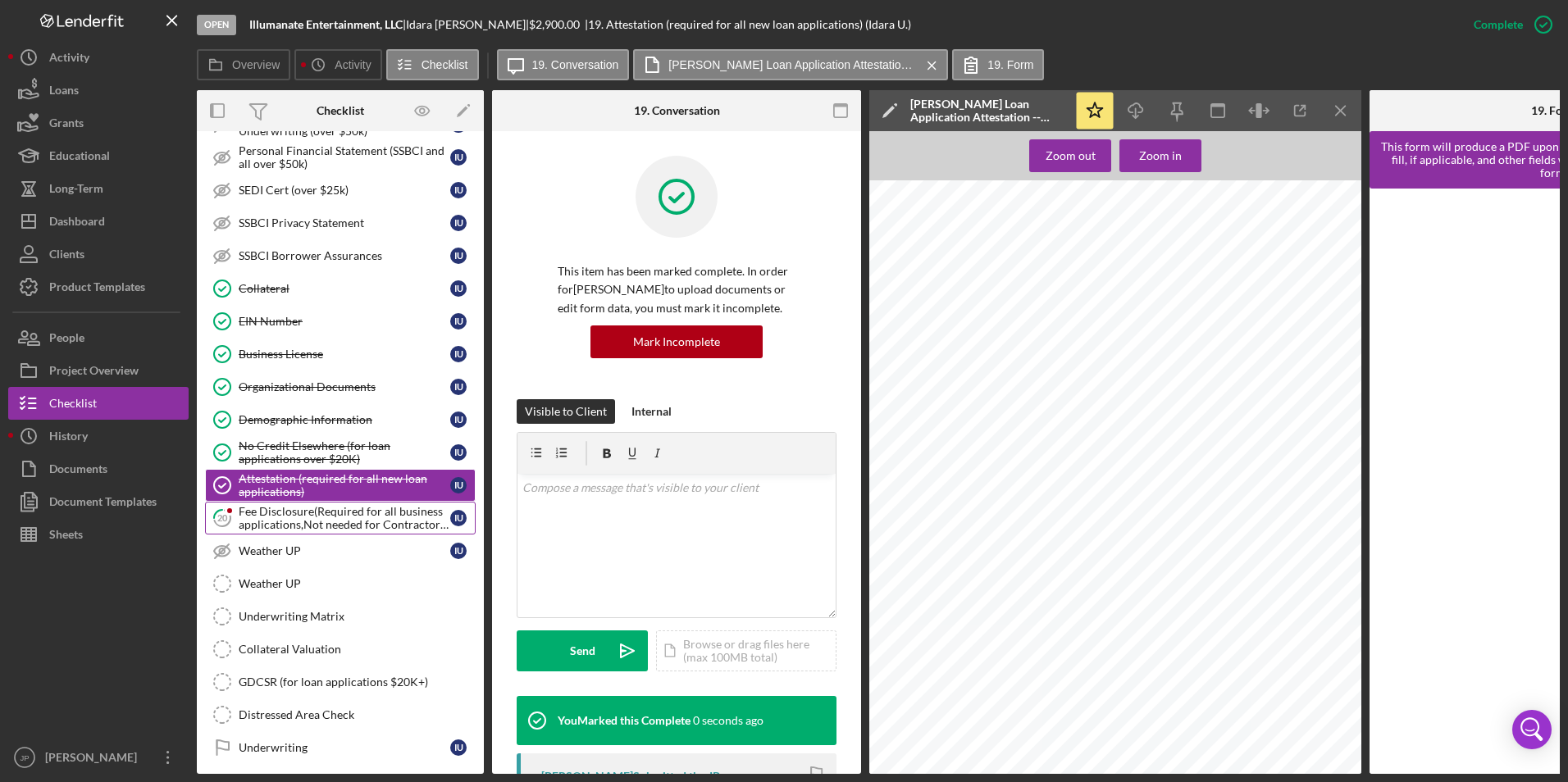
click at [361, 517] on div "Fee Disclosure(Required for all business applications,Not needed for Contractor…" at bounding box center [344, 518] width 212 height 26
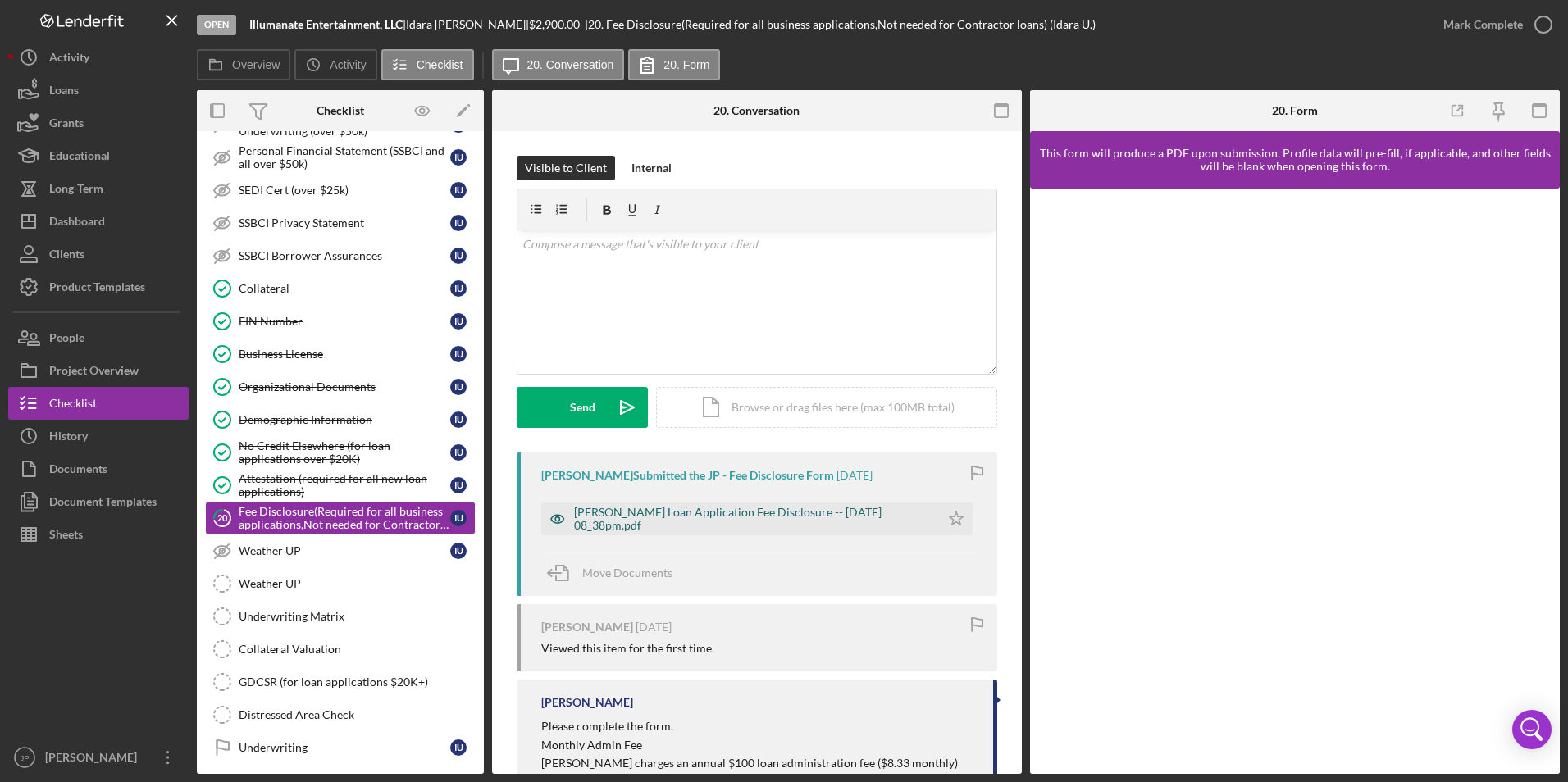
click at [893, 517] on div "[PERSON_NAME] Loan Application Fee Disclosure -- [DATE] 08_38pm.pdf" at bounding box center [753, 519] width 357 height 26
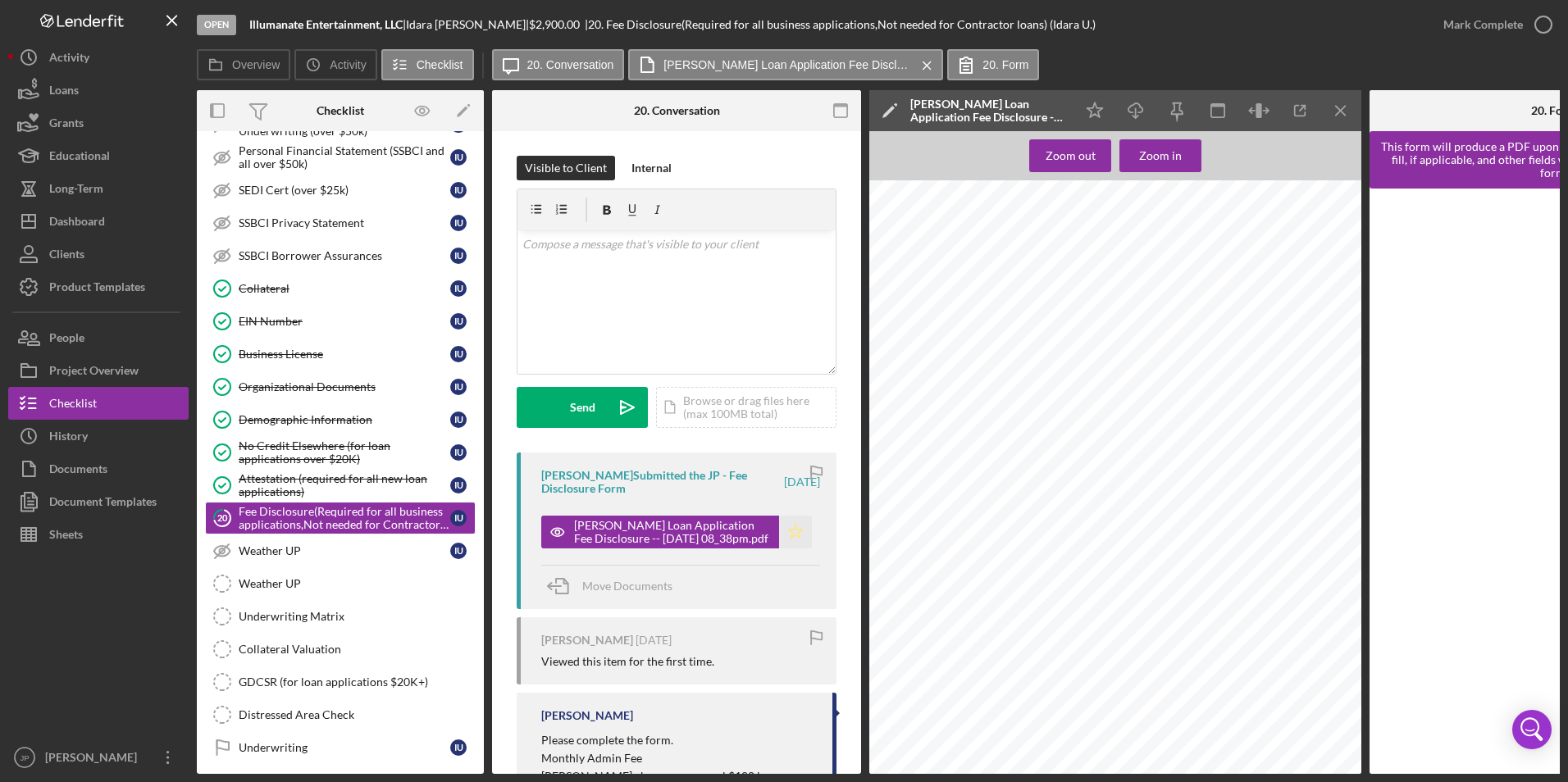
click at [790, 532] on icon "Icon/Star" at bounding box center [795, 532] width 32 height 32
click at [1498, 27] on div "Mark Complete" at bounding box center [1483, 24] width 79 height 32
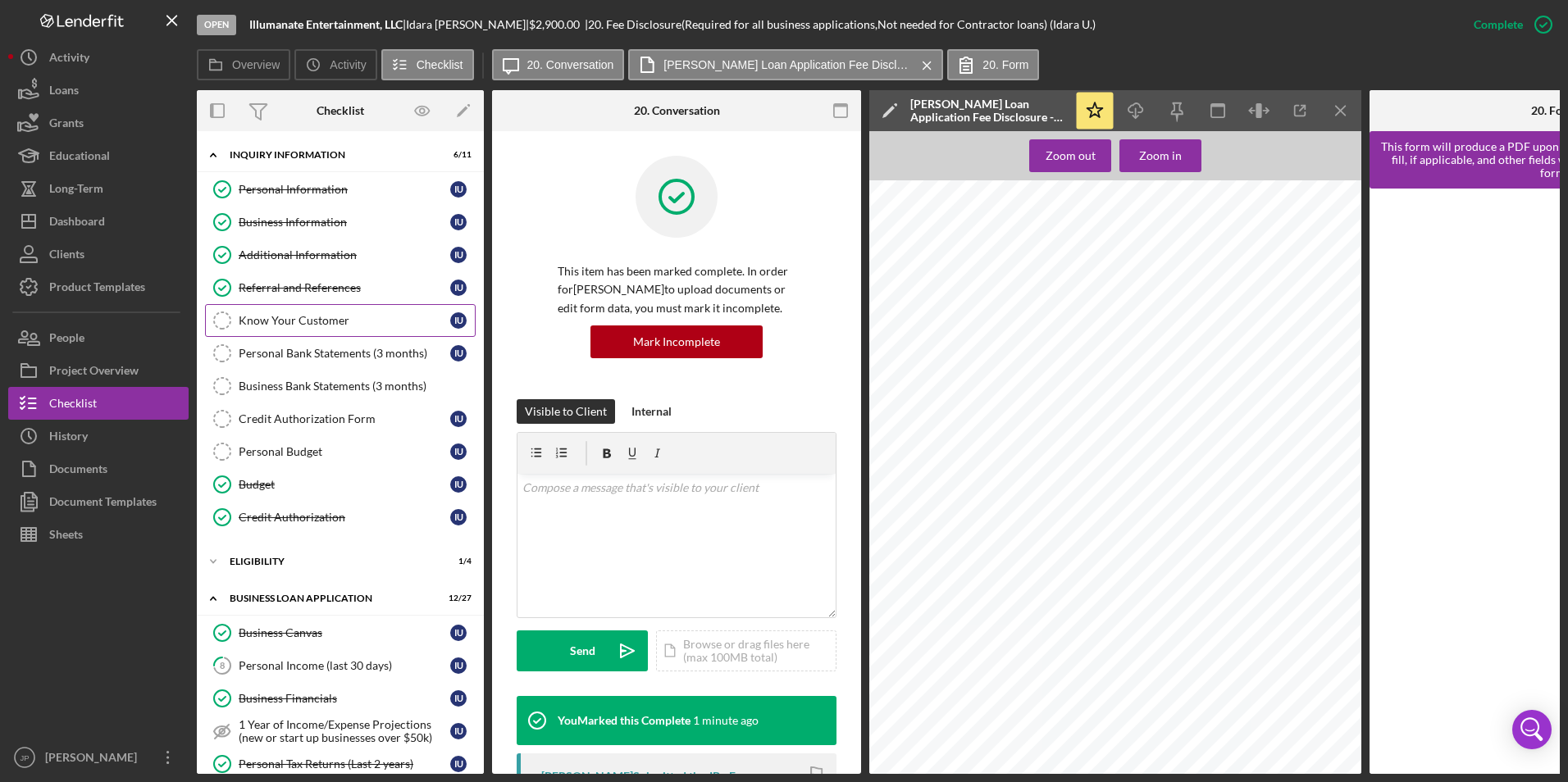
click at [269, 322] on div "Know Your Customer" at bounding box center [344, 320] width 212 height 13
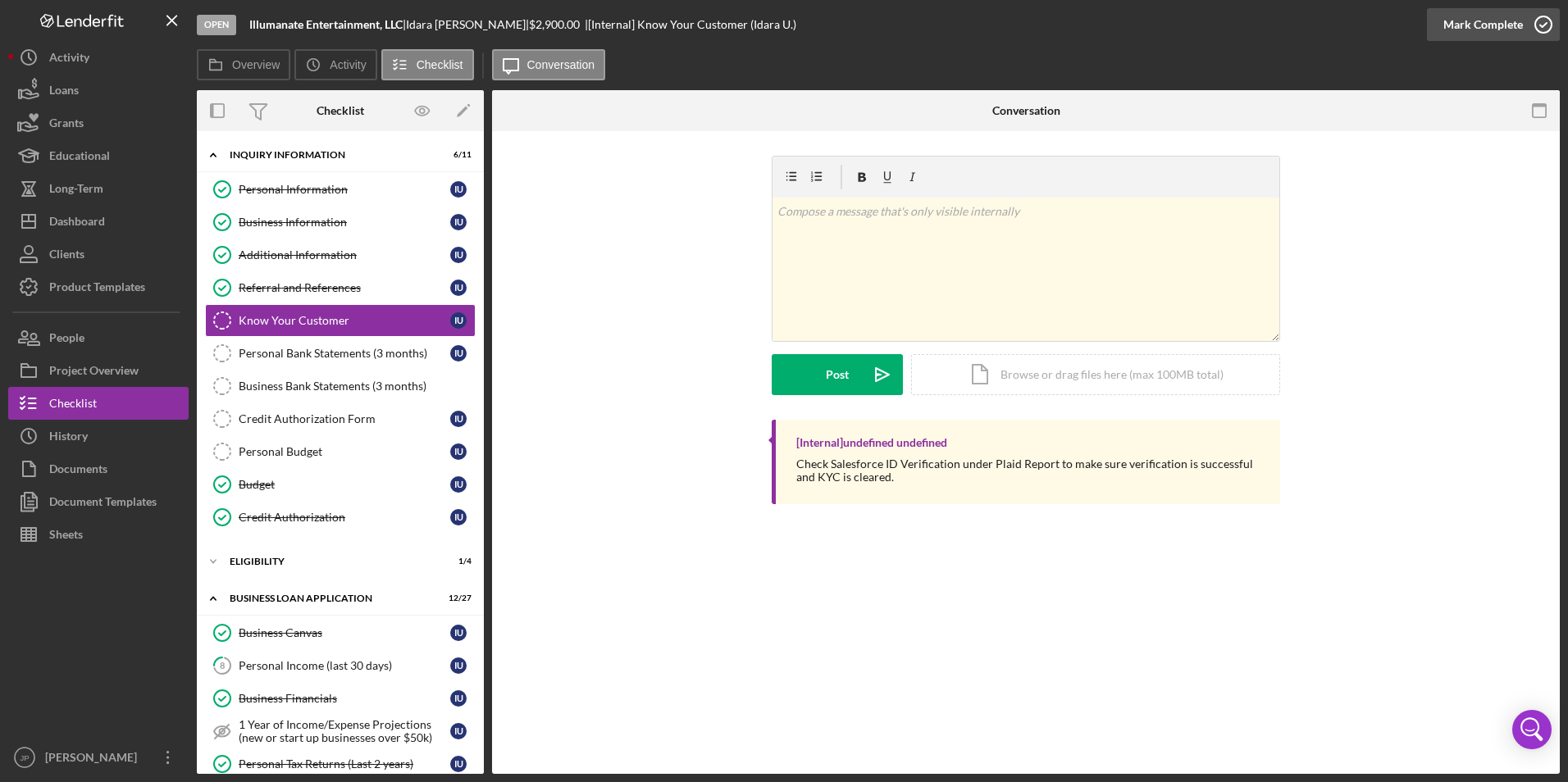
click at [1476, 26] on div "Mark Complete" at bounding box center [1483, 24] width 79 height 32
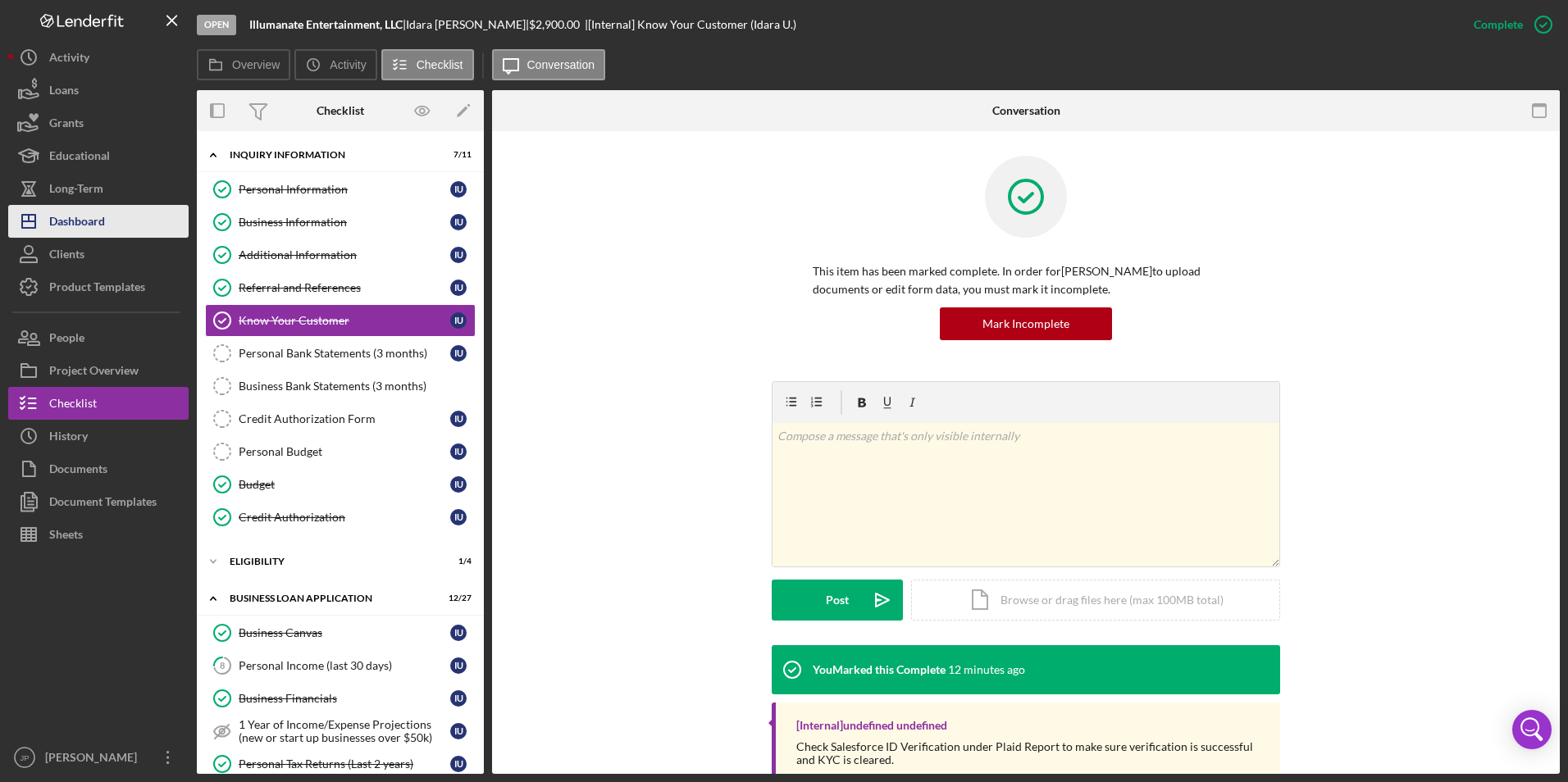
click at [83, 221] on div "Dashboard" at bounding box center [77, 224] width 56 height 37
